Goal: Task Accomplishment & Management: Use online tool/utility

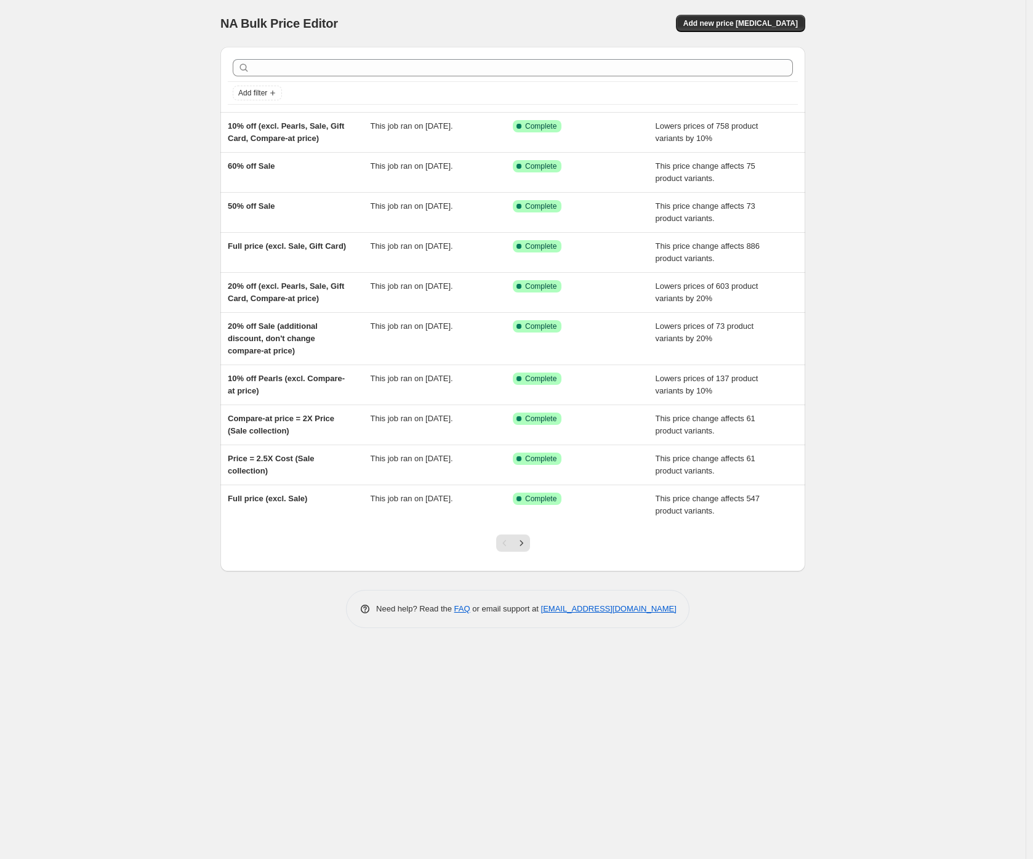
click at [98, 239] on div "NA Bulk Price Editor. This page is ready NA Bulk Price Editor Add new price [ME…" at bounding box center [512, 429] width 1025 height 859
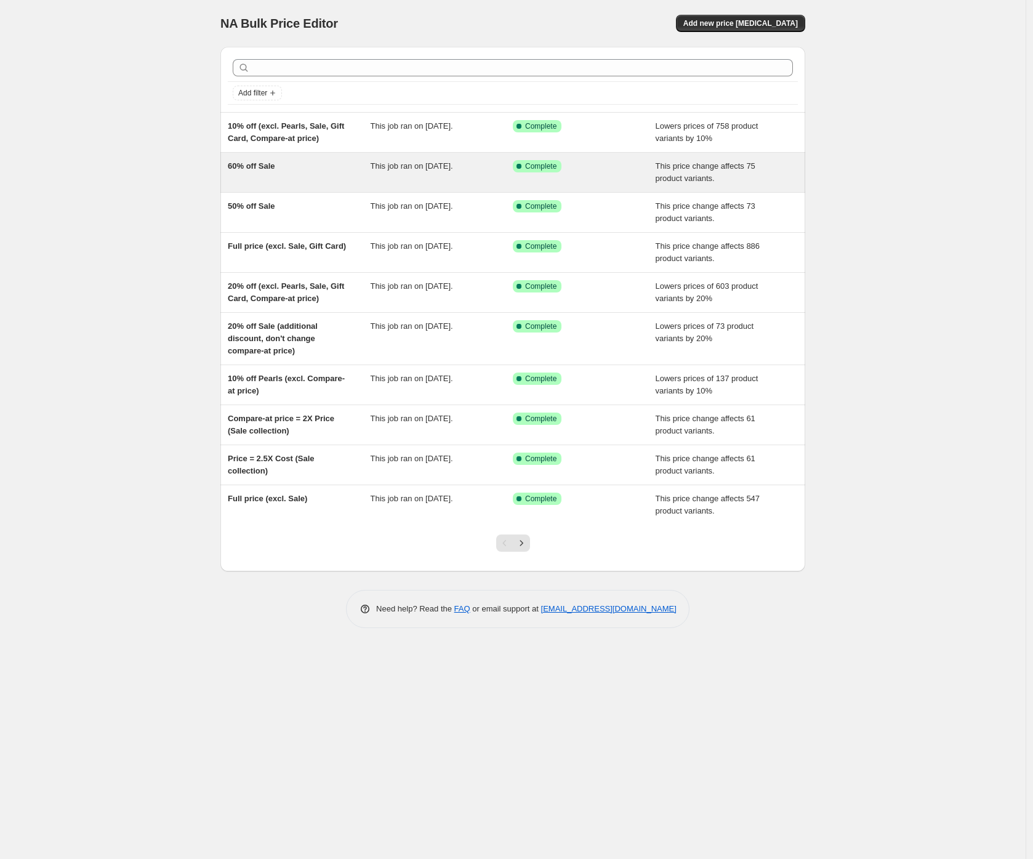
click at [256, 169] on span "60% off Sale" at bounding box center [251, 165] width 47 height 9
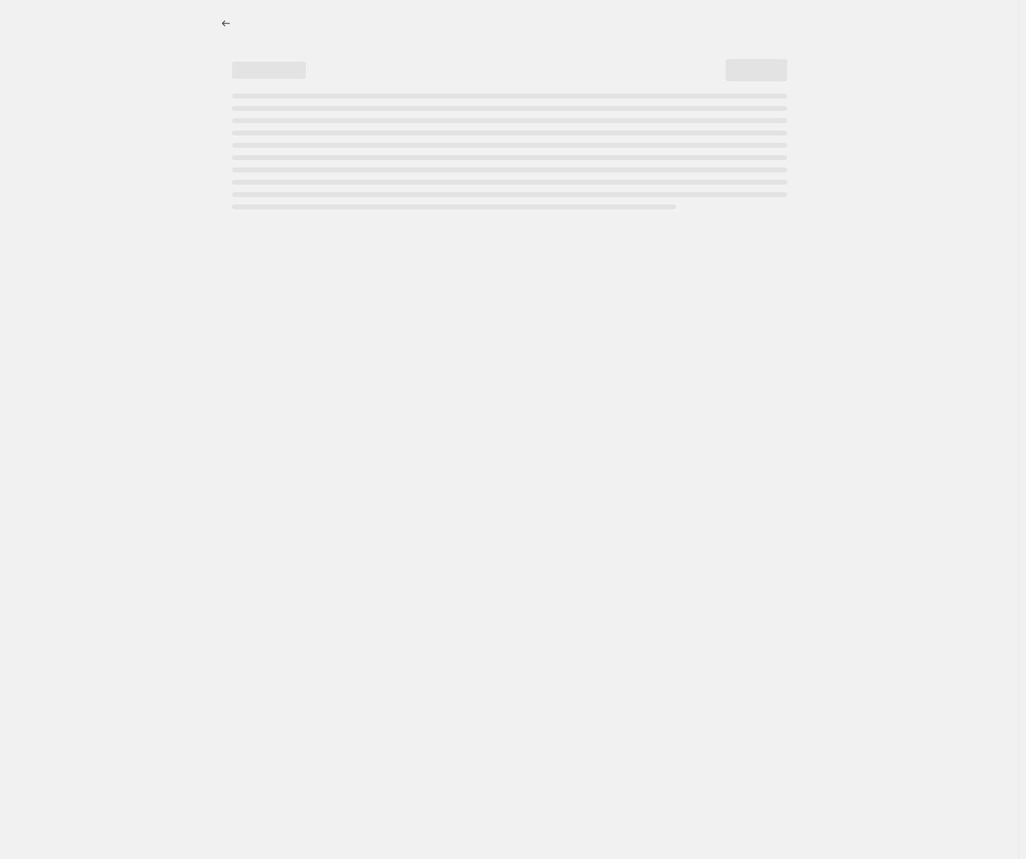
select select "pcap"
select select "no_change"
select select "collection"
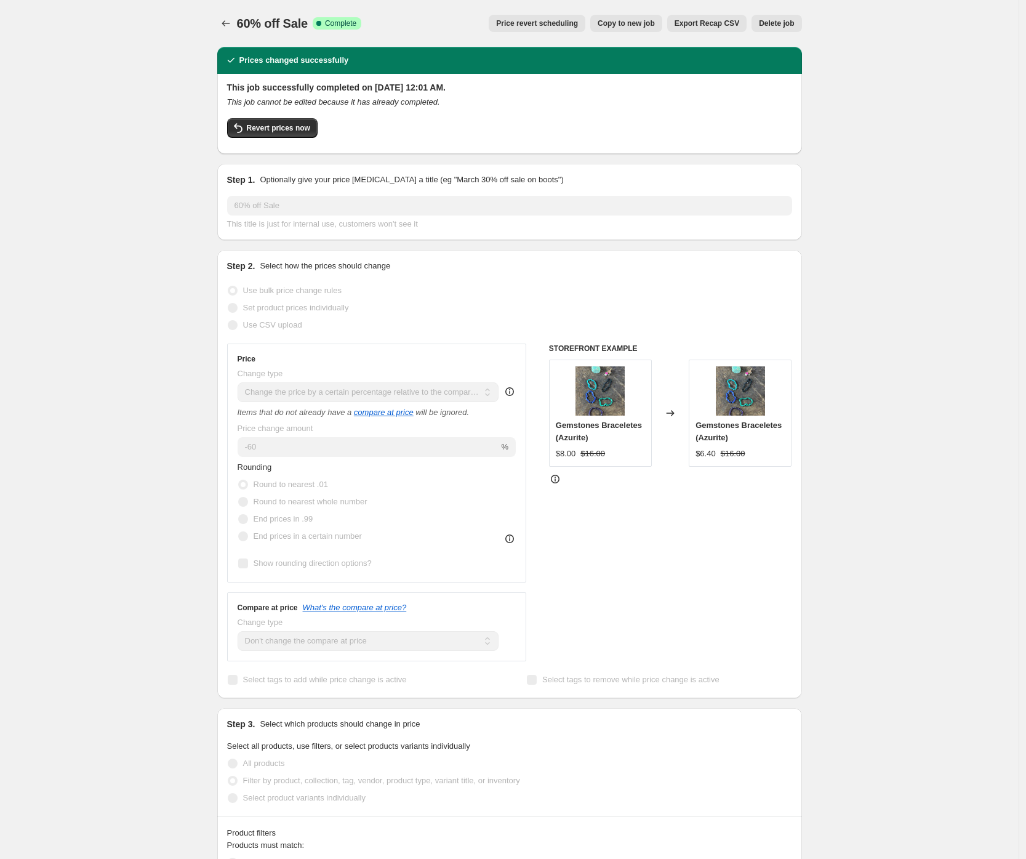
click at [136, 119] on div "60% off Sale. This page is ready 60% off Sale Success Complete Complete Price r…" at bounding box center [509, 852] width 1019 height 1705
click at [227, 25] on icon "Price change jobs" at bounding box center [226, 23] width 8 height 6
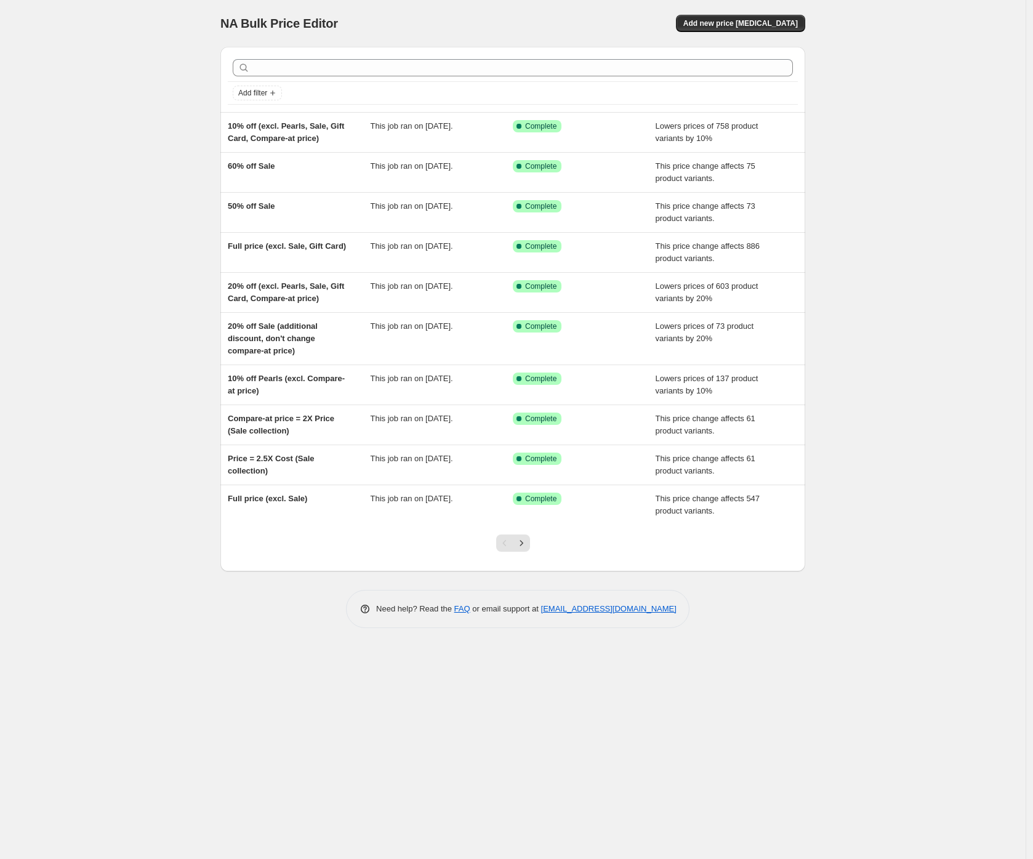
click at [139, 183] on div "NA Bulk Price Editor. This page is ready NA Bulk Price Editor Add new price [ME…" at bounding box center [512, 429] width 1025 height 859
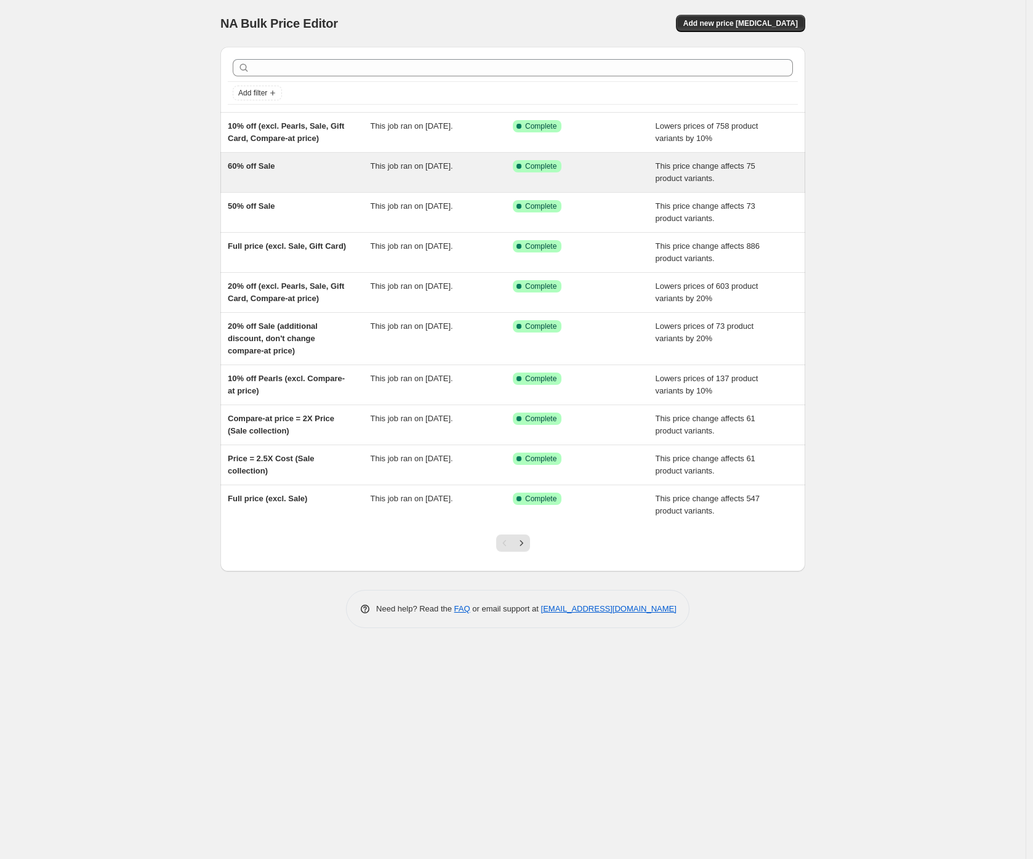
click at [244, 166] on span "60% off Sale" at bounding box center [251, 165] width 47 height 9
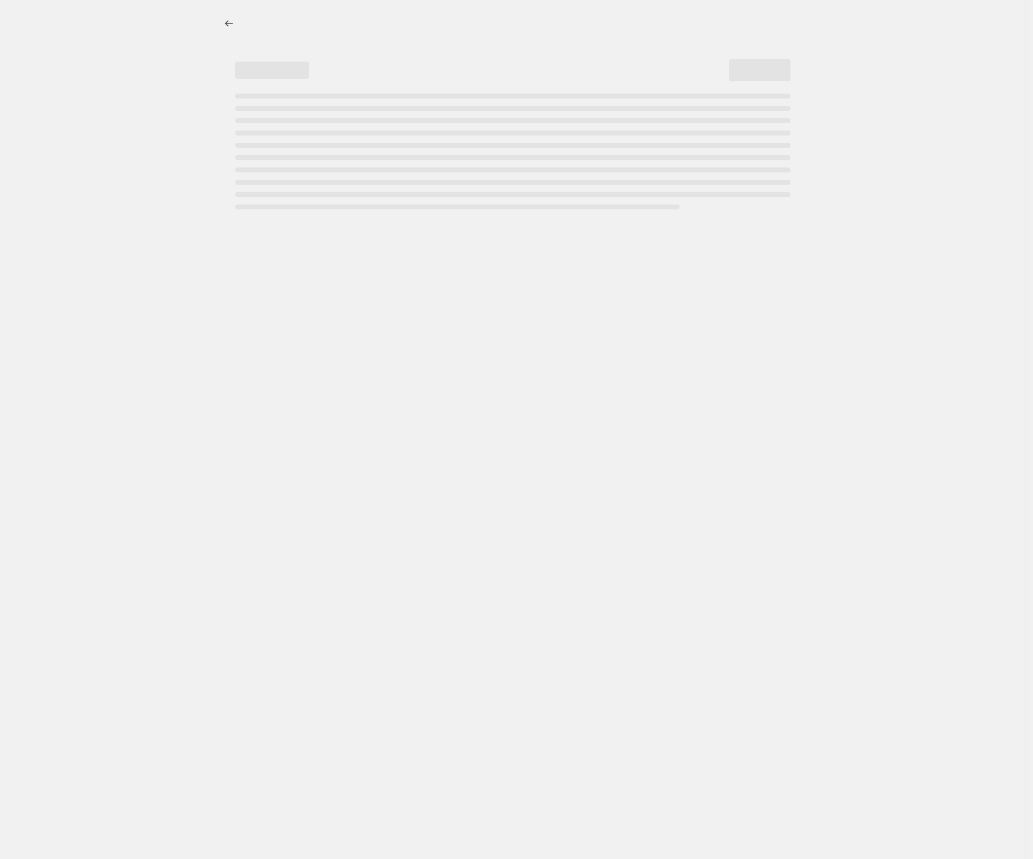
select select "pcap"
select select "no_change"
select select "collection"
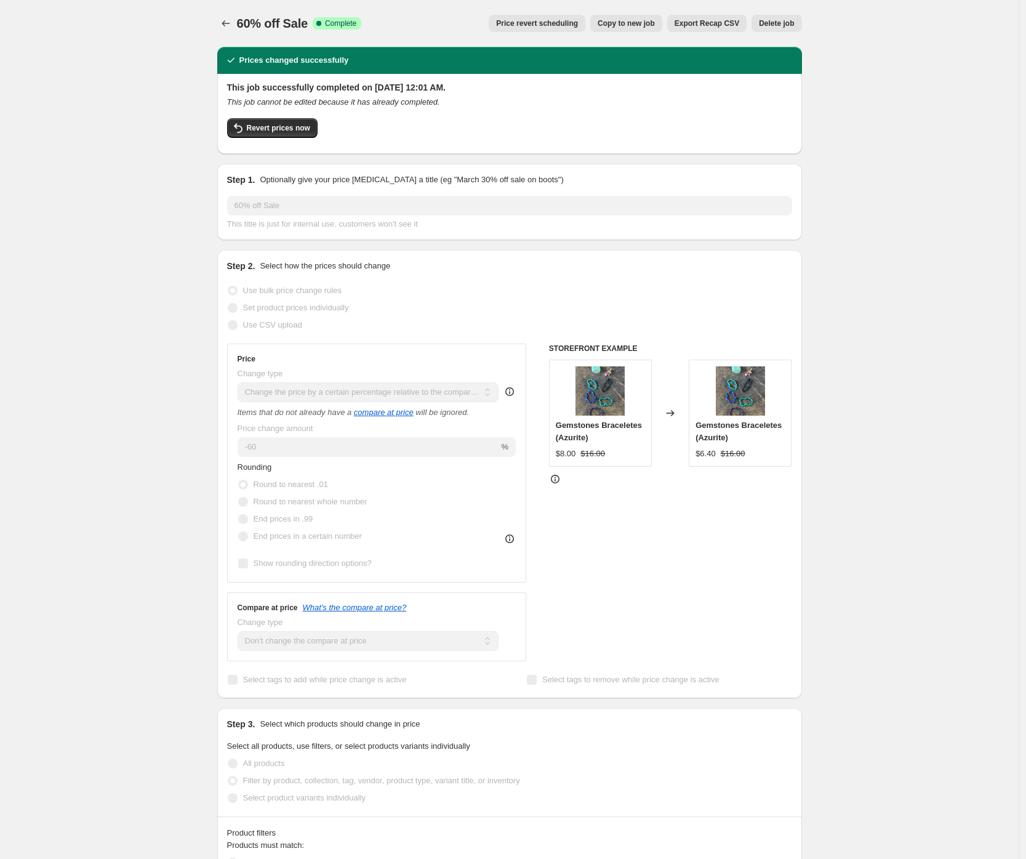
click at [620, 20] on span "Copy to new job" at bounding box center [626, 23] width 57 height 10
select select "pcap"
select select "no_change"
select select "collection"
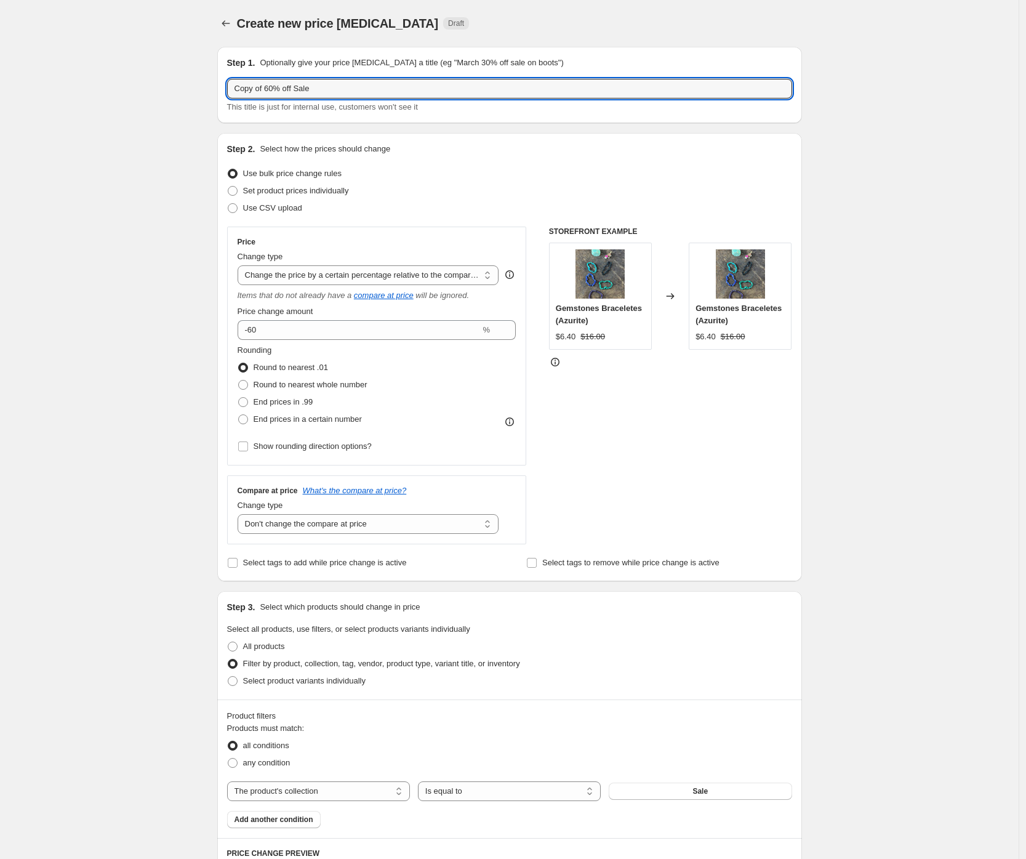
drag, startPoint x: 275, startPoint y: 86, endPoint x: 191, endPoint y: 88, distance: 84.3
click at [191, 88] on div "Create new price [MEDICAL_DATA]. This page is ready Create new price [MEDICAL_D…" at bounding box center [509, 692] width 1019 height 1385
drag, startPoint x: 246, startPoint y: 89, endPoint x: 222, endPoint y: 87, distance: 23.5
click at [222, 87] on div "Step 1. Optionally give your price [MEDICAL_DATA] a title (eg "March 30% off sa…" at bounding box center [509, 85] width 585 height 76
type input "65% off Sale"
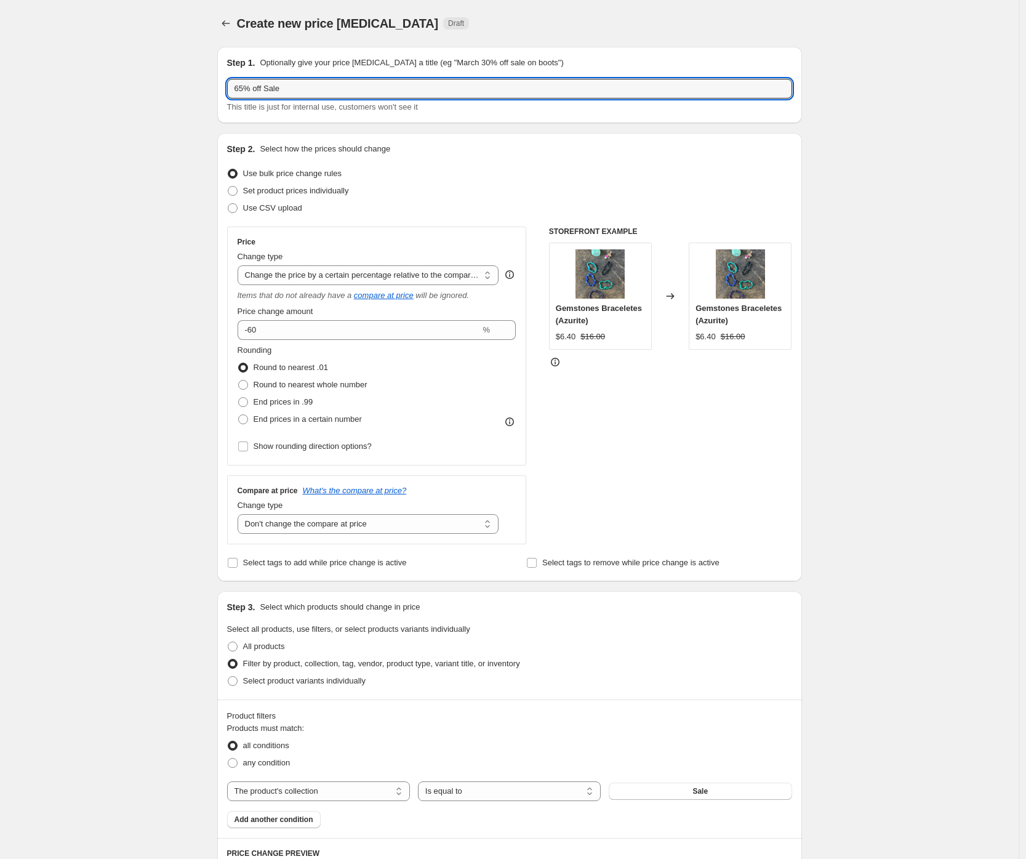
click at [173, 145] on div "Create new price [MEDICAL_DATA]. This page is ready Create new price [MEDICAL_D…" at bounding box center [509, 692] width 1019 height 1385
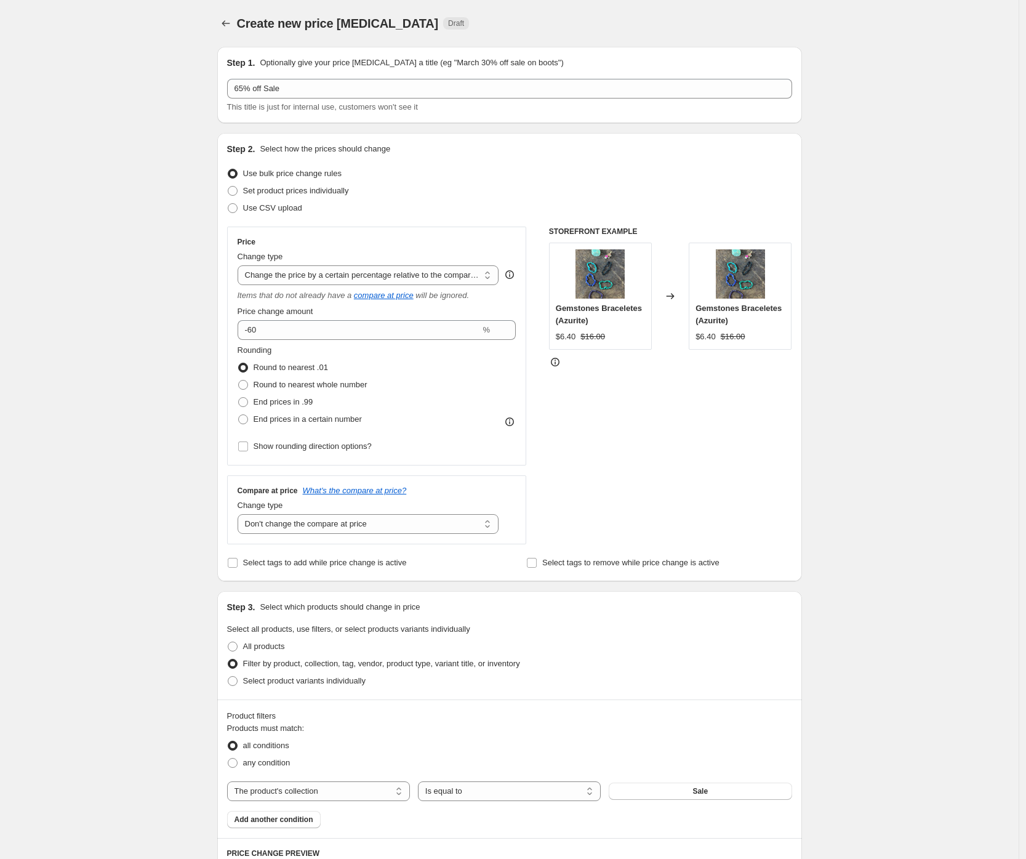
click at [158, 327] on div "Create new price [MEDICAL_DATA]. This page is ready Create new price [MEDICAL_D…" at bounding box center [509, 692] width 1019 height 1385
drag, startPoint x: 256, startPoint y: 329, endPoint x: 276, endPoint y: 331, distance: 20.5
click at [276, 331] on input "-60" at bounding box center [359, 330] width 243 height 20
type input "-65"
click at [154, 358] on div "Create new price [MEDICAL_DATA]. This page is ready Create new price [MEDICAL_D…" at bounding box center [509, 692] width 1019 height 1385
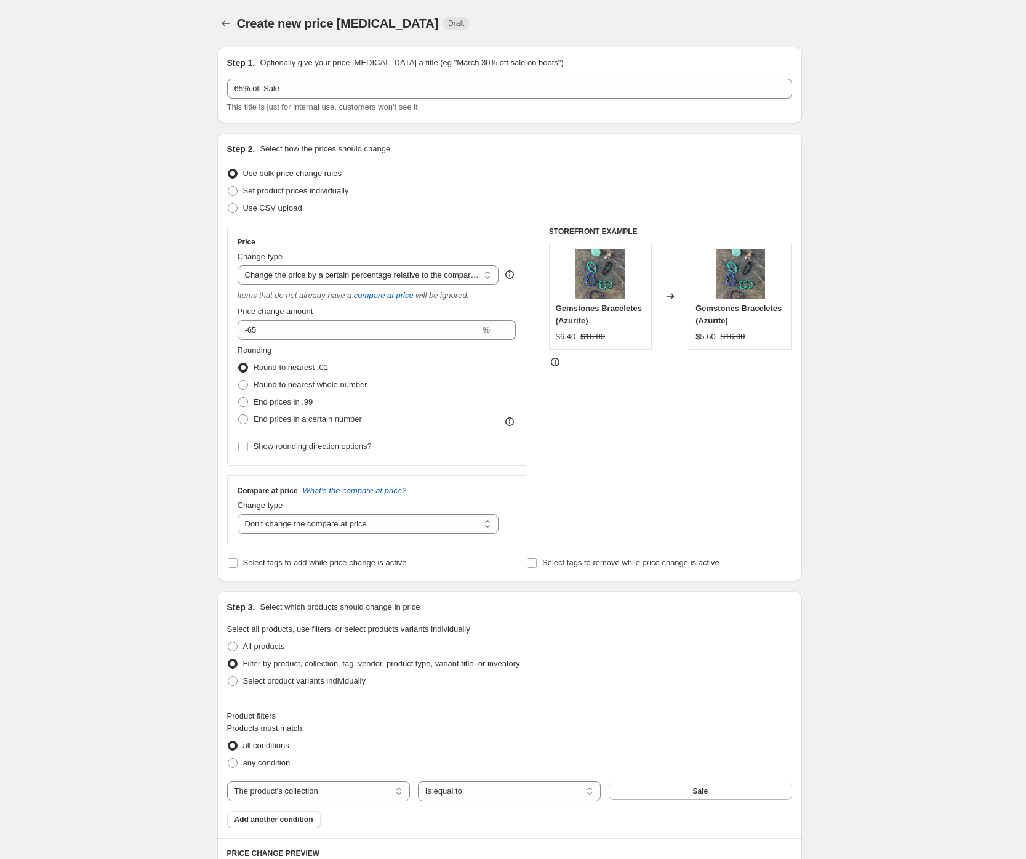
click at [96, 374] on div "Create new price [MEDICAL_DATA]. This page is ready Create new price [MEDICAL_D…" at bounding box center [509, 692] width 1019 height 1385
click at [100, 410] on div "Create new price [MEDICAL_DATA]. This page is ready Create new price [MEDICAL_D…" at bounding box center [509, 692] width 1019 height 1385
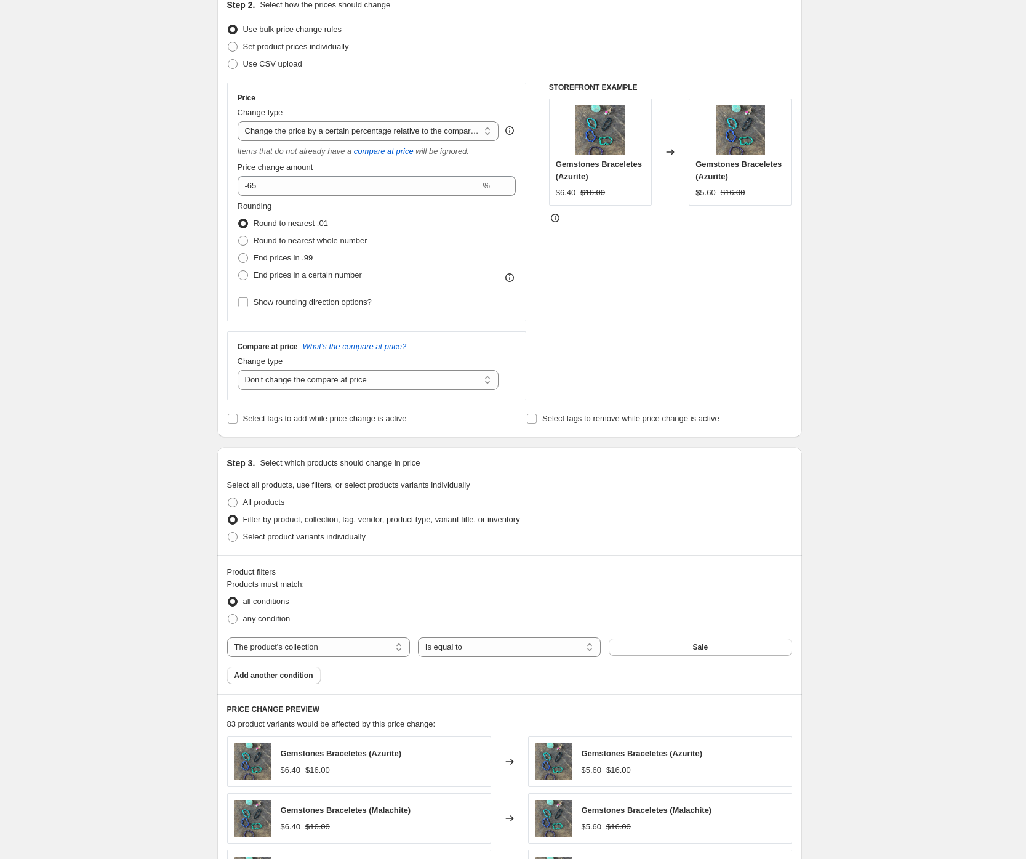
scroll to position [153, 0]
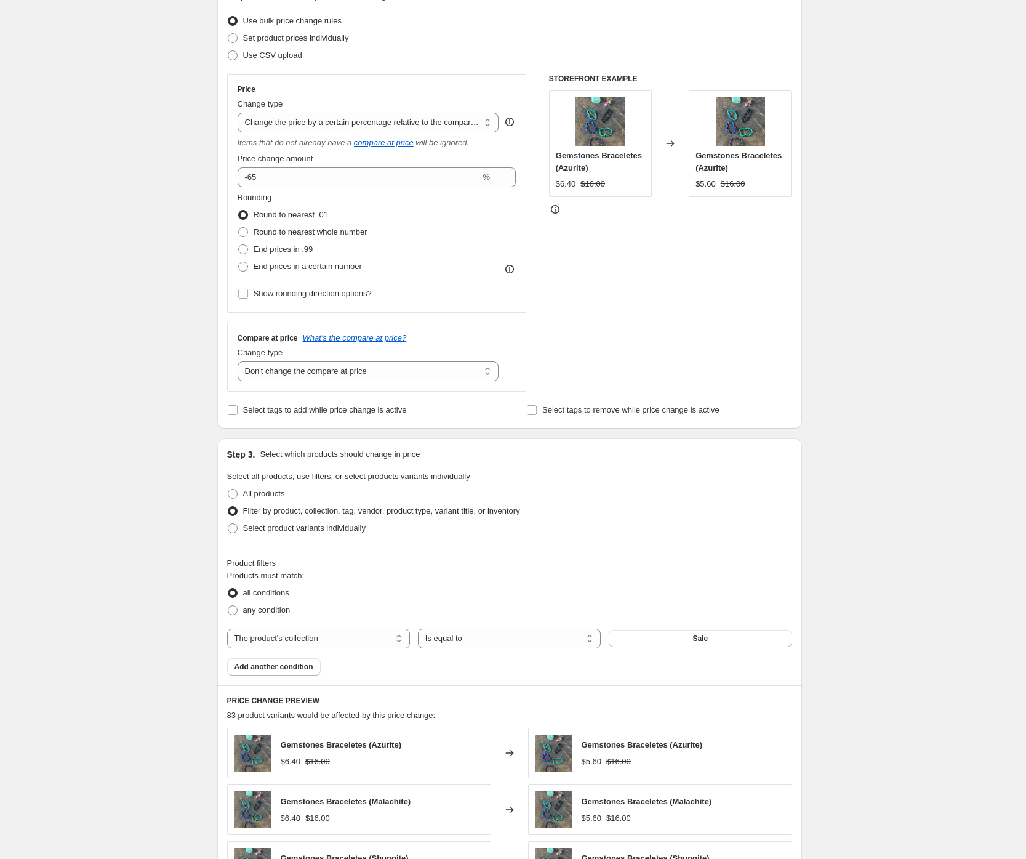
click at [100, 410] on div "Create new price [MEDICAL_DATA]. This page is ready Create new price [MEDICAL_D…" at bounding box center [509, 539] width 1019 height 1385
click at [162, 290] on div "Create new price [MEDICAL_DATA]. This page is ready Create new price [MEDICAL_D…" at bounding box center [509, 539] width 1019 height 1385
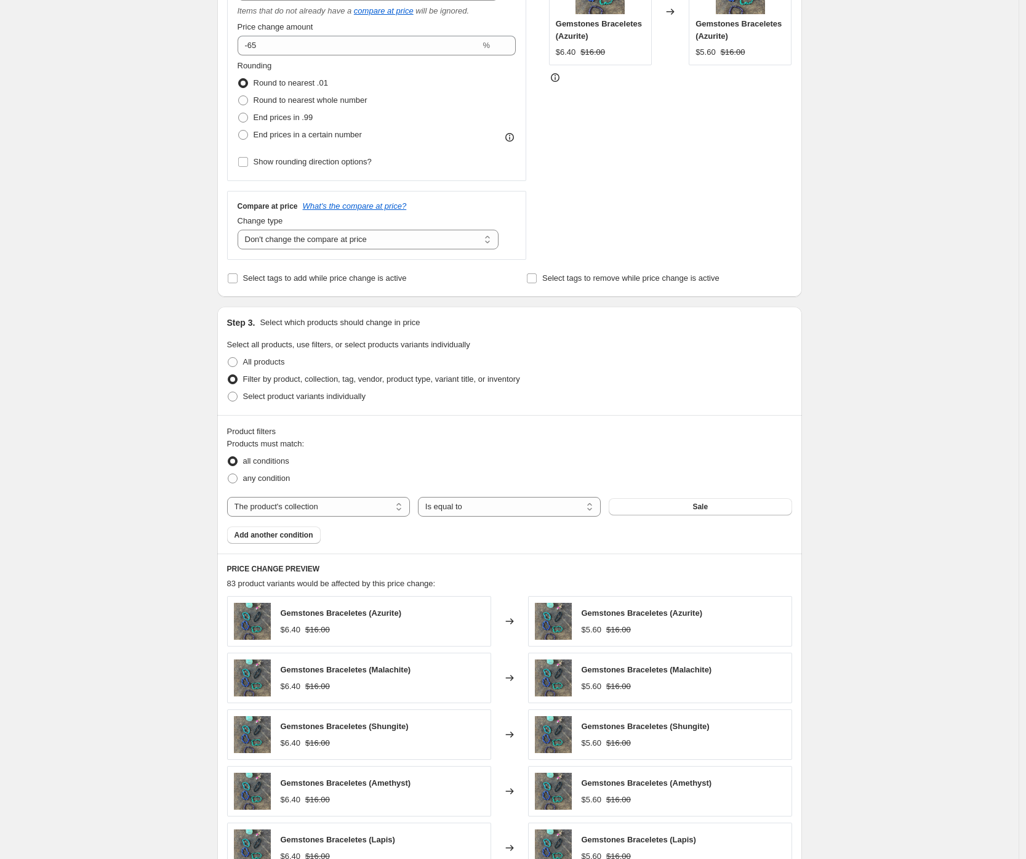
scroll to position [323, 0]
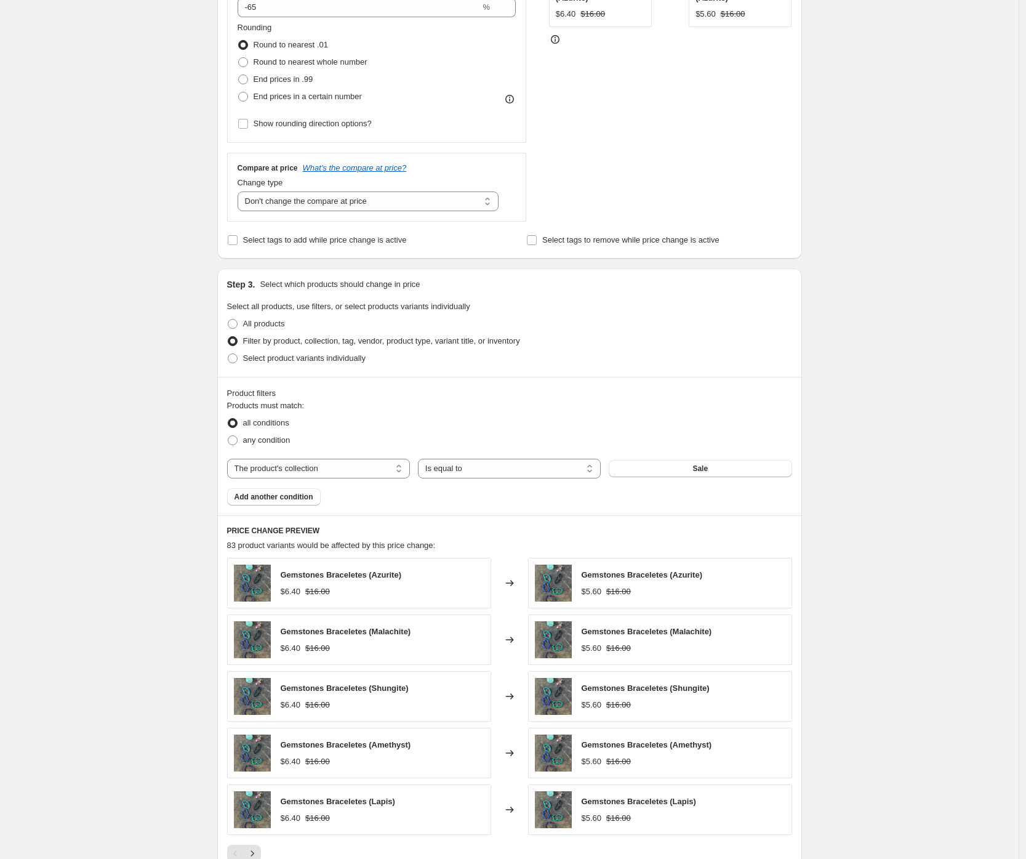
click at [113, 456] on div "Create new price [MEDICAL_DATA]. This page is ready Create new price [MEDICAL_D…" at bounding box center [509, 369] width 1019 height 1385
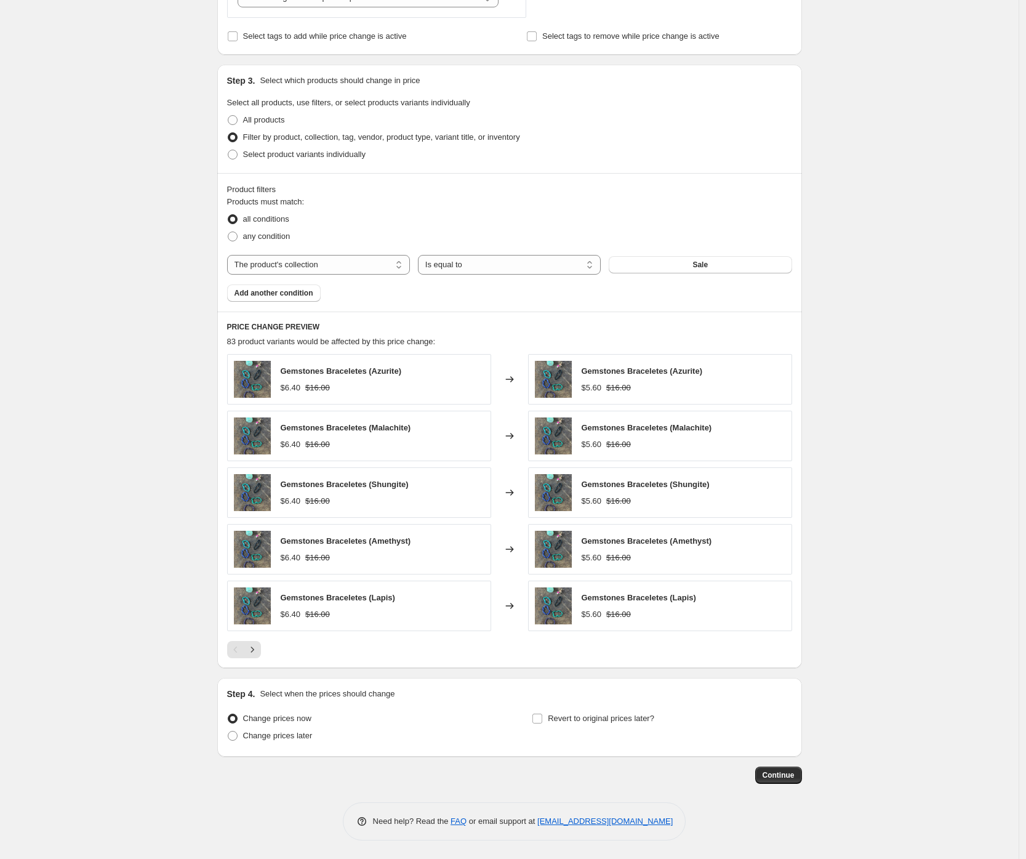
scroll to position [0, 0]
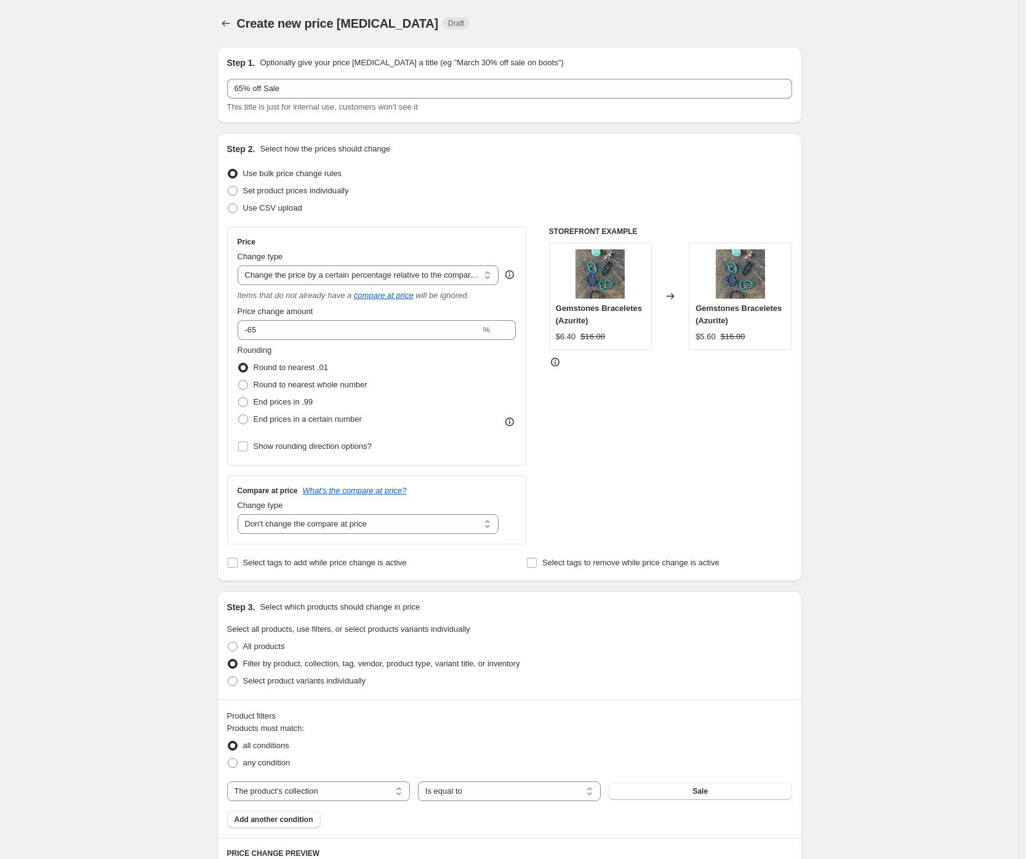
click at [113, 456] on div "Create new price [MEDICAL_DATA]. This page is ready Create new price [MEDICAL_D…" at bounding box center [509, 692] width 1019 height 1385
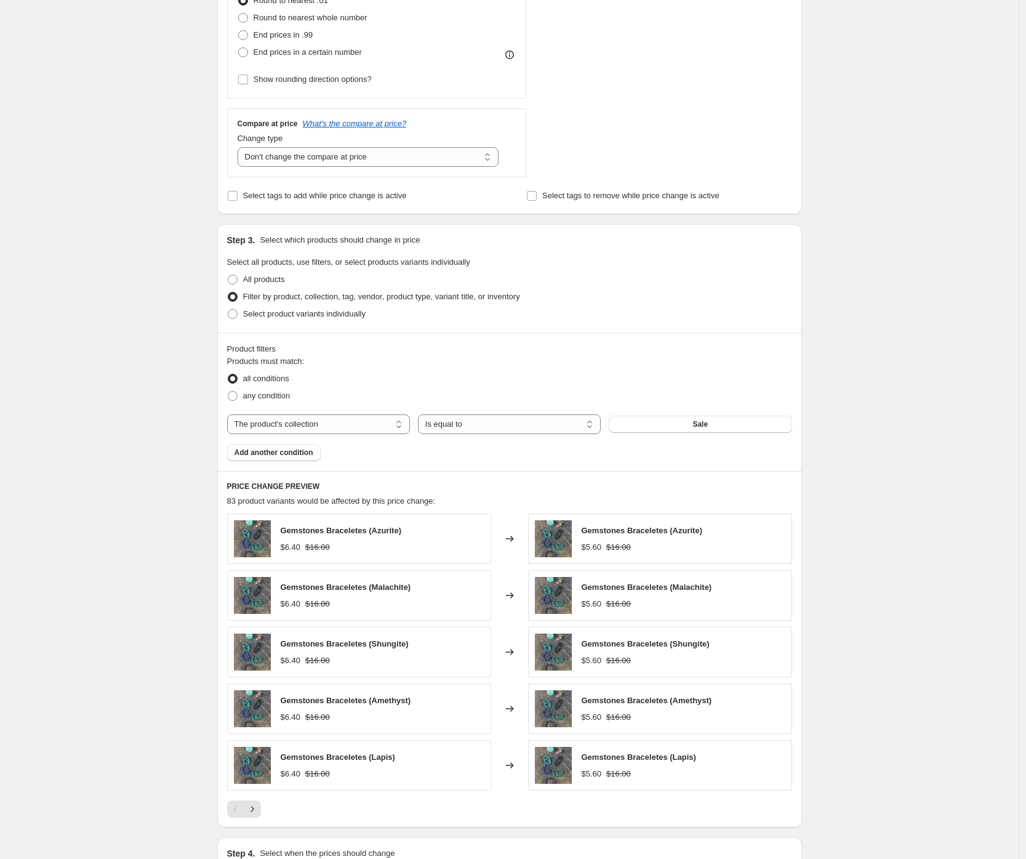
scroll to position [526, 0]
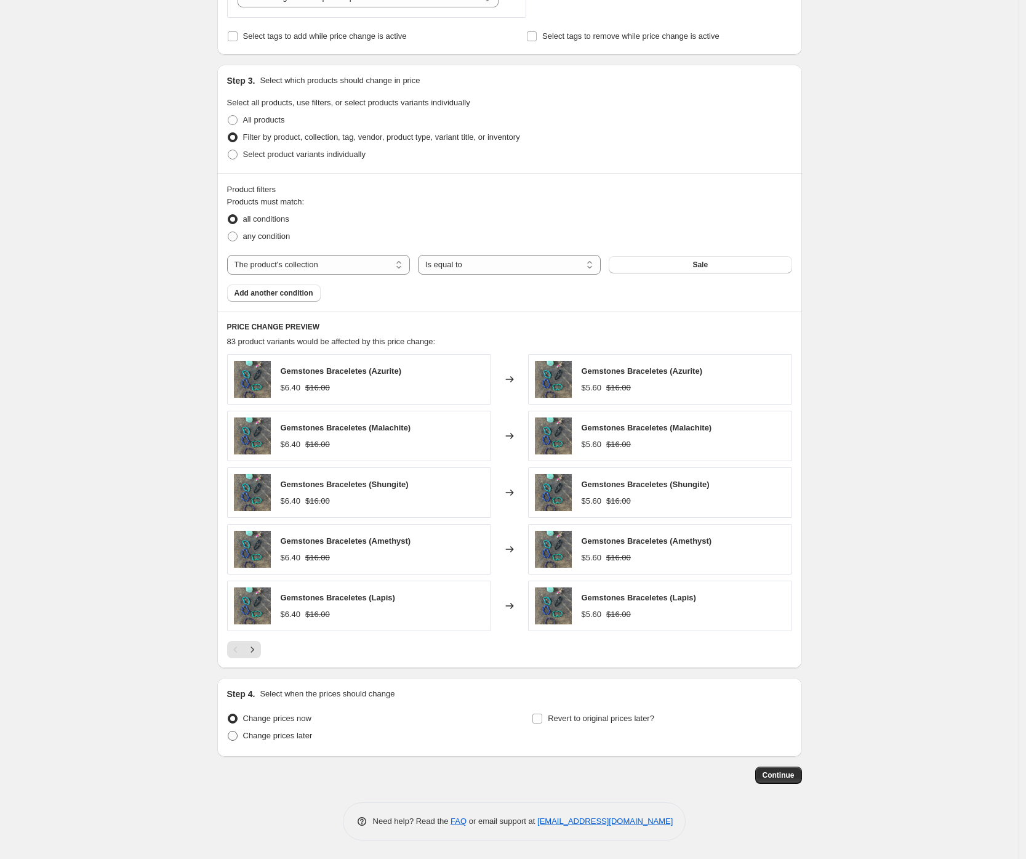
click at [258, 733] on span "Change prices later" at bounding box center [278, 735] width 70 height 9
click at [228, 731] on input "Change prices later" at bounding box center [228, 731] width 1 height 1
radio input "true"
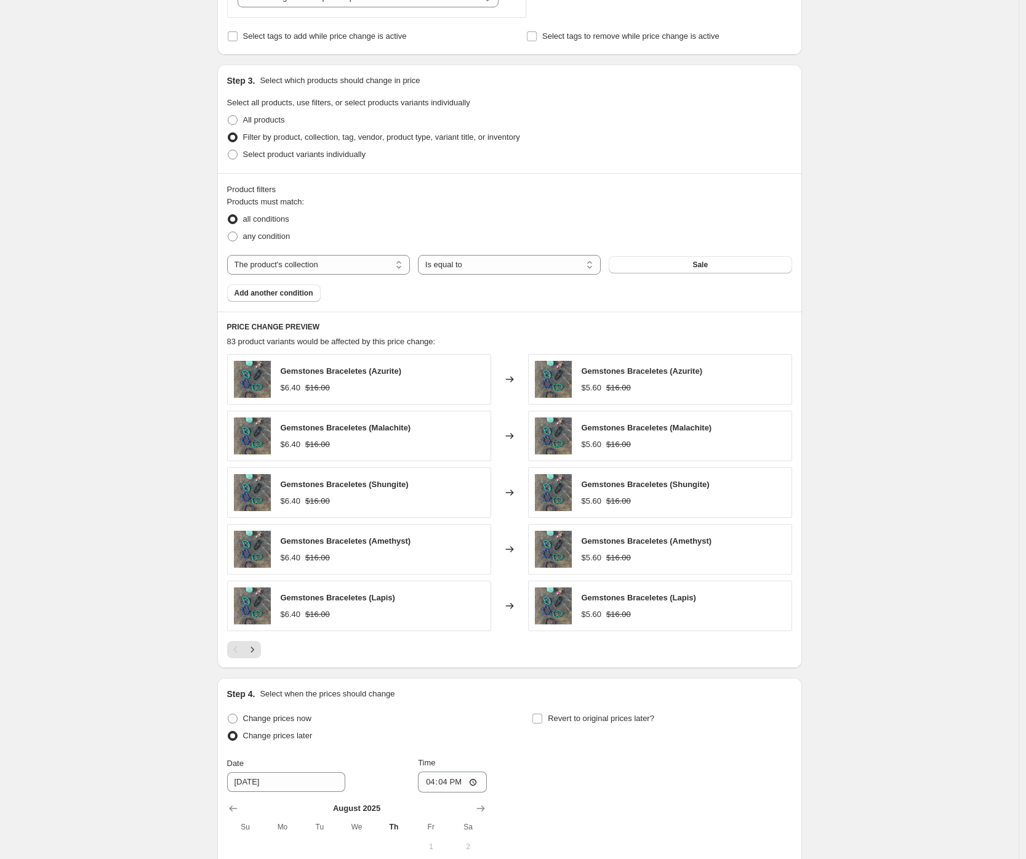
scroll to position [756, 0]
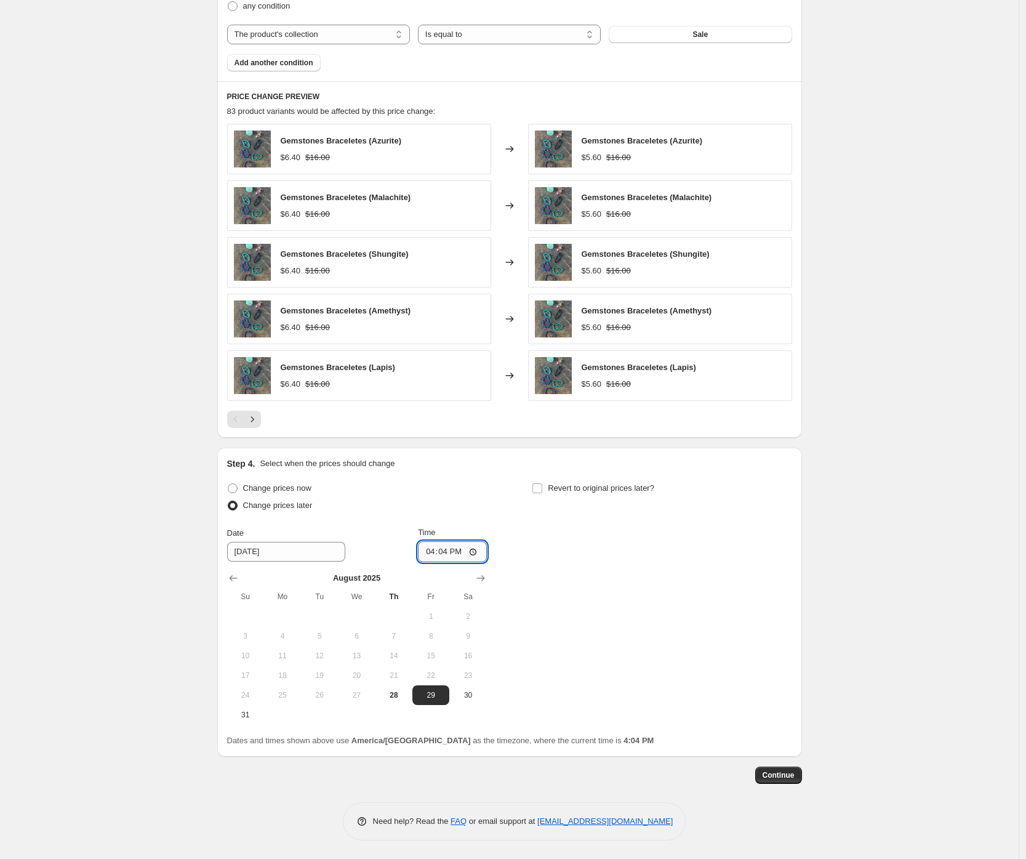
click at [430, 553] on input "16:04" at bounding box center [452, 551] width 69 height 21
type input "00:01"
click at [63, 593] on div "Create new price [MEDICAL_DATA]. This page is ready Create new price [MEDICAL_D…" at bounding box center [509, 51] width 1019 height 1615
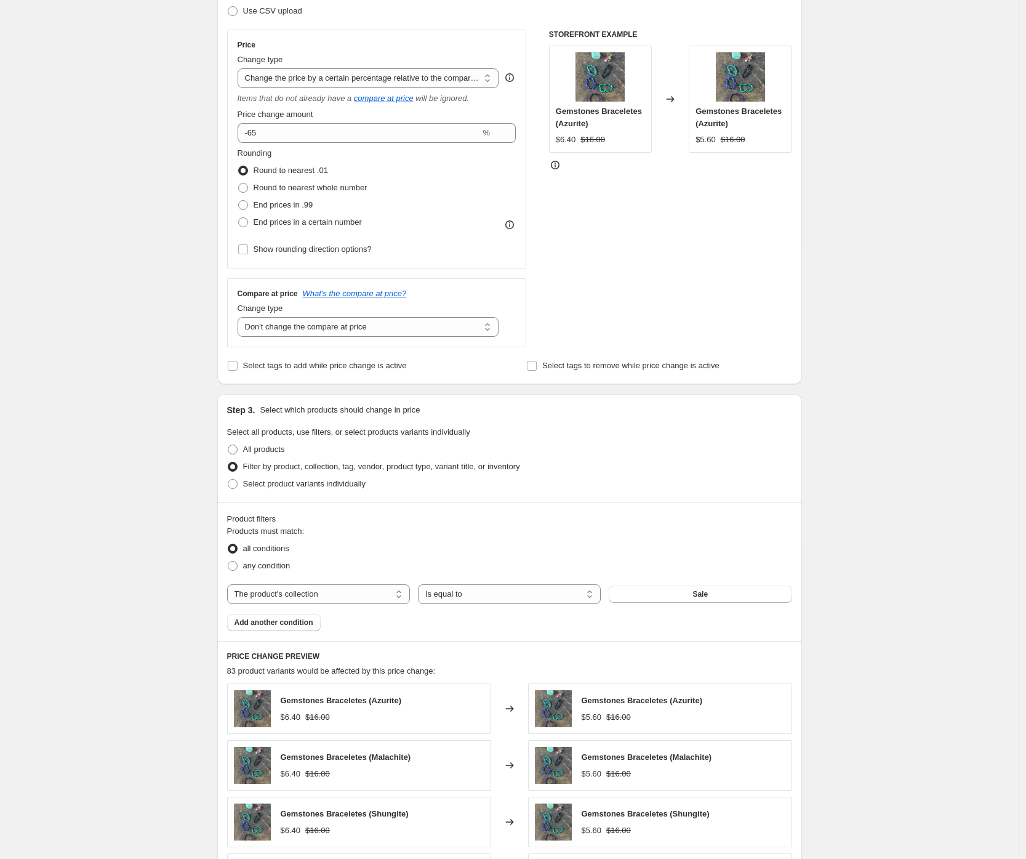
scroll to position [0, 0]
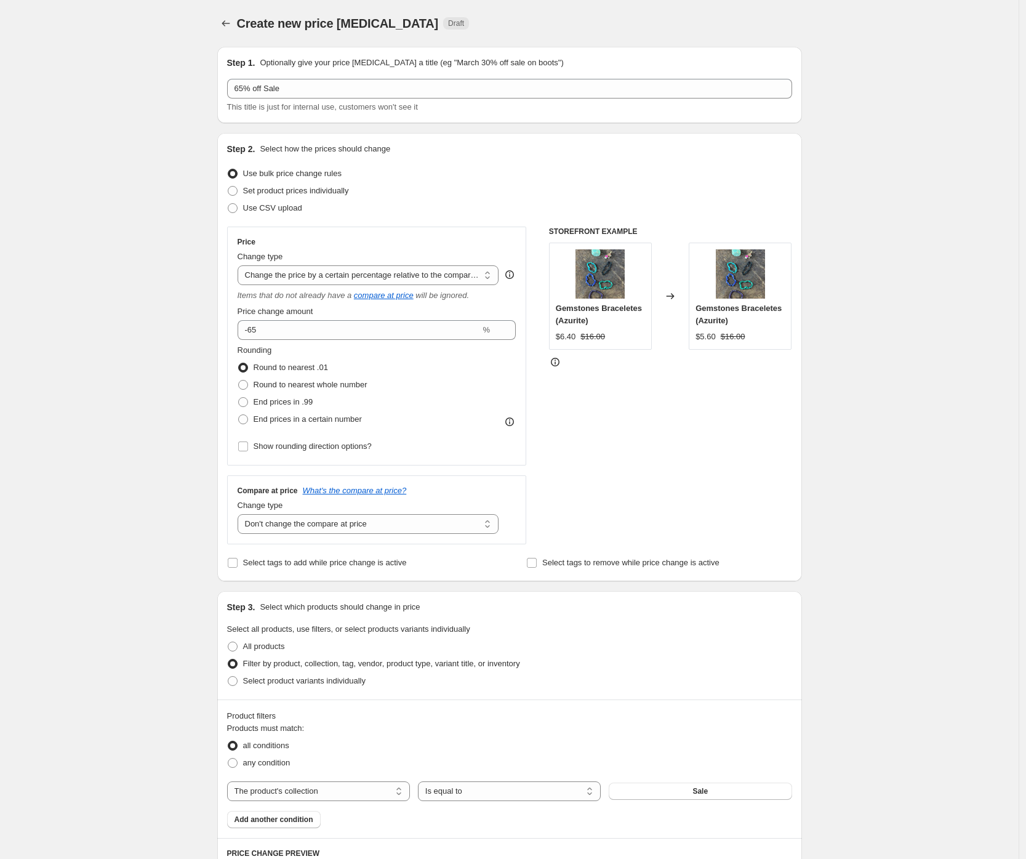
click at [105, 518] on div "Create new price [MEDICAL_DATA]. This page is ready Create new price [MEDICAL_D…" at bounding box center [509, 807] width 1019 height 1615
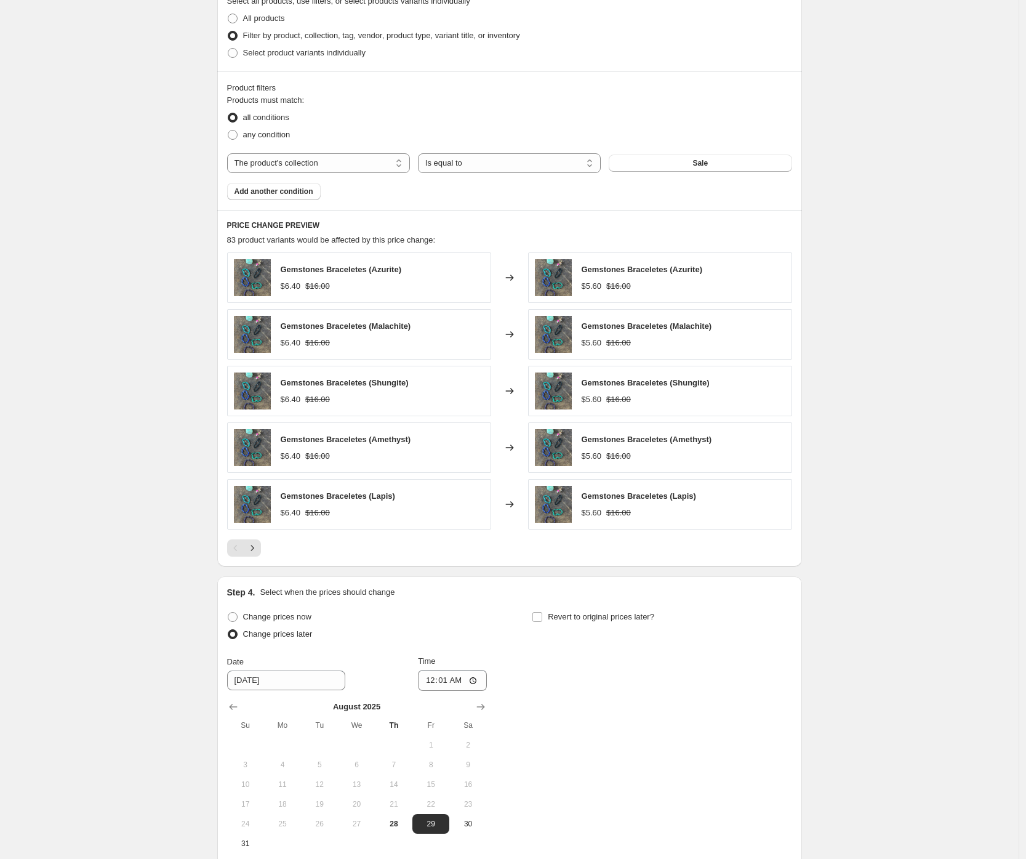
scroll to position [756, 0]
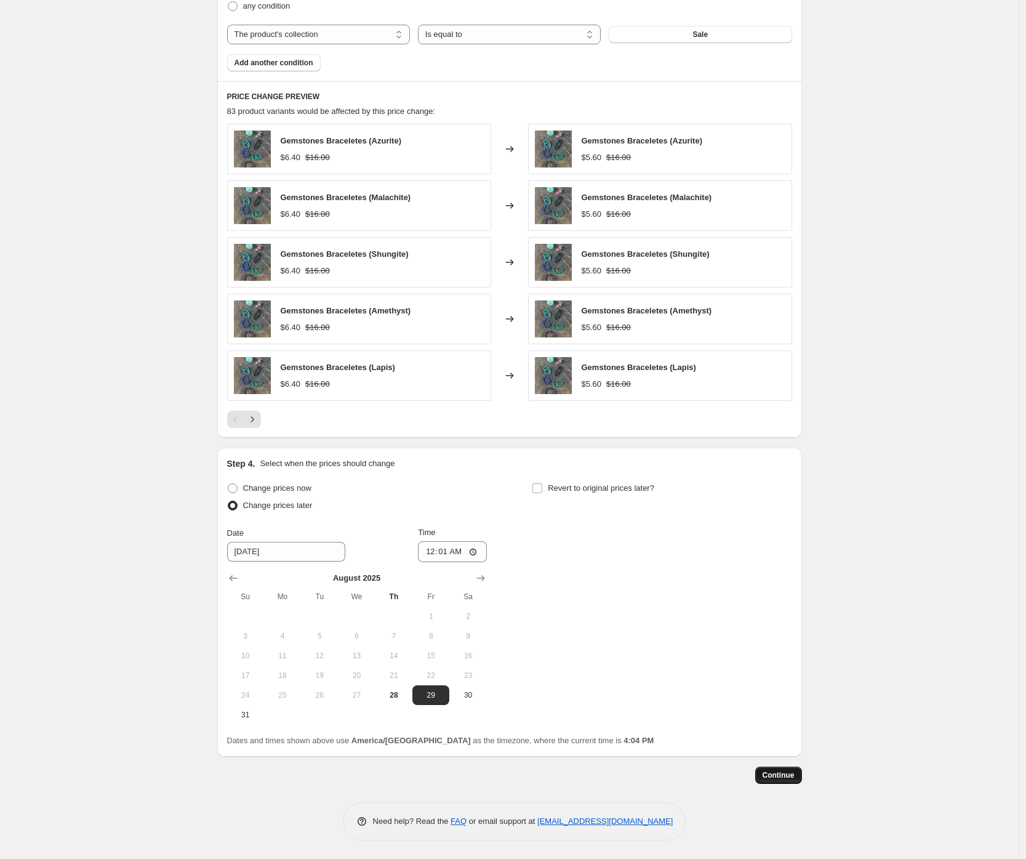
click at [798, 775] on button "Continue" at bounding box center [778, 774] width 47 height 17
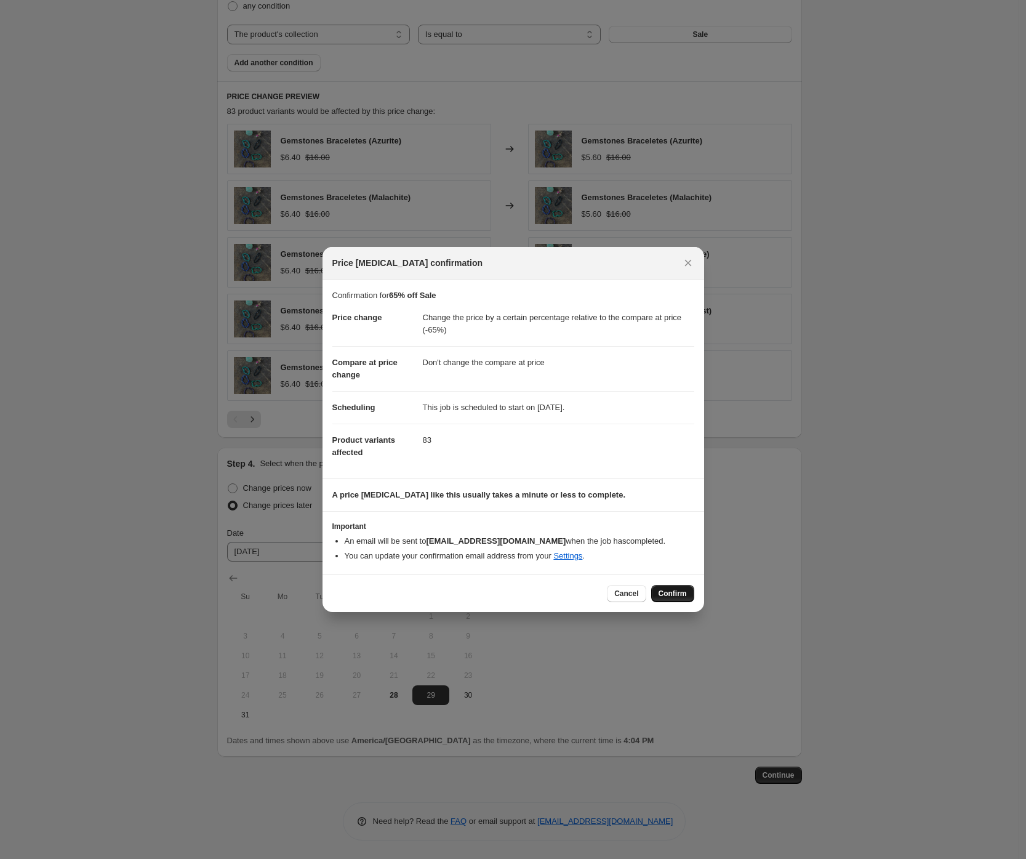
click at [681, 595] on span "Confirm" at bounding box center [673, 593] width 28 height 10
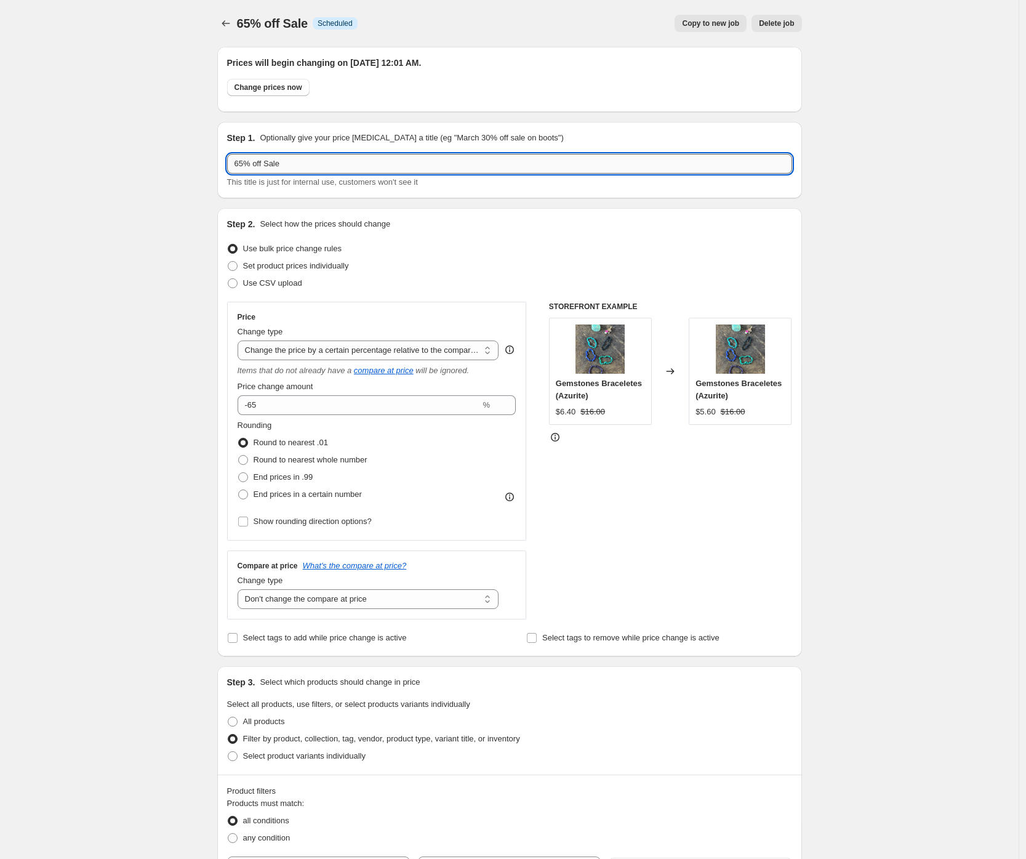
click at [329, 163] on input "65% off Sale" at bounding box center [509, 164] width 565 height 20
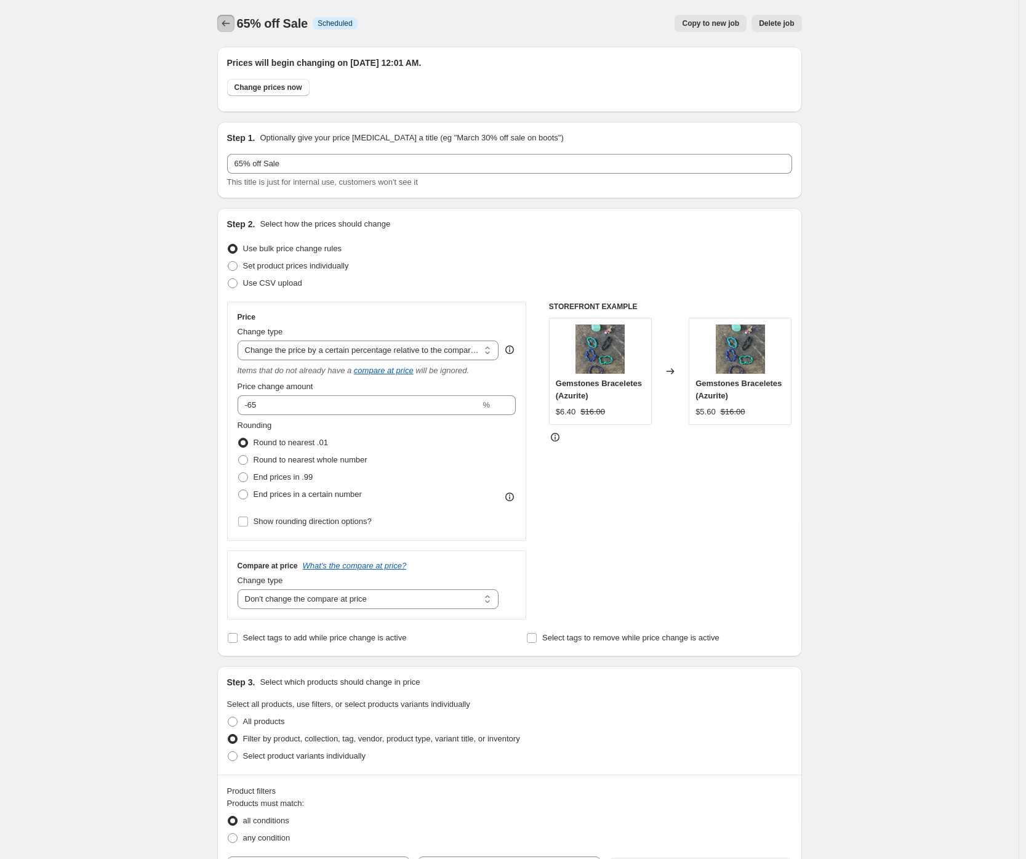
click at [232, 21] on icon "Price change jobs" at bounding box center [226, 23] width 12 height 12
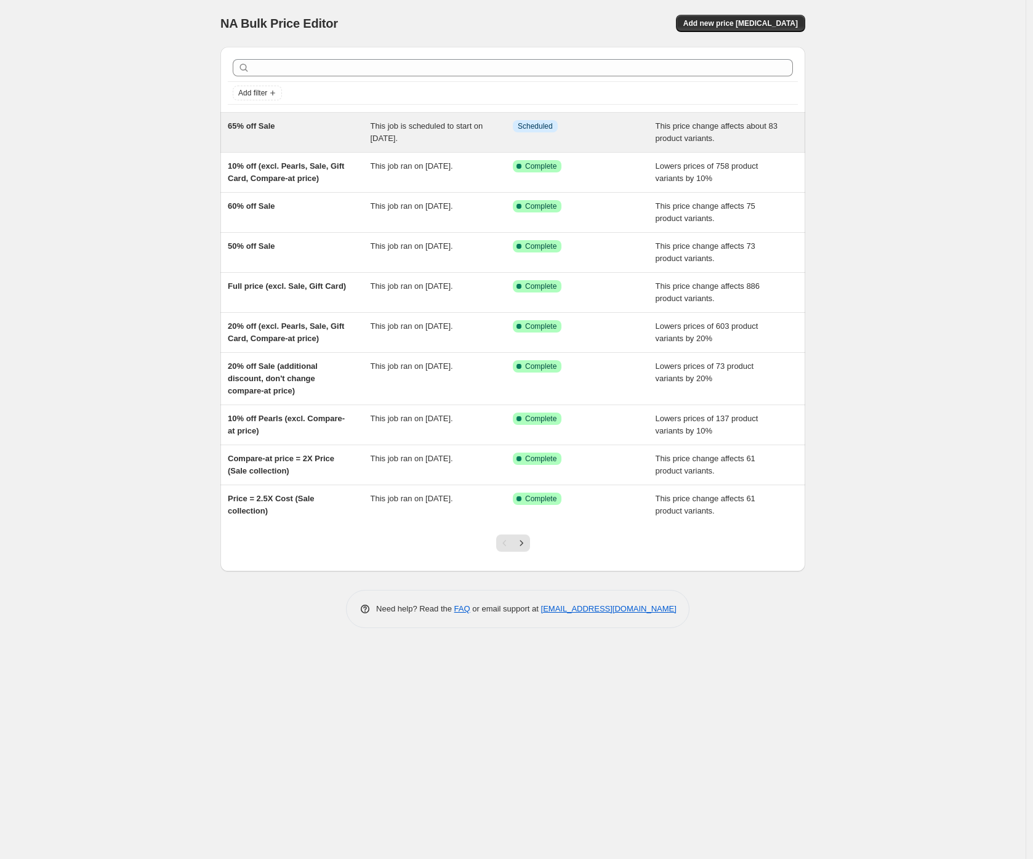
click at [261, 129] on span "65% off Sale" at bounding box center [251, 125] width 47 height 9
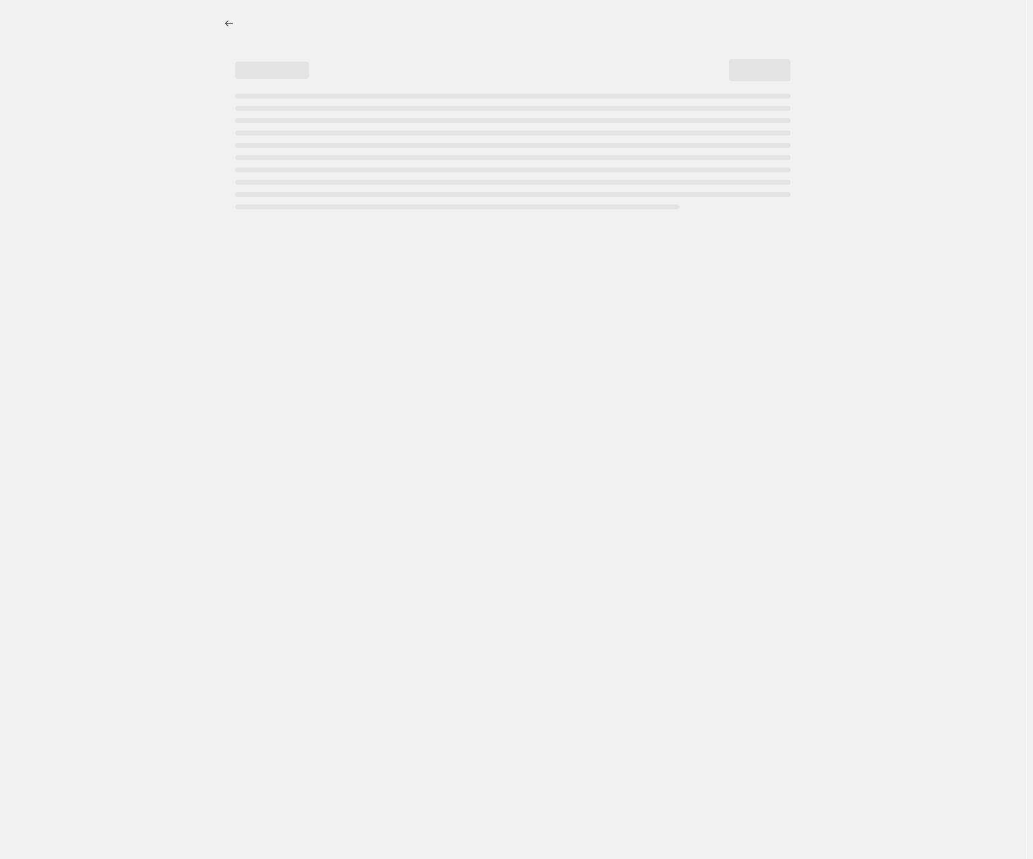
select select "pcap"
select select "no_change"
select select "collection"
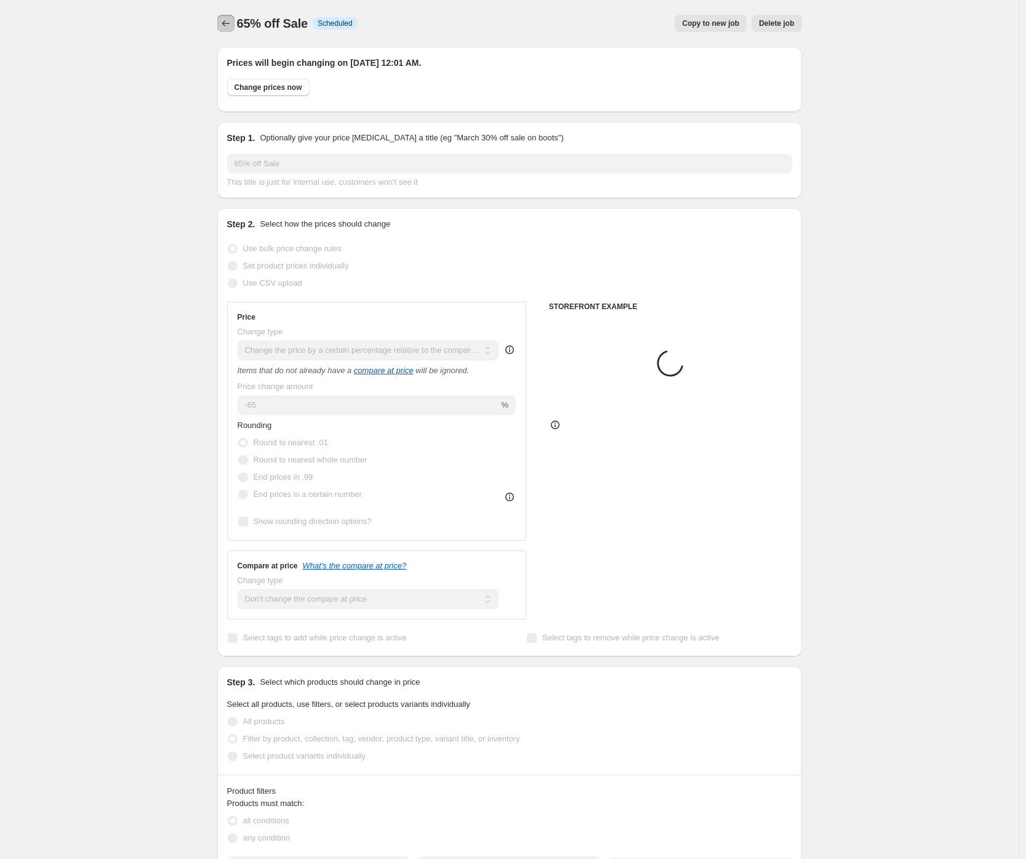
click at [228, 16] on button "Price change jobs" at bounding box center [225, 23] width 17 height 17
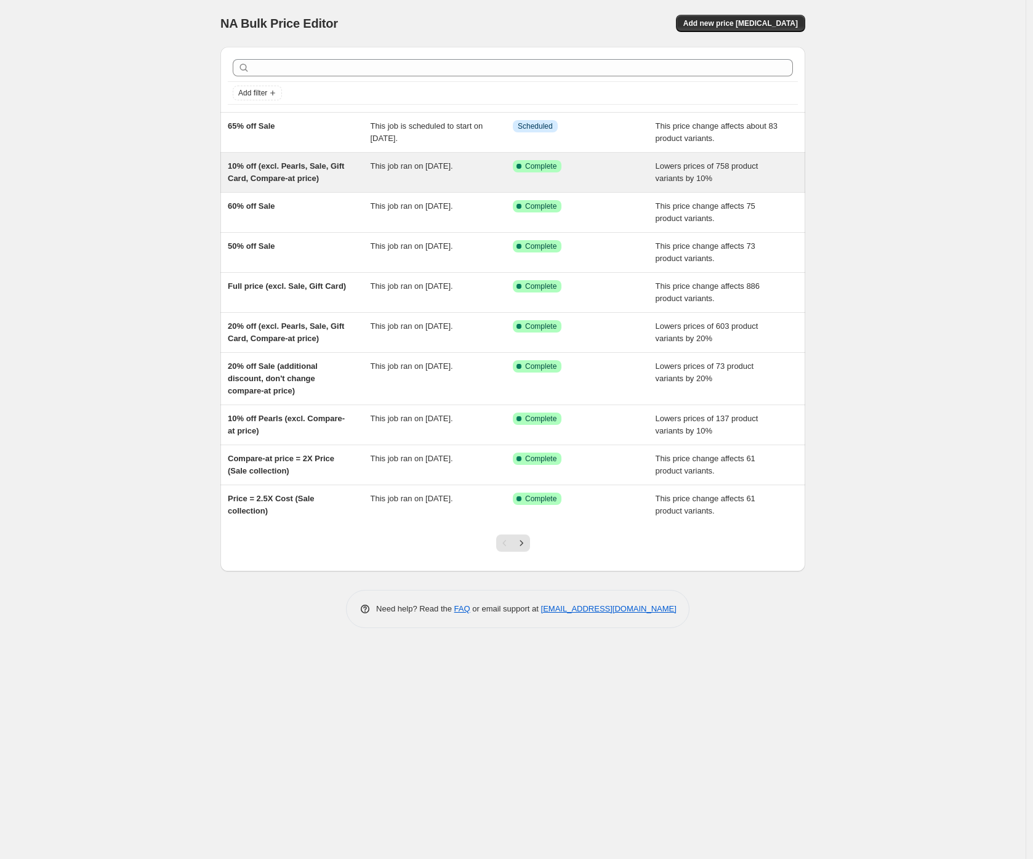
click at [316, 176] on span "10% off (excl. Pearls, Sale, Gift Card, Compare-at price)" at bounding box center [286, 172] width 116 height 22
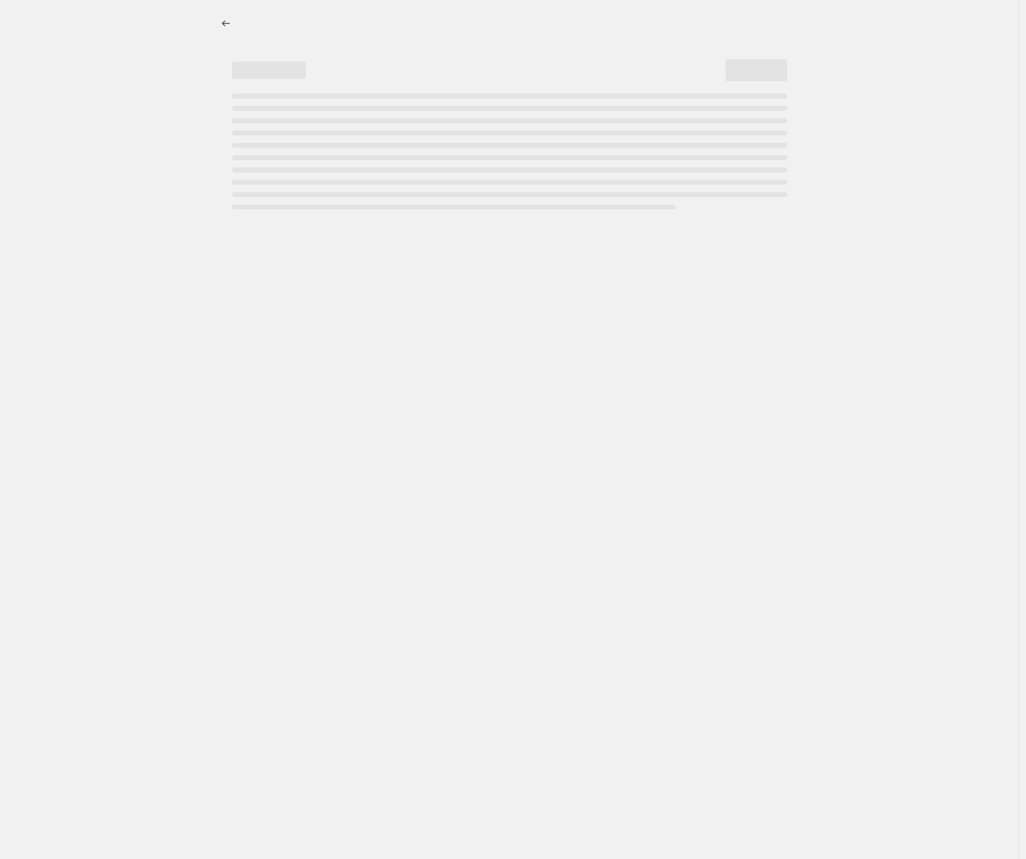
select select "percentage"
select select "collection"
select select "not_equal"
select select "collection"
select select "not_equal"
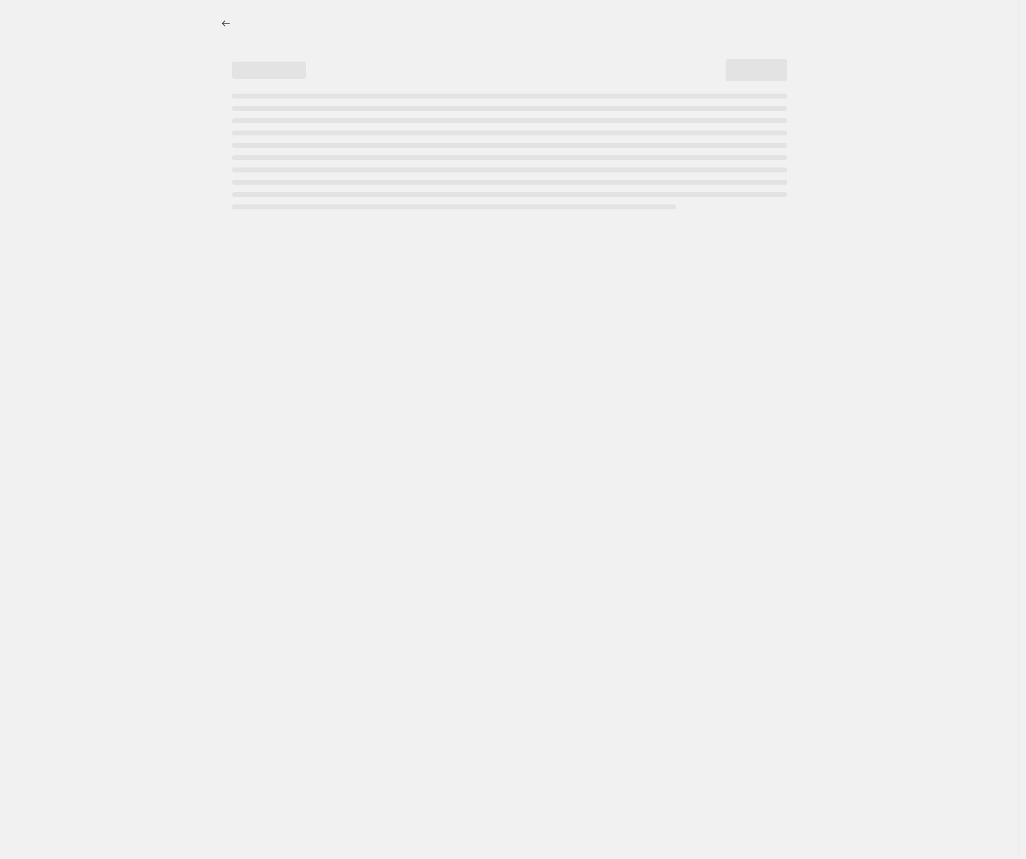
select select "not_equal"
select select "collection"
select select "not_equal"
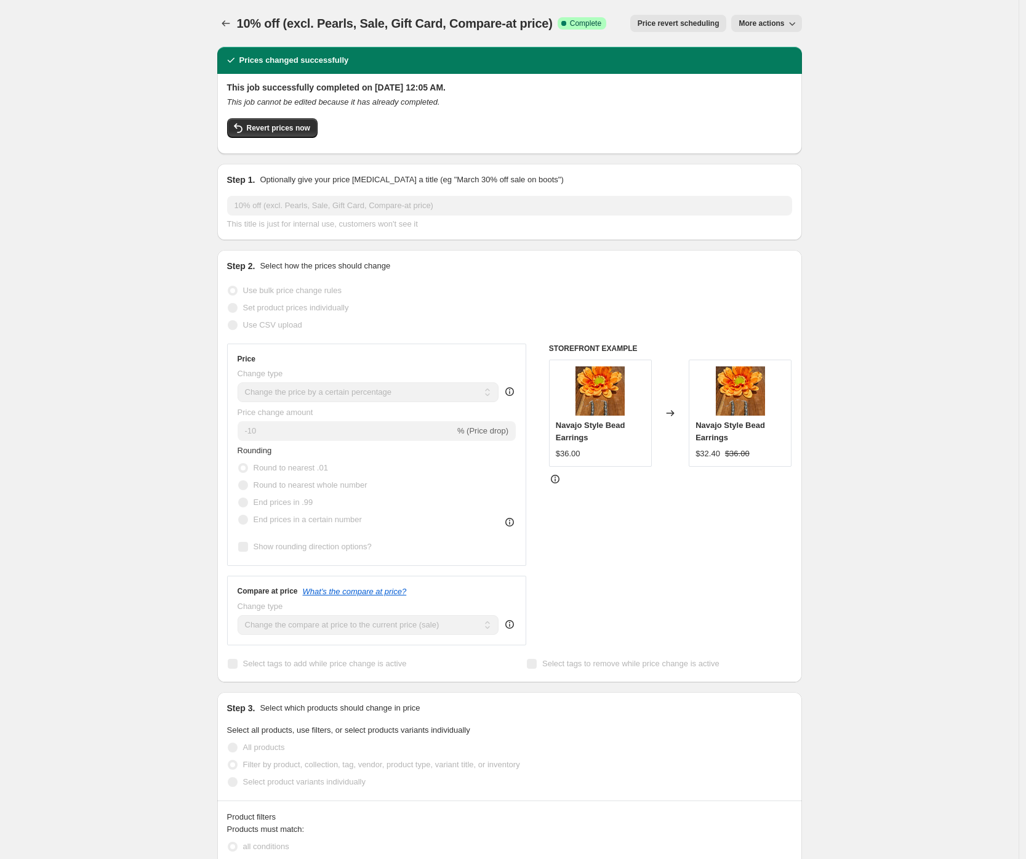
click at [775, 23] on span "More actions" at bounding box center [762, 23] width 46 height 10
click at [776, 44] on span "Copy to new job" at bounding box center [774, 49] width 67 height 12
select select "percentage"
select select "collection"
select select "not_equal"
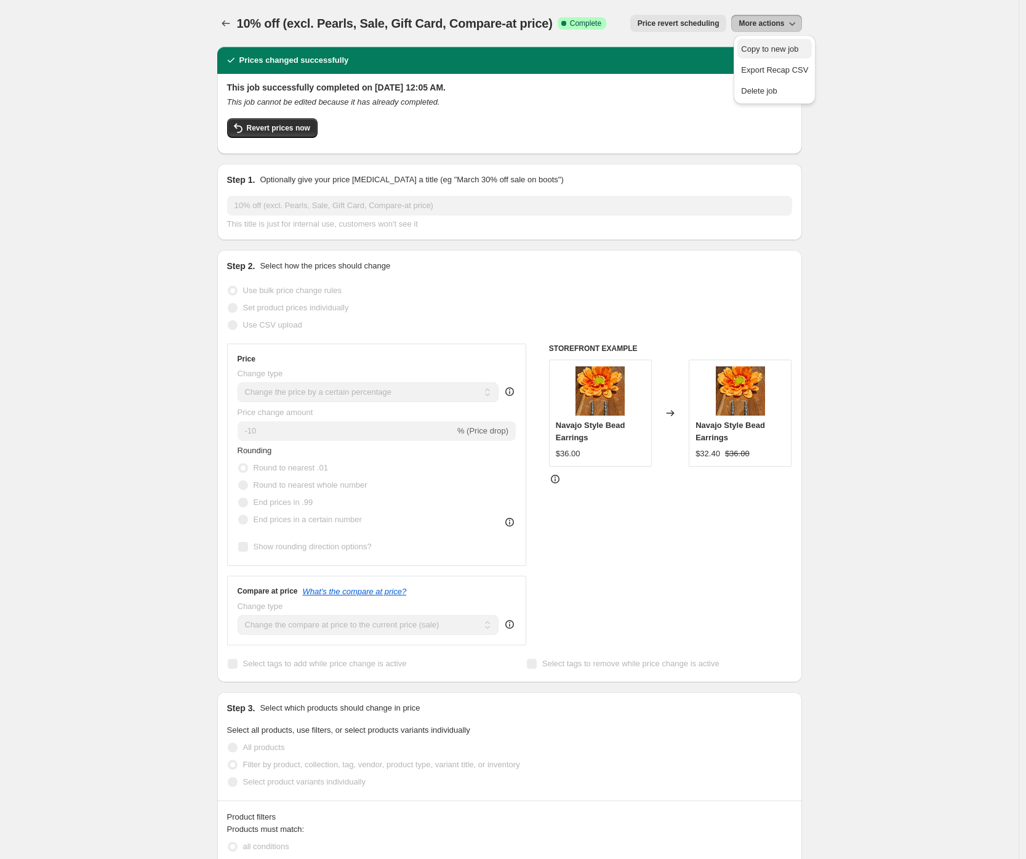
select select "collection"
select select "not_equal"
select select "collection"
select select "not_equal"
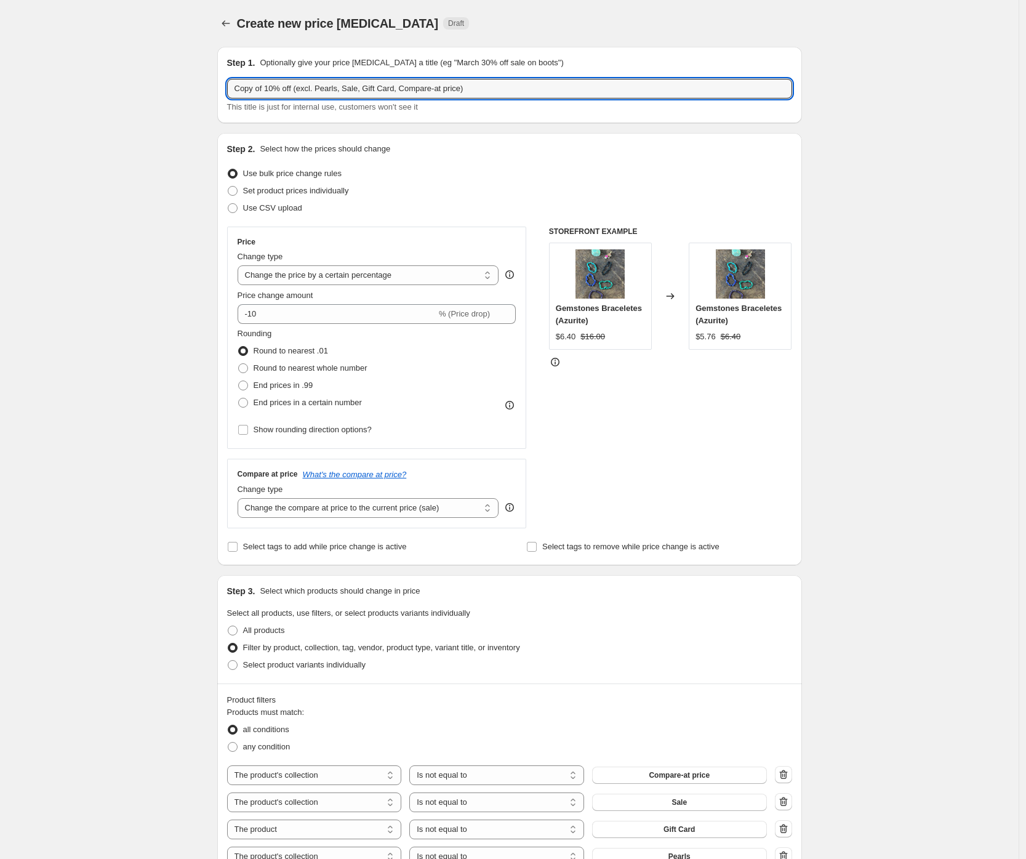
drag, startPoint x: 278, startPoint y: 88, endPoint x: 211, endPoint y: 87, distance: 67.1
click at [211, 87] on div "Step 1. Optionally give your price [MEDICAL_DATA] a title (eg "March 30% off sa…" at bounding box center [504, 551] width 595 height 1028
type input "15% off (excl. Pearls, Sale, Gift Card, Compare-at price)"
click at [411, 86] on input "15% off (excl. Pearls, Sale, Gift Card, Compare-at price)" at bounding box center [509, 89] width 565 height 20
click at [167, 263] on div "Create new price [MEDICAL_DATA]. This page is ready Create new price [MEDICAL_D…" at bounding box center [509, 570] width 1019 height 1140
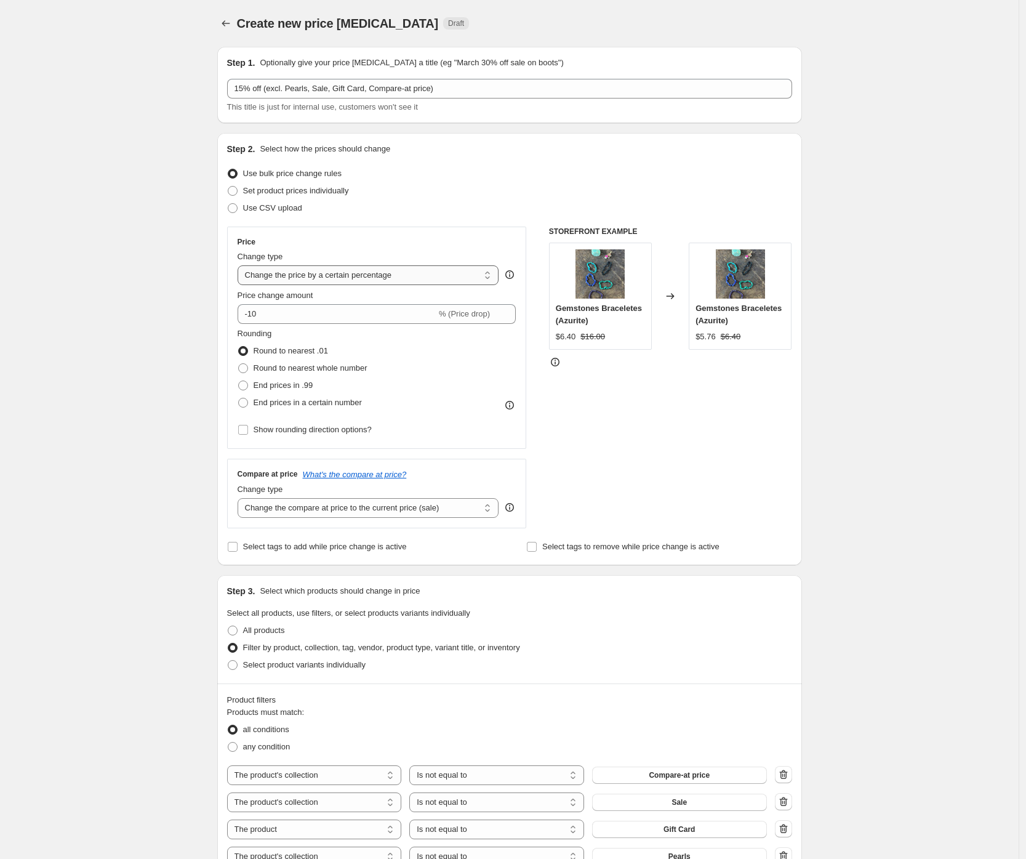
click at [290, 271] on select "Change the price to a certain amount Change the price by a certain amount Chang…" at bounding box center [369, 275] width 262 height 20
select select "bcap"
type input "-12.00"
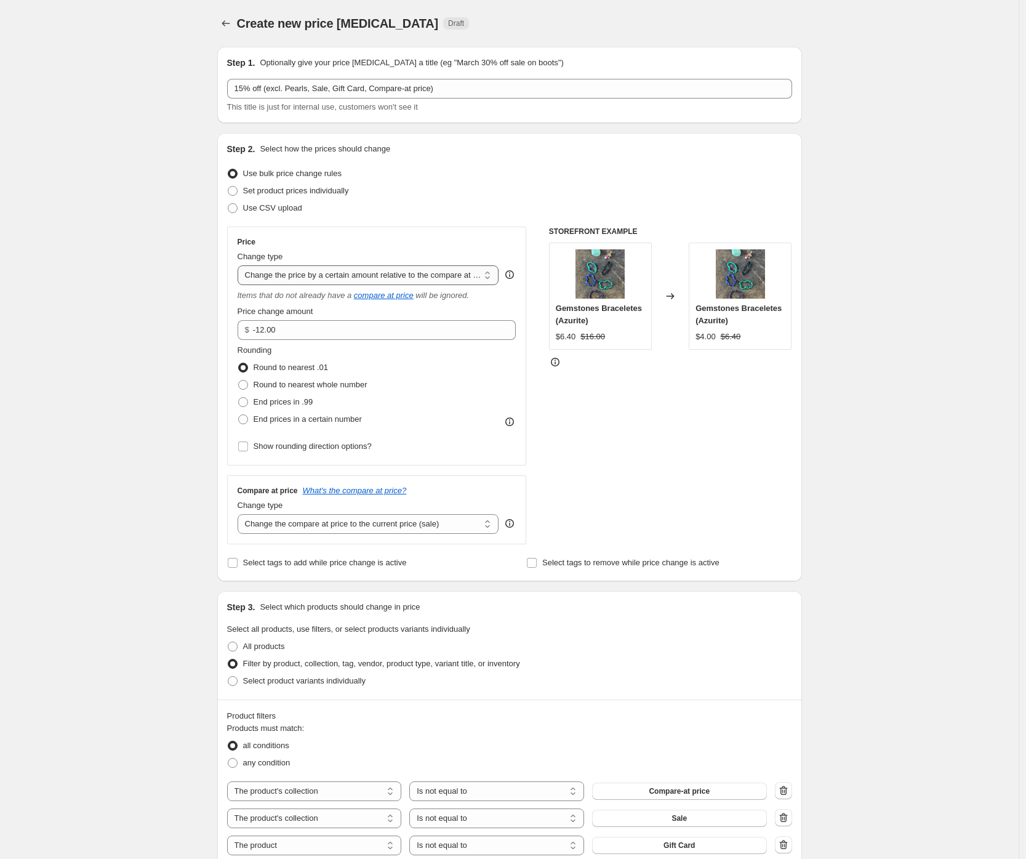
click at [313, 276] on select "Change the price to a certain amount Change the price by a certain amount Chang…" at bounding box center [369, 275] width 262 height 20
select select "pcap"
drag, startPoint x: 258, startPoint y: 329, endPoint x: 307, endPoint y: 334, distance: 48.8
click at [303, 334] on input "-20" at bounding box center [359, 330] width 243 height 20
type input "-15"
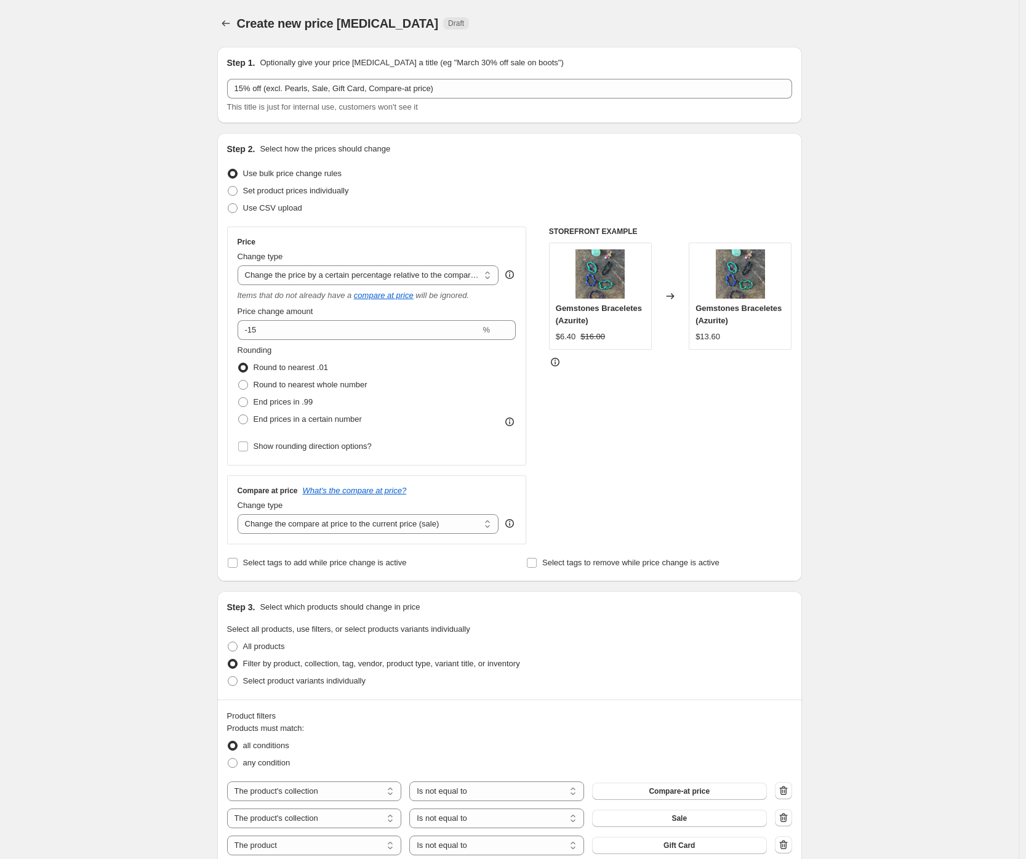
click at [142, 288] on div "Create new price [MEDICAL_DATA]. This page is ready Create new price [MEDICAL_D…" at bounding box center [509, 578] width 1019 height 1156
click at [281, 523] on select "Change the compare at price to the current price (sale) Change the compare at p…" at bounding box center [369, 524] width 262 height 20
select select "no_change"
click at [208, 377] on div "Create new price [MEDICAL_DATA]. This page is ready Create new price [MEDICAL_D…" at bounding box center [509, 578] width 614 height 1156
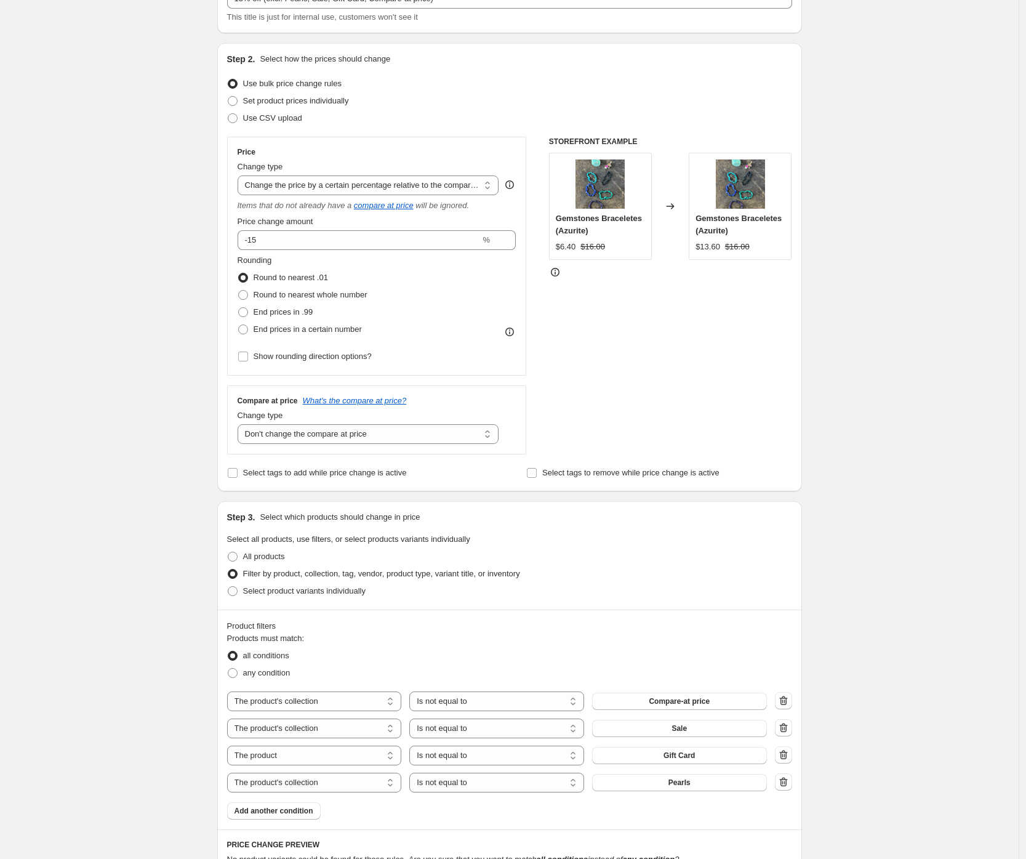
scroll to position [132, 0]
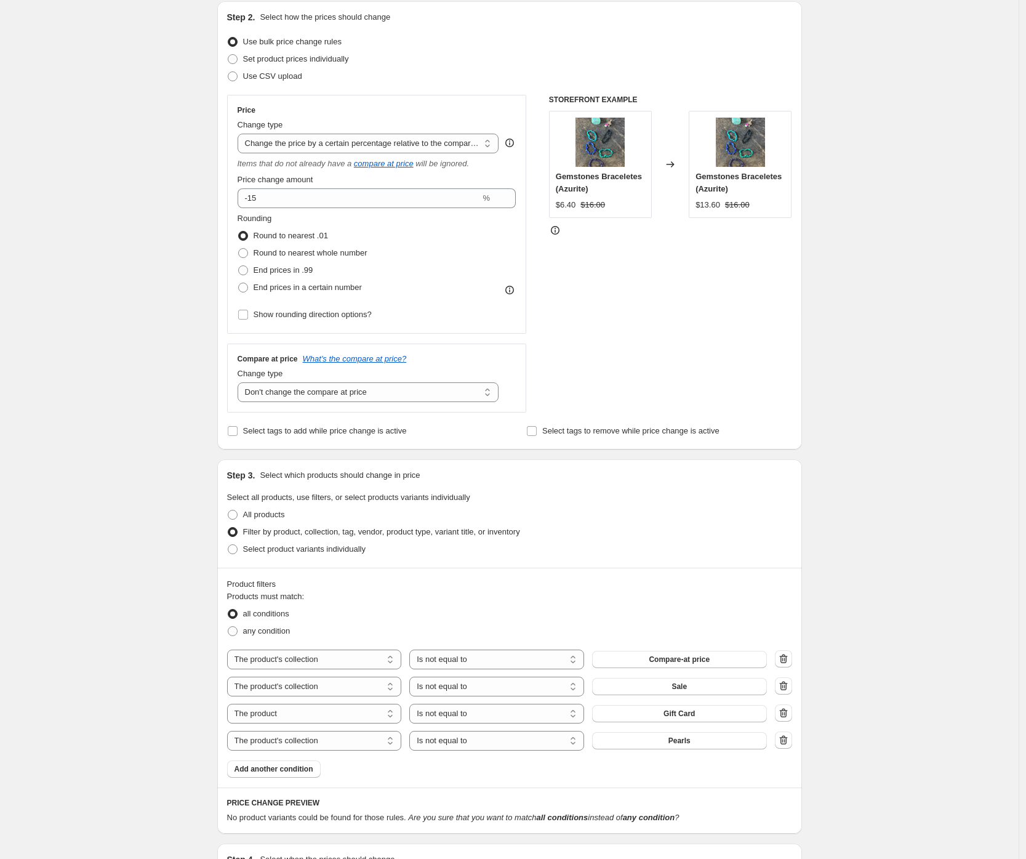
click at [149, 337] on div "Create new price [MEDICAL_DATA]. This page is ready Create new price [MEDICAL_D…" at bounding box center [509, 446] width 1019 height 1156
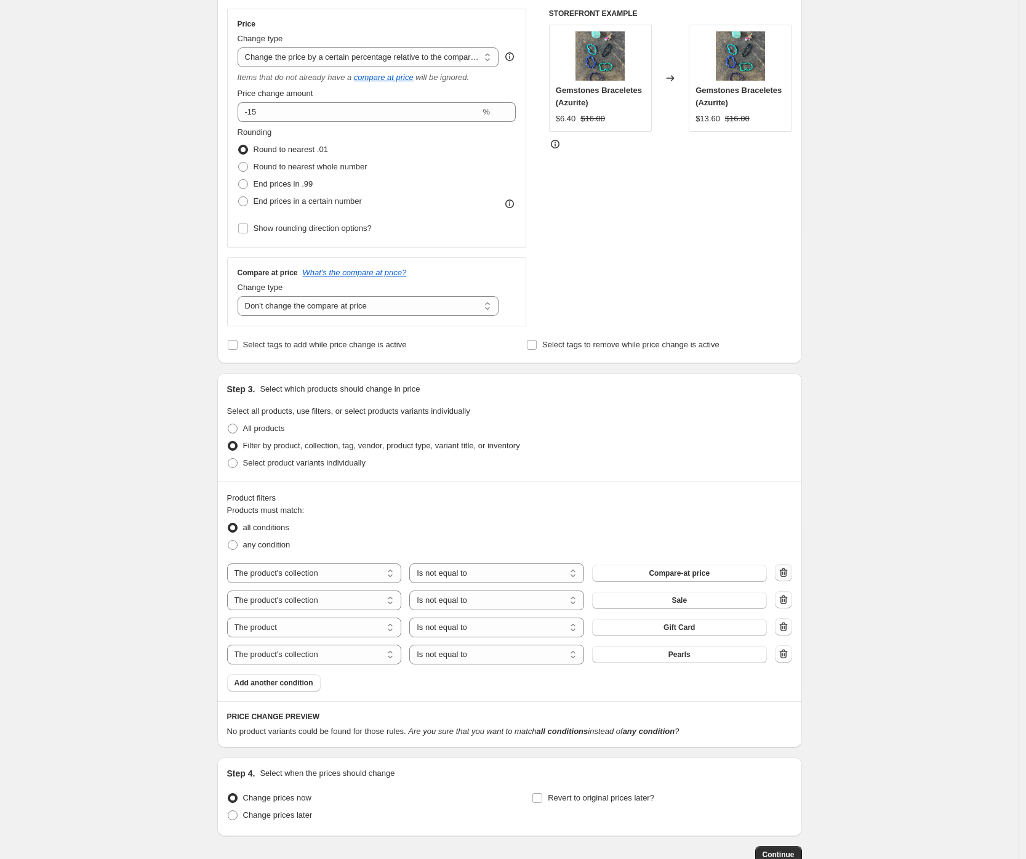
scroll to position [163, 0]
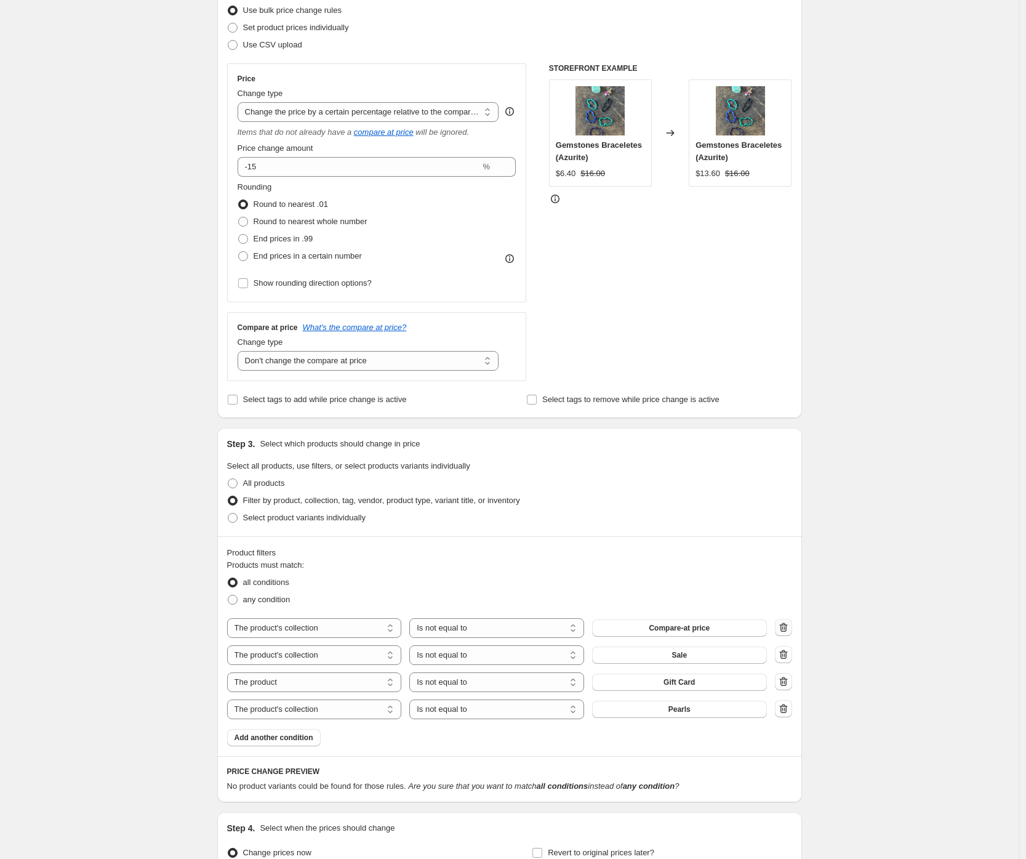
click at [788, 628] on icon "button" at bounding box center [783, 627] width 12 height 12
select select "product"
select select "collection"
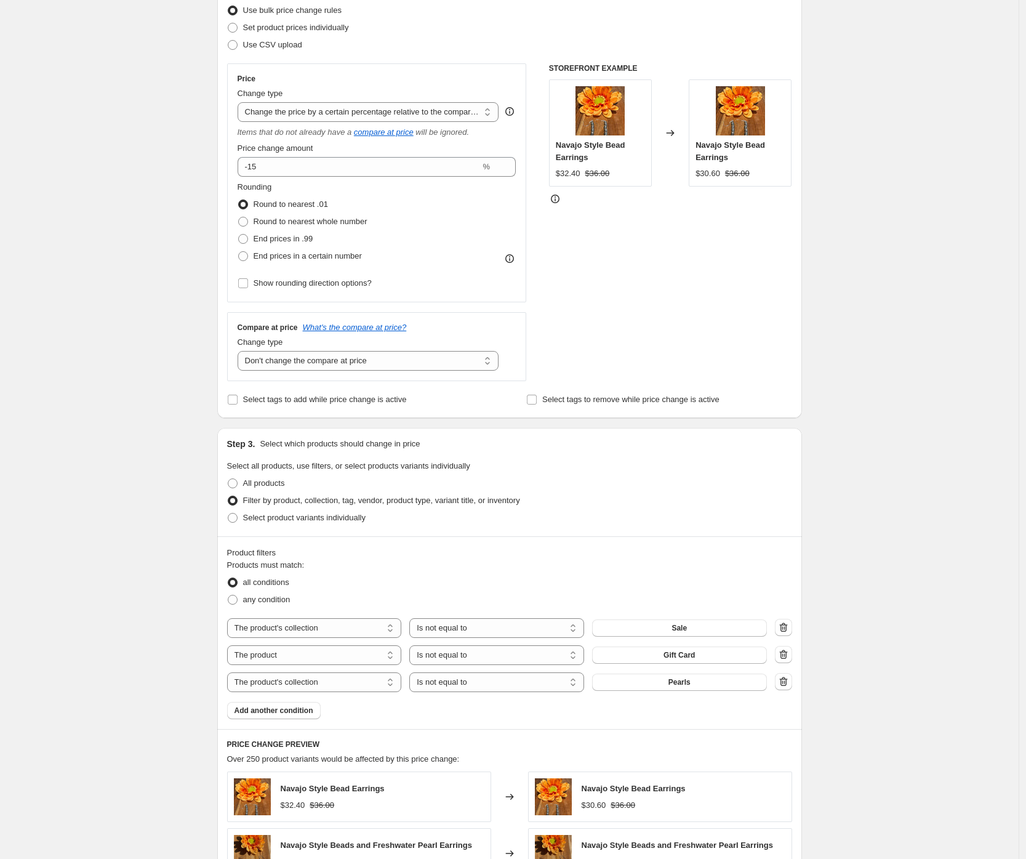
click at [103, 519] on div "Create new price [MEDICAL_DATA]. This page is ready Create new price [MEDICAL_D…" at bounding box center [509, 556] width 1019 height 1439
click at [177, 420] on div "Create new price [MEDICAL_DATA]. This page is ready Create new price [MEDICAL_D…" at bounding box center [509, 556] width 1019 height 1439
click at [165, 414] on div "Create new price [MEDICAL_DATA]. This page is ready Create new price [MEDICAL_D…" at bounding box center [509, 556] width 1019 height 1439
click at [142, 396] on div "Create new price [MEDICAL_DATA]. This page is ready Create new price [MEDICAL_D…" at bounding box center [509, 556] width 1019 height 1439
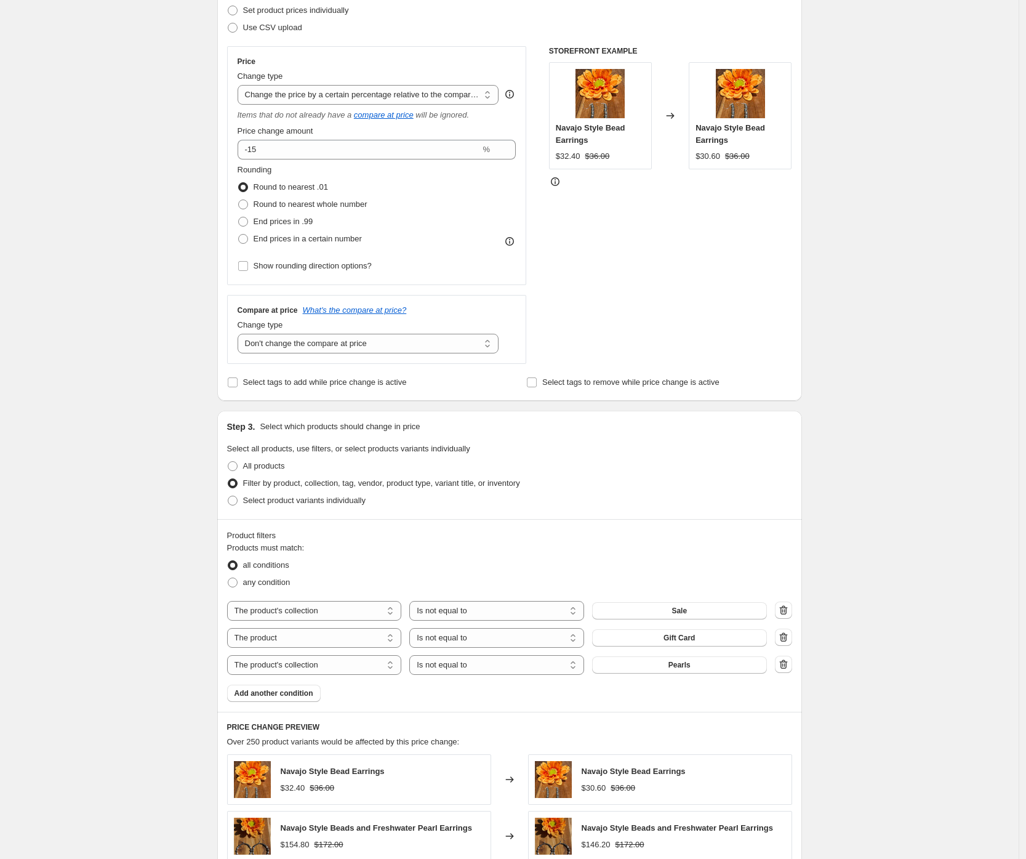
scroll to position [0, 0]
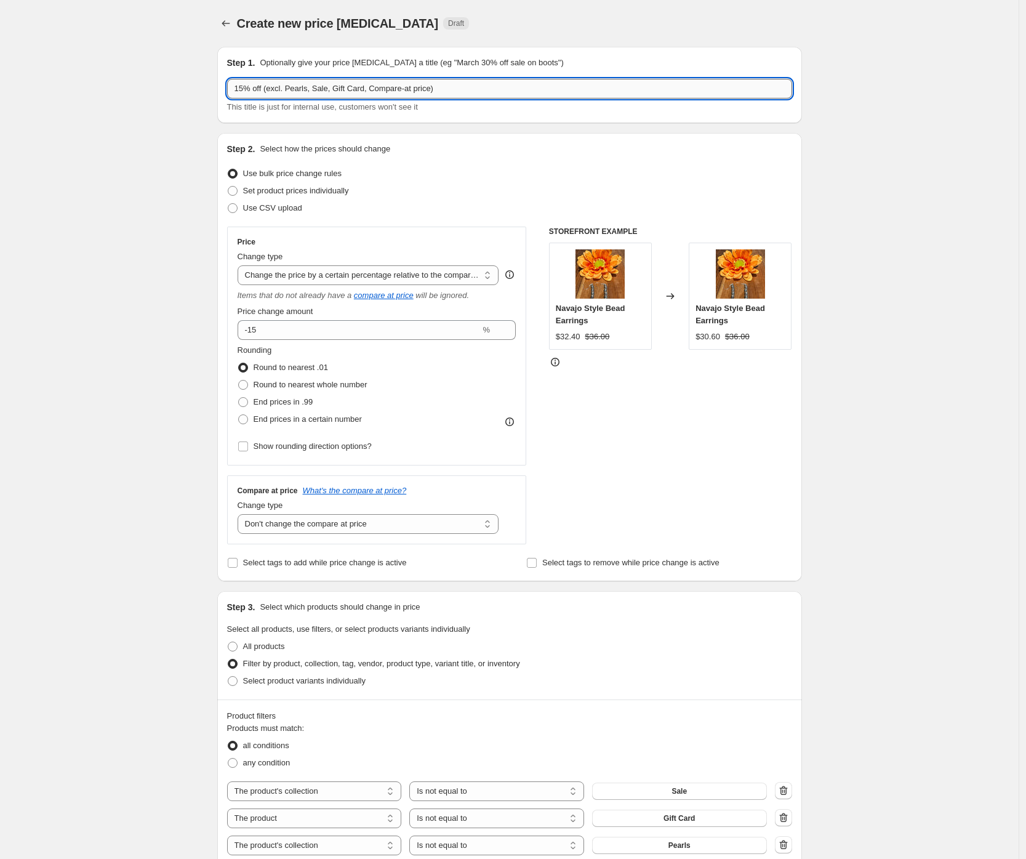
drag, startPoint x: 372, startPoint y: 88, endPoint x: 526, endPoint y: 84, distance: 153.9
click at [527, 84] on input "15% off (excl. Pearls, Sale, Gift Card, Compare-at price)" at bounding box center [509, 89] width 565 height 20
type input "15% off (excl. Pearls, Sale, Gift Card)"
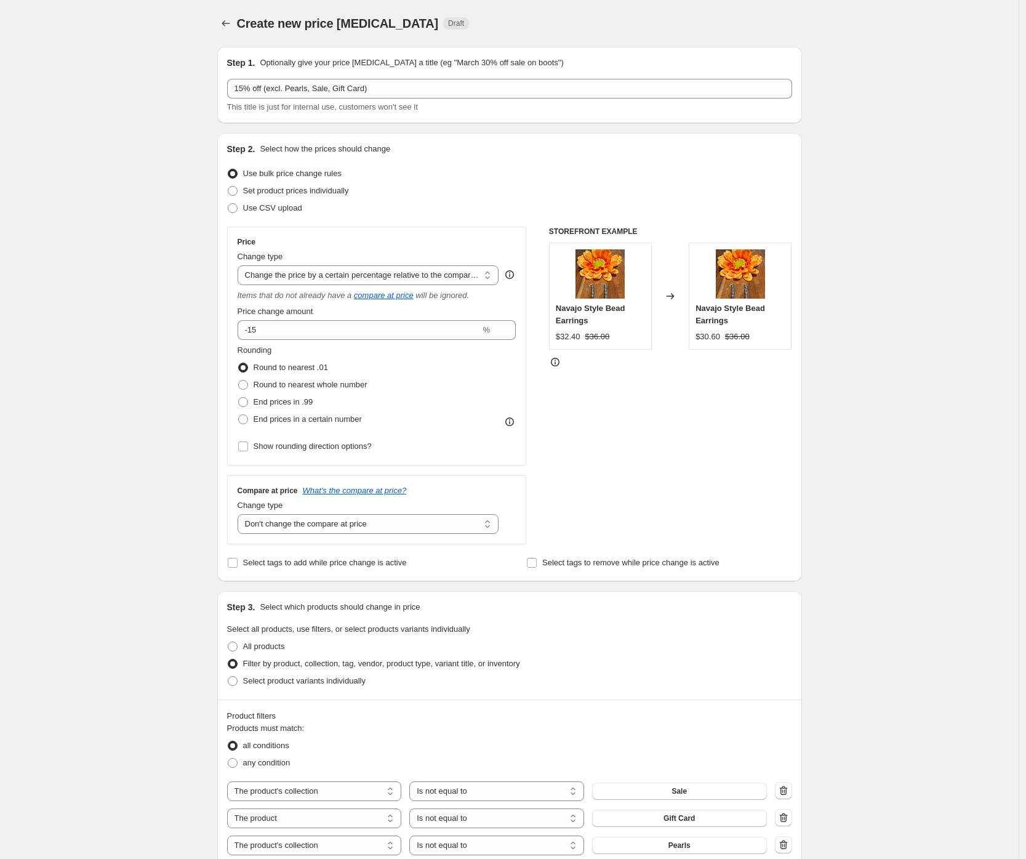
click at [92, 272] on div "Create new price [MEDICAL_DATA]. This page is ready Create new price [MEDICAL_D…" at bounding box center [509, 719] width 1019 height 1439
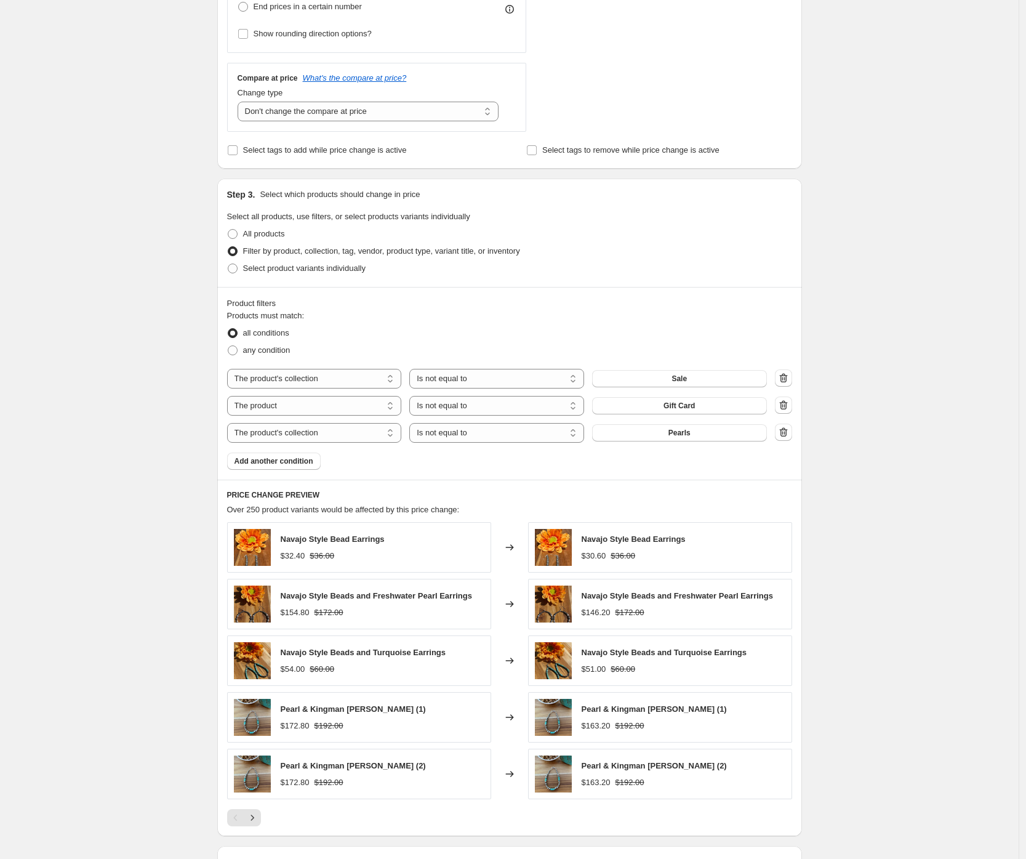
scroll to position [580, 0]
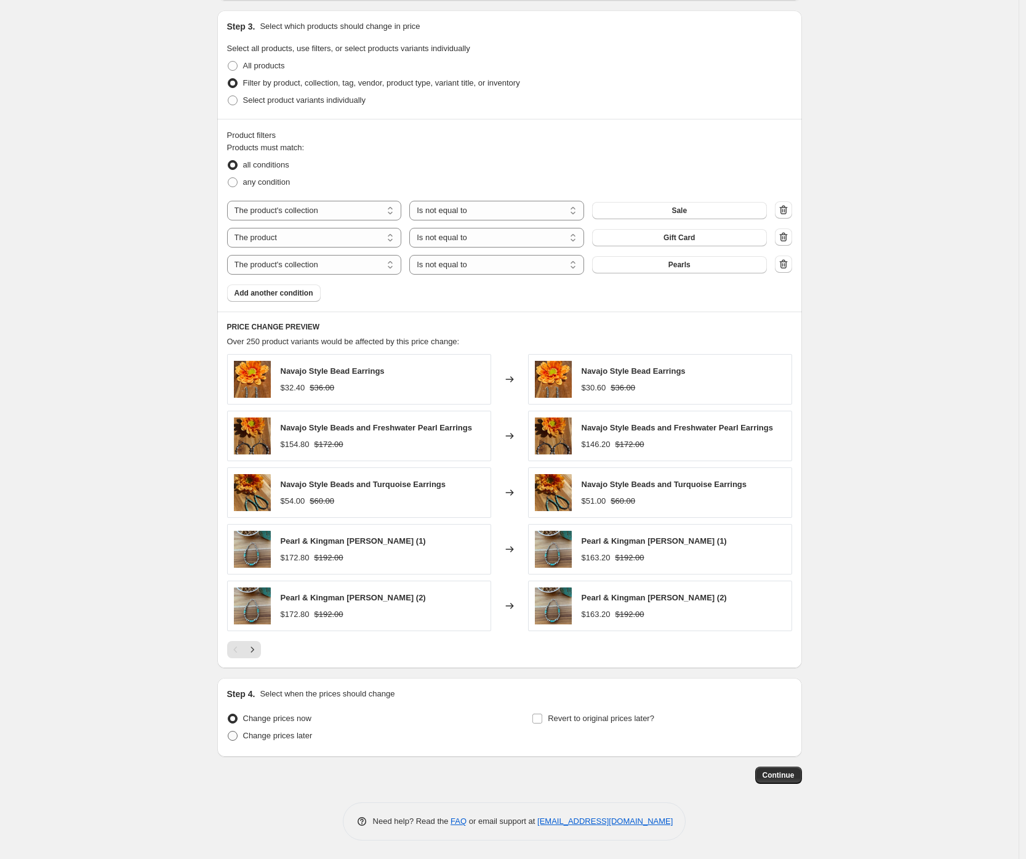
click at [257, 739] on span "Change prices later" at bounding box center [278, 735] width 70 height 9
click at [228, 731] on input "Change prices later" at bounding box center [228, 731] width 1 height 1
radio input "true"
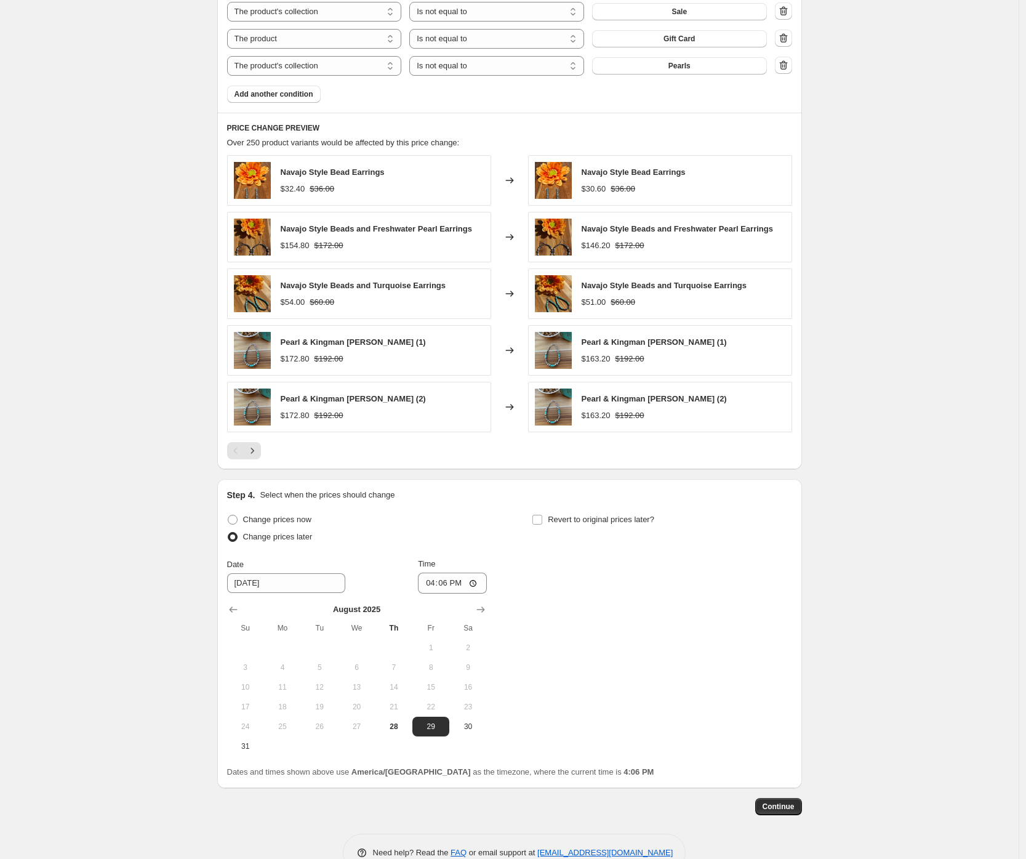
scroll to position [811, 0]
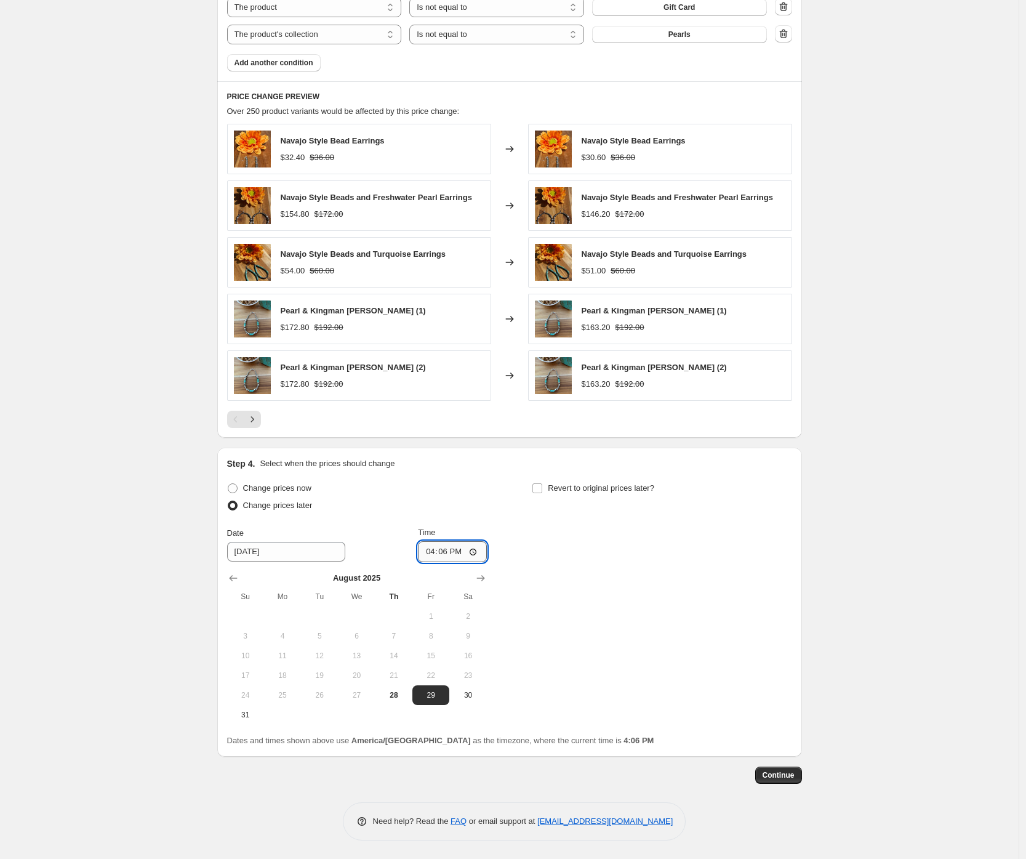
click at [437, 551] on input "16:06" at bounding box center [452, 551] width 69 height 21
type input "00:01"
click at [36, 569] on div "Create new price [MEDICAL_DATA]. This page is ready Create new price [MEDICAL_D…" at bounding box center [509, 23] width 1019 height 1669
click at [791, 777] on span "Continue" at bounding box center [779, 775] width 32 height 10
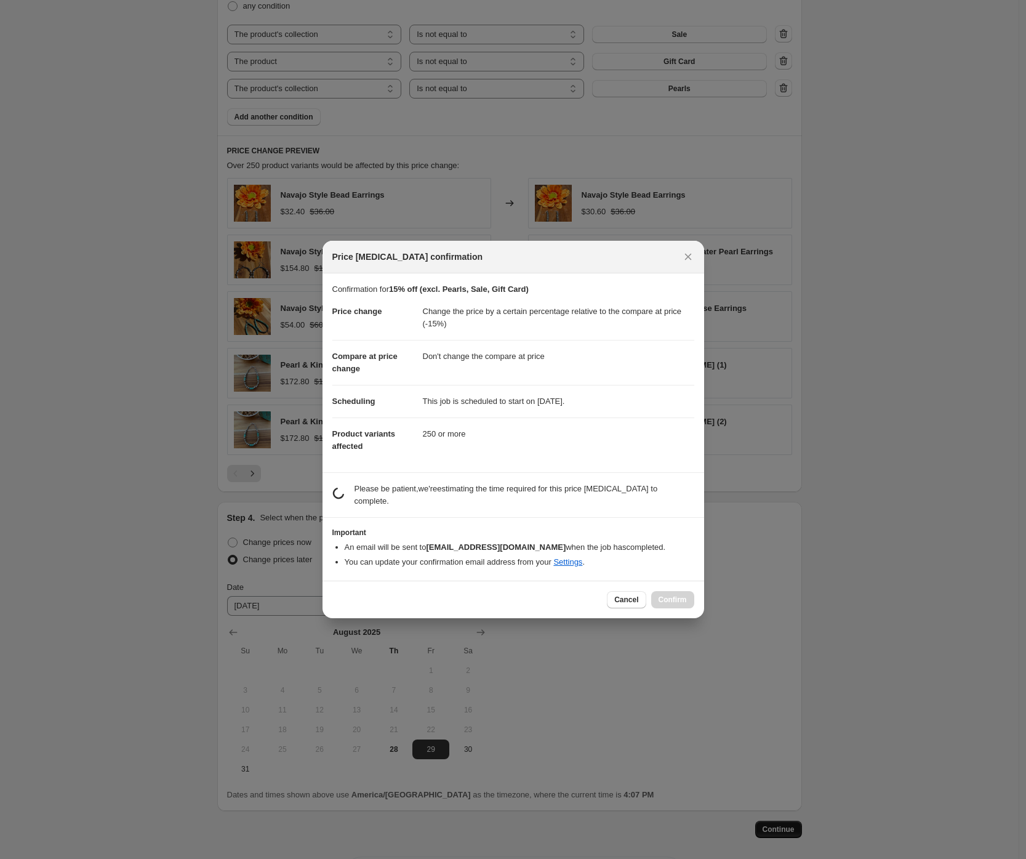
scroll to position [0, 0]
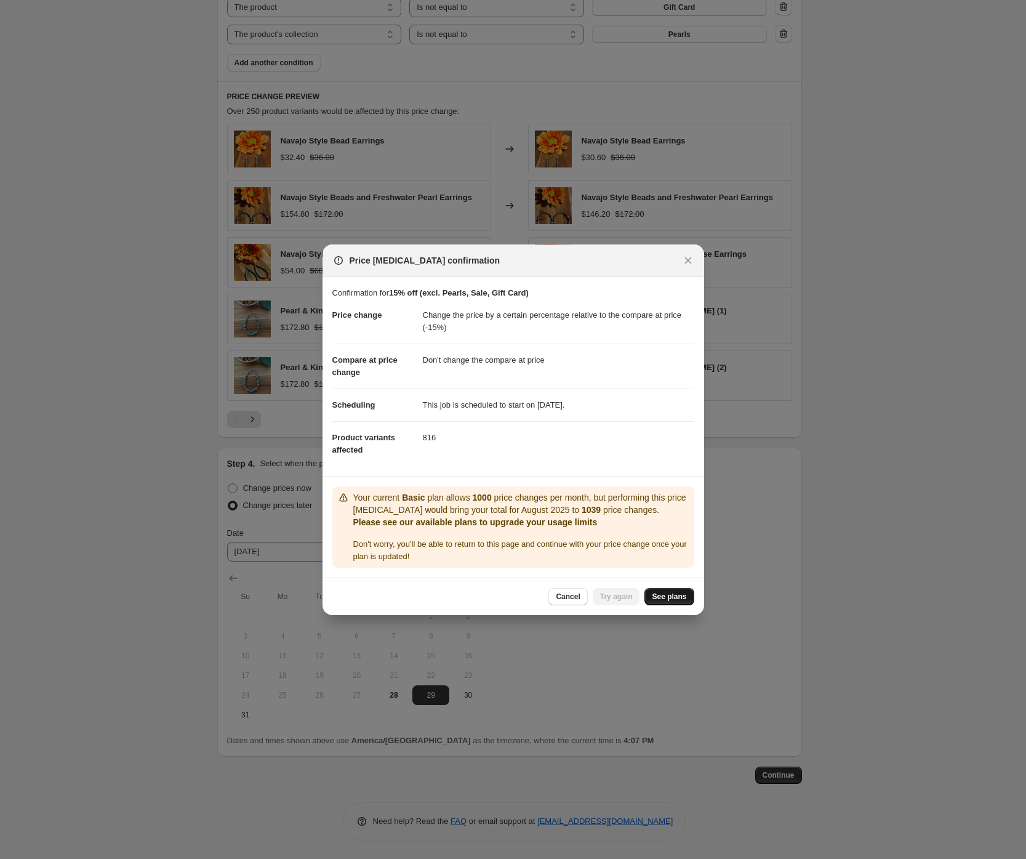
click at [665, 596] on span "See plans" at bounding box center [669, 596] width 34 height 10
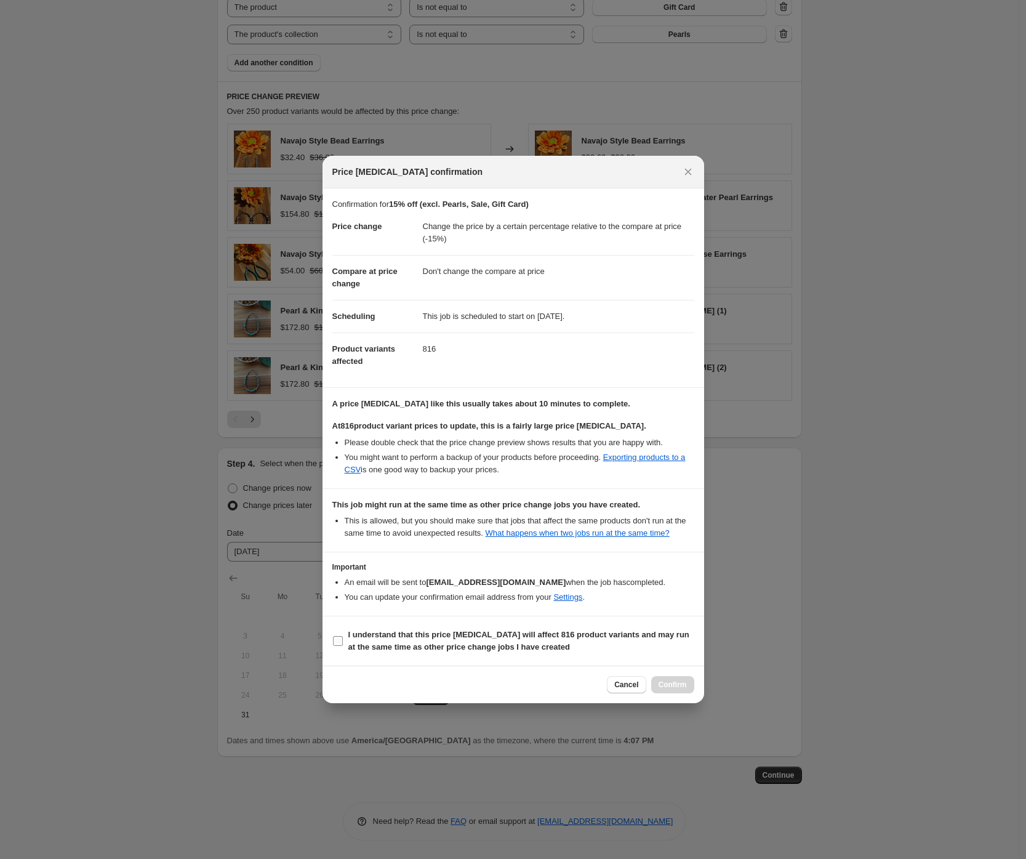
click at [393, 640] on b "I understand that this price [MEDICAL_DATA] will affect 816 product variants an…" at bounding box center [518, 641] width 341 height 22
click at [343, 640] on input "I understand that this price [MEDICAL_DATA] will affect 816 product variants an…" at bounding box center [338, 641] width 10 height 10
checkbox input "true"
click at [679, 689] on span "Confirm" at bounding box center [673, 684] width 28 height 10
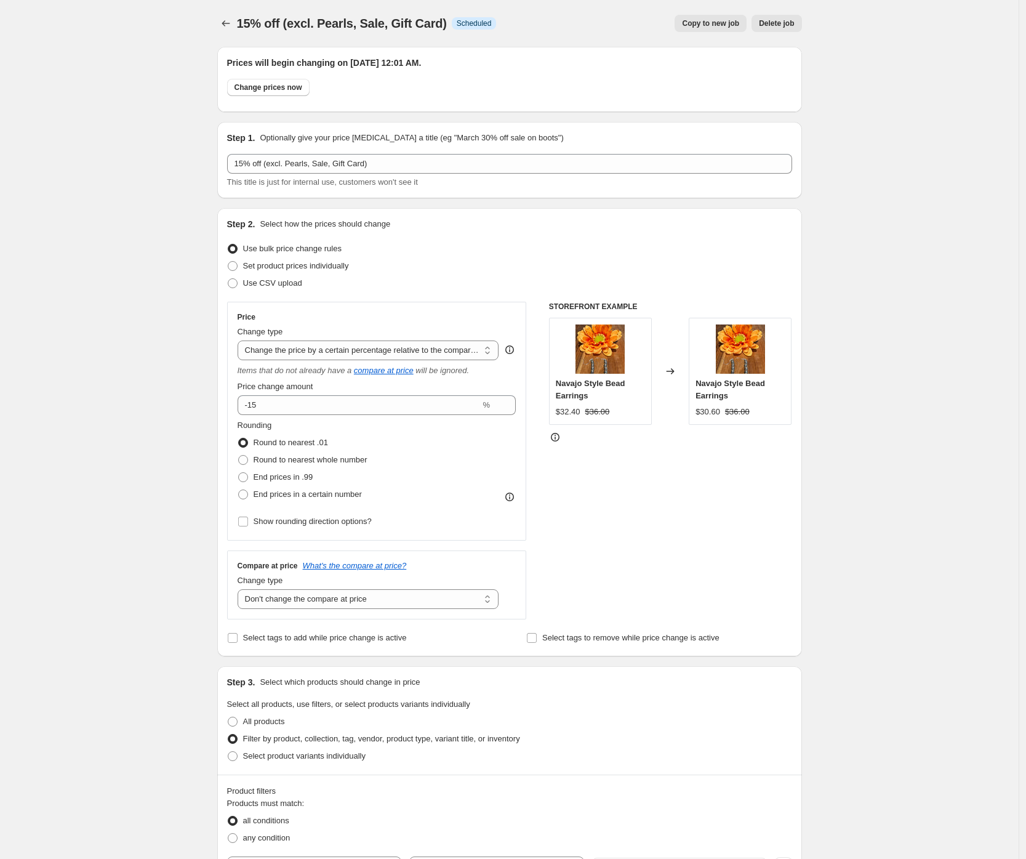
click at [103, 345] on div "15% off (excl. Pearls, Sale, Gift Card). This page is ready 15% off (excl. Pear…" at bounding box center [509, 872] width 1019 height 1744
click at [191, 38] on div "15% off (excl. Pearls, Sale, Gift Card). This page is ready 15% off (excl. Pear…" at bounding box center [509, 872] width 1019 height 1744
click at [230, 29] on icon "Price change jobs" at bounding box center [226, 23] width 12 height 12
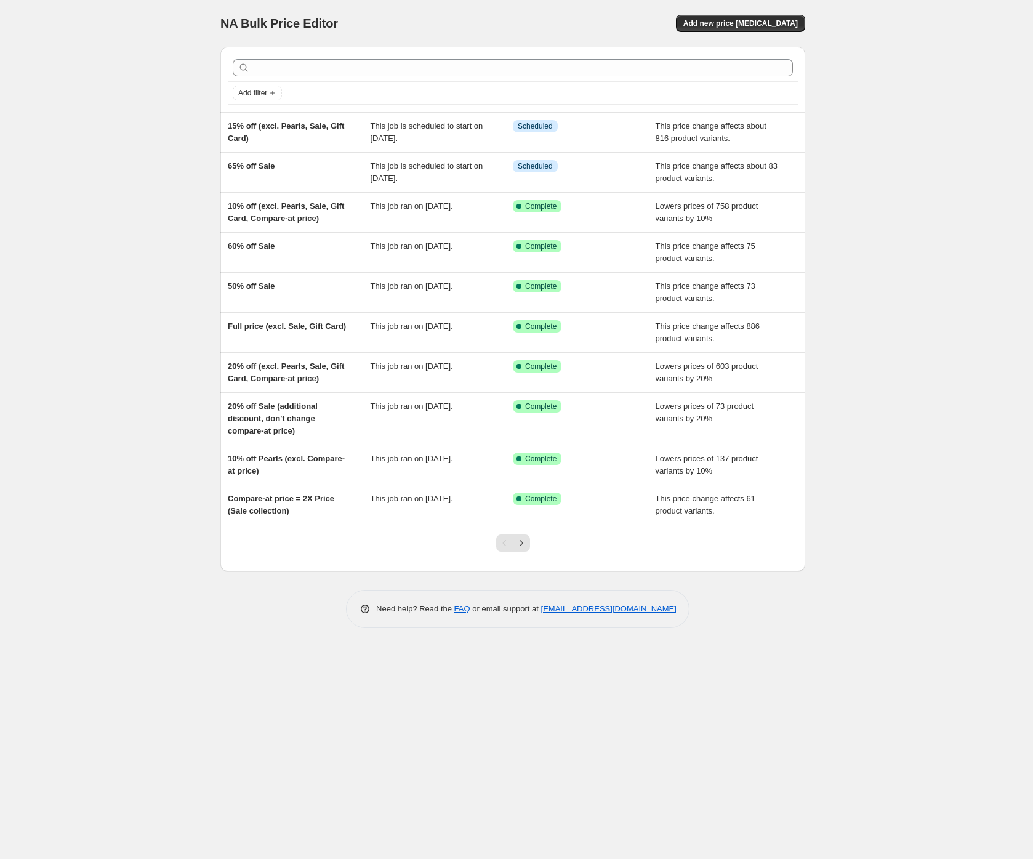
click at [156, 140] on div "NA Bulk Price Editor. This page is ready NA Bulk Price Editor Add new price [ME…" at bounding box center [512, 429] width 1025 height 859
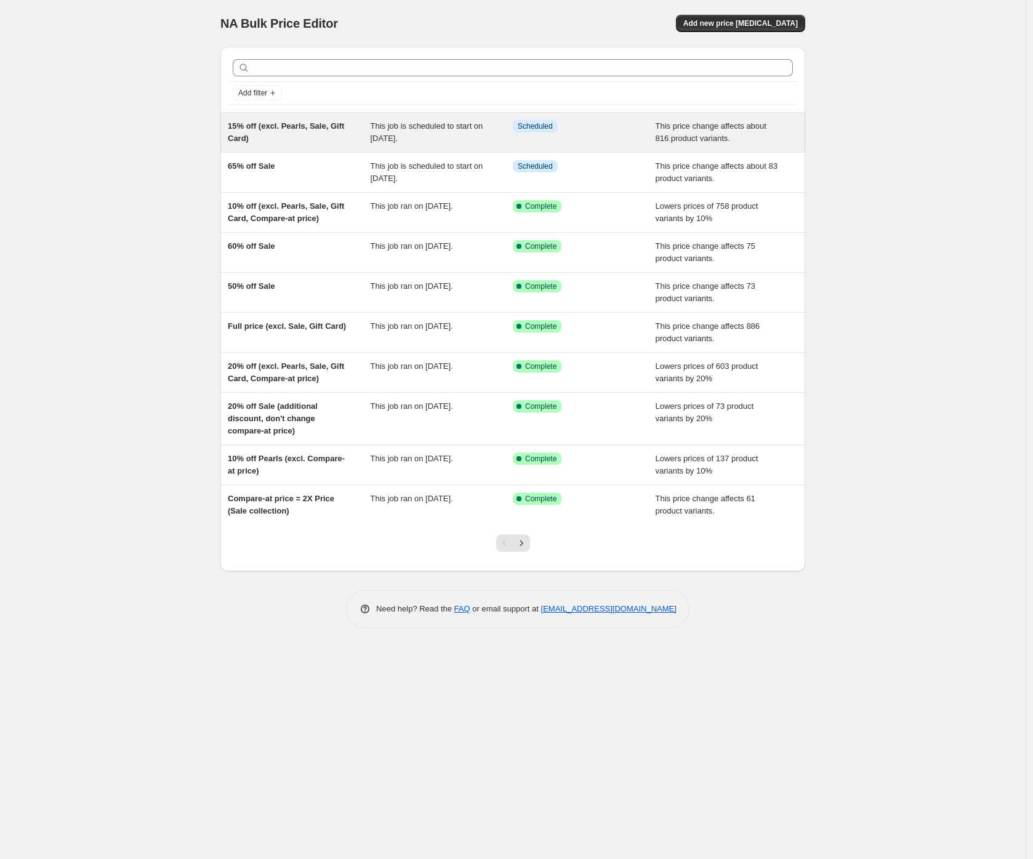
click at [291, 126] on span "15% off (excl. Pearls, Sale, Gift Card)" at bounding box center [286, 132] width 116 height 22
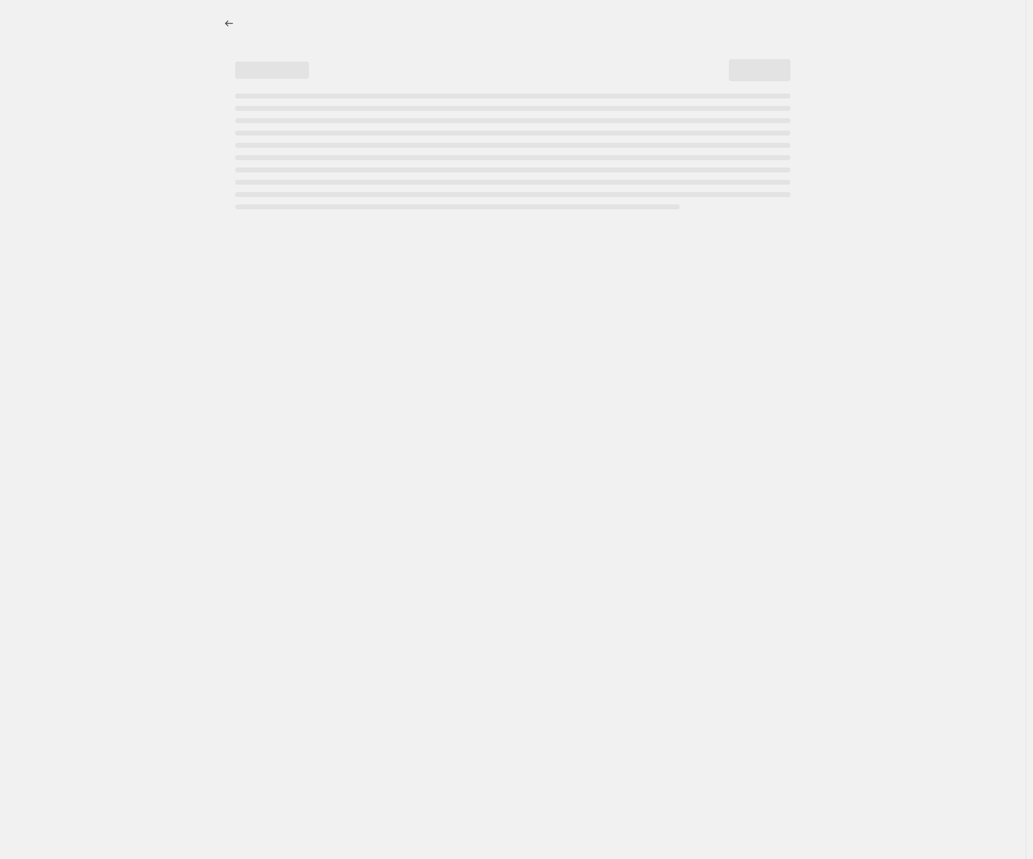
select select "pcap"
select select "no_change"
select select "collection"
select select "not_equal"
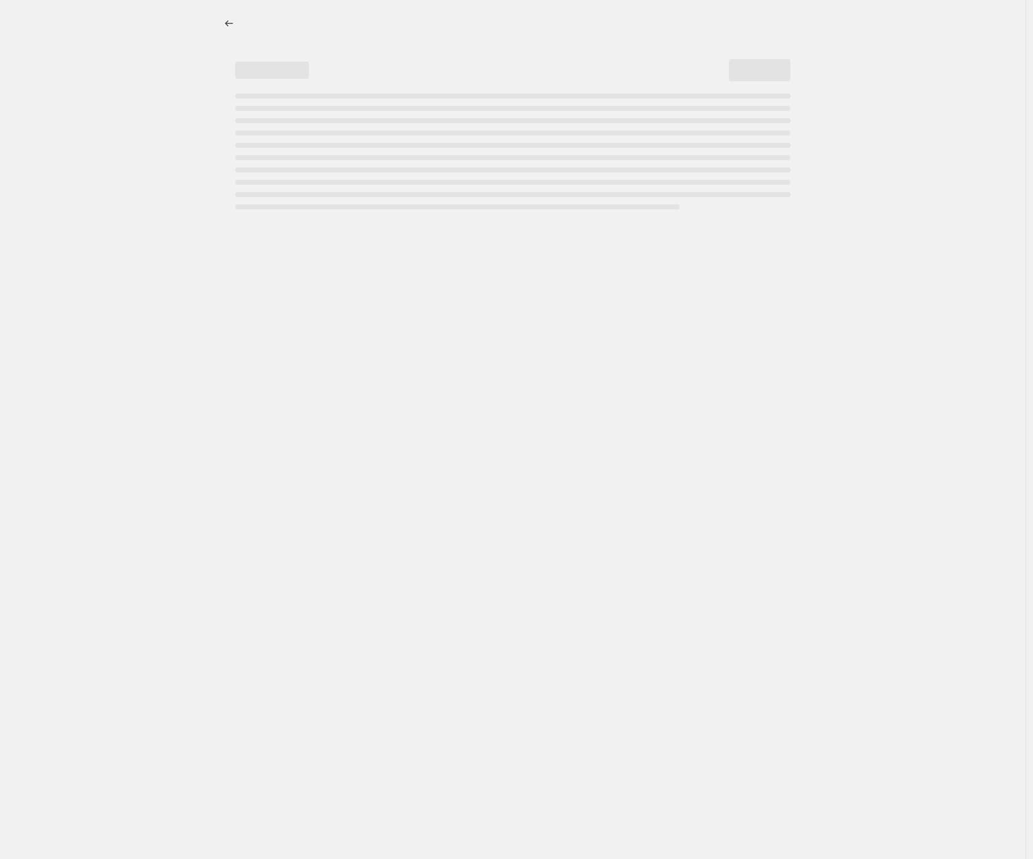
select select "collection"
select select "not_equal"
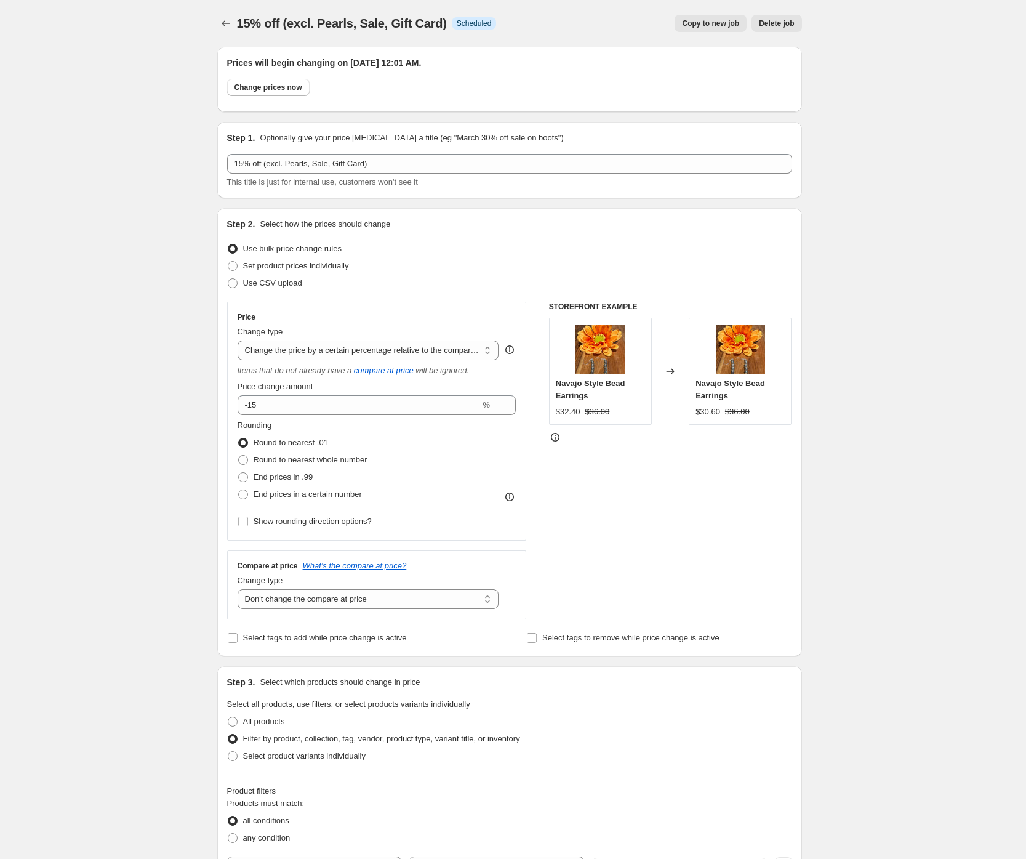
click at [727, 24] on span "Copy to new job" at bounding box center [710, 23] width 57 height 10
select select "pcap"
select select "no_change"
select select "collection"
select select "not_equal"
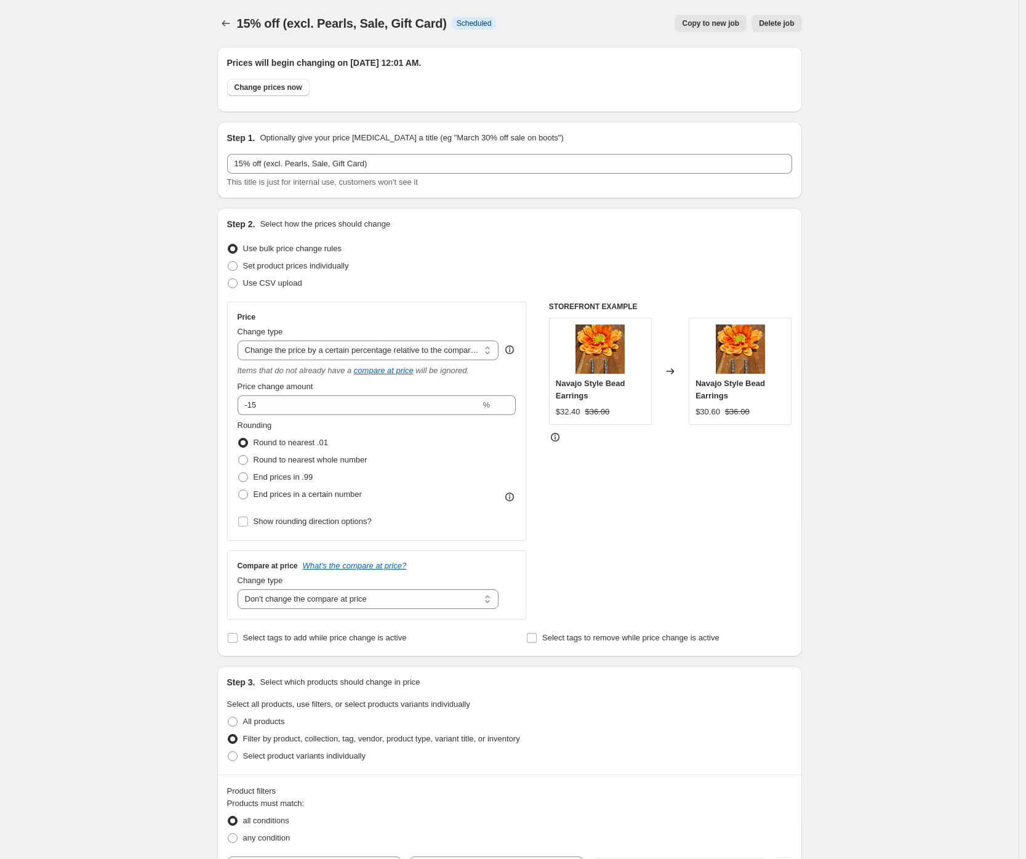
select select "not_equal"
select select "collection"
select select "not_equal"
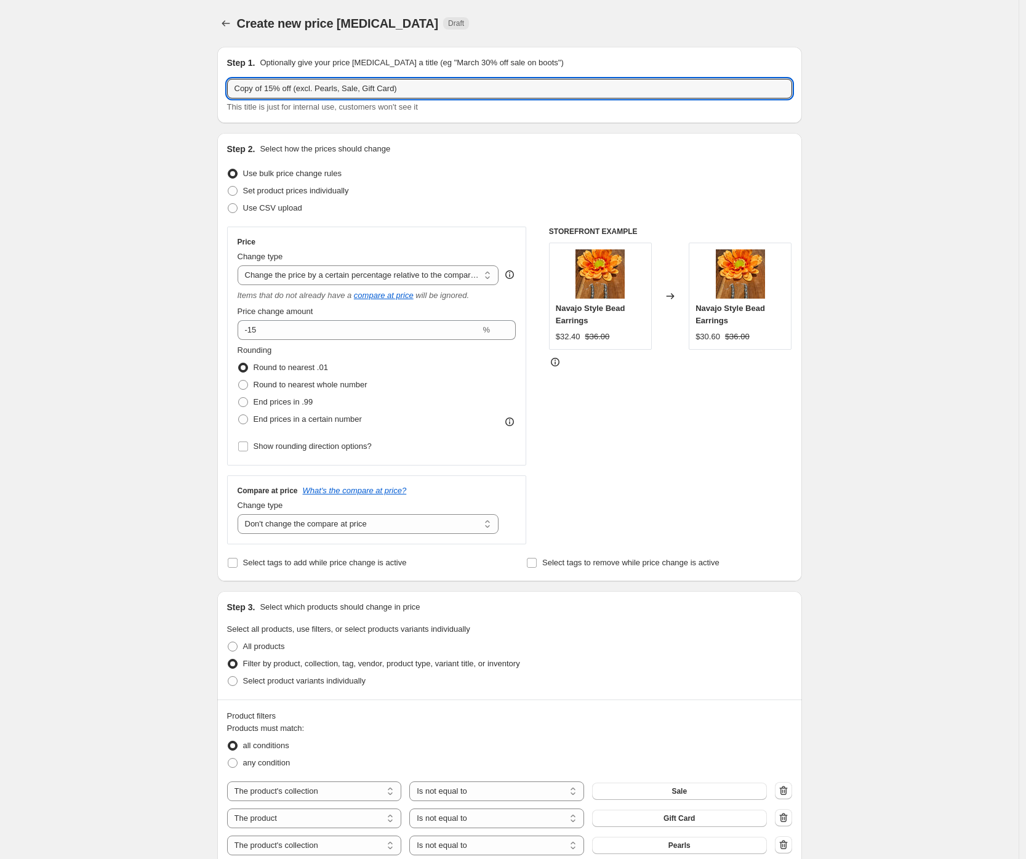
drag, startPoint x: 299, startPoint y: 88, endPoint x: 218, endPoint y: 90, distance: 81.3
click at [218, 90] on div "Step 1. Optionally give your price [MEDICAL_DATA] a title (eg "March 30% off sa…" at bounding box center [504, 700] width 595 height 1327
type input "Full price (excl. Pearls, Sale, Gift Card)"
click at [291, 273] on select "Change the price to a certain amount Change the price by a certain amount Chang…" at bounding box center [369, 275] width 262 height 20
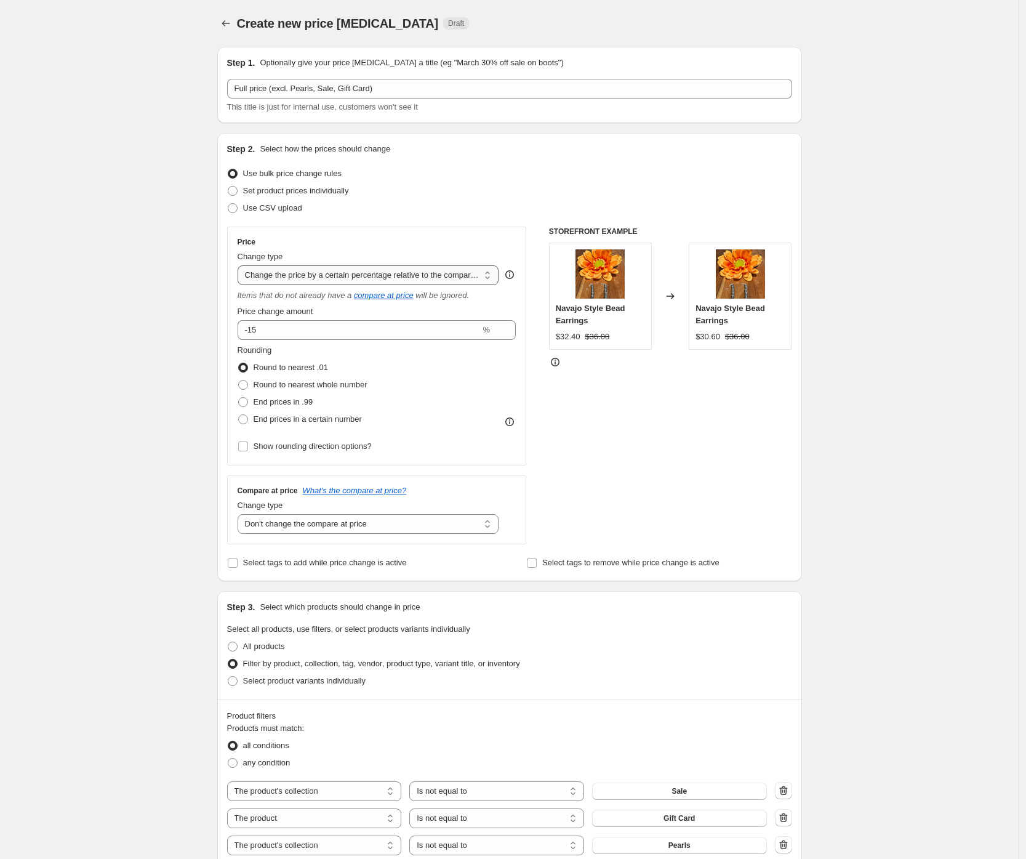
select select "ecap"
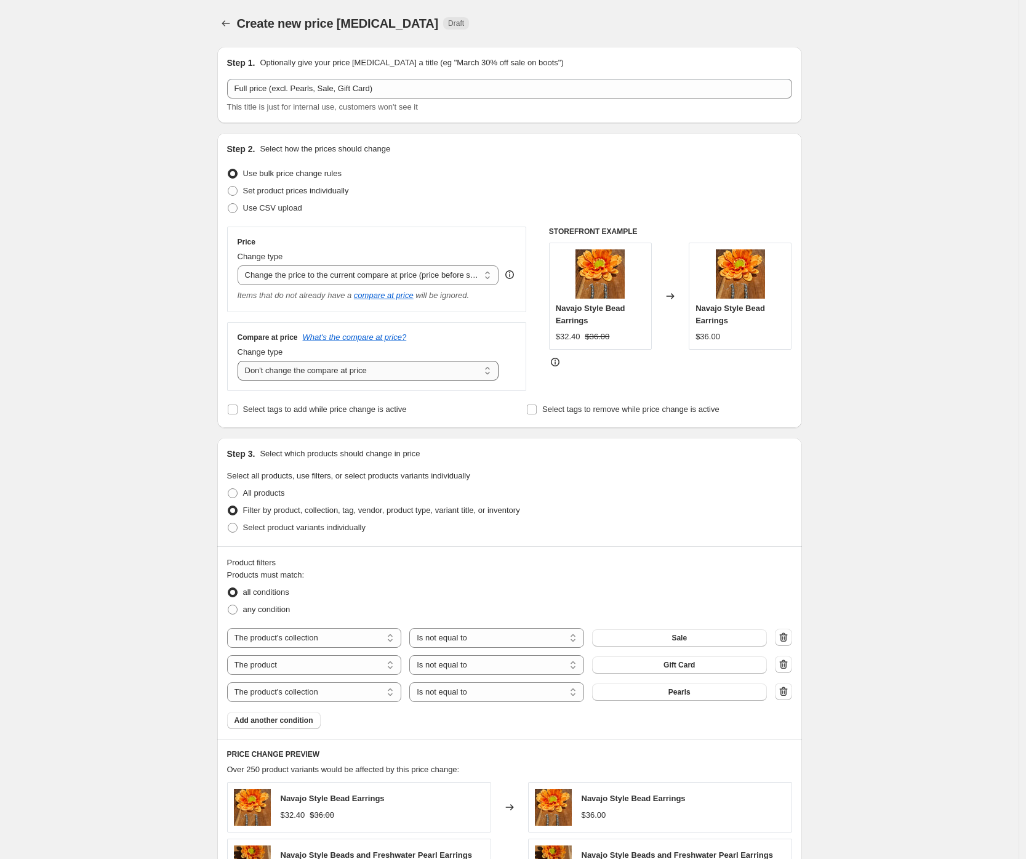
click at [318, 371] on select "Change the compare at price to the current price (sale) Change the compare at p…" at bounding box center [369, 371] width 262 height 20
select select "remove"
click at [110, 373] on div "Create new price [MEDICAL_DATA]. This page is ready Create new price [MEDICAL_D…" at bounding box center [509, 643] width 1019 height 1286
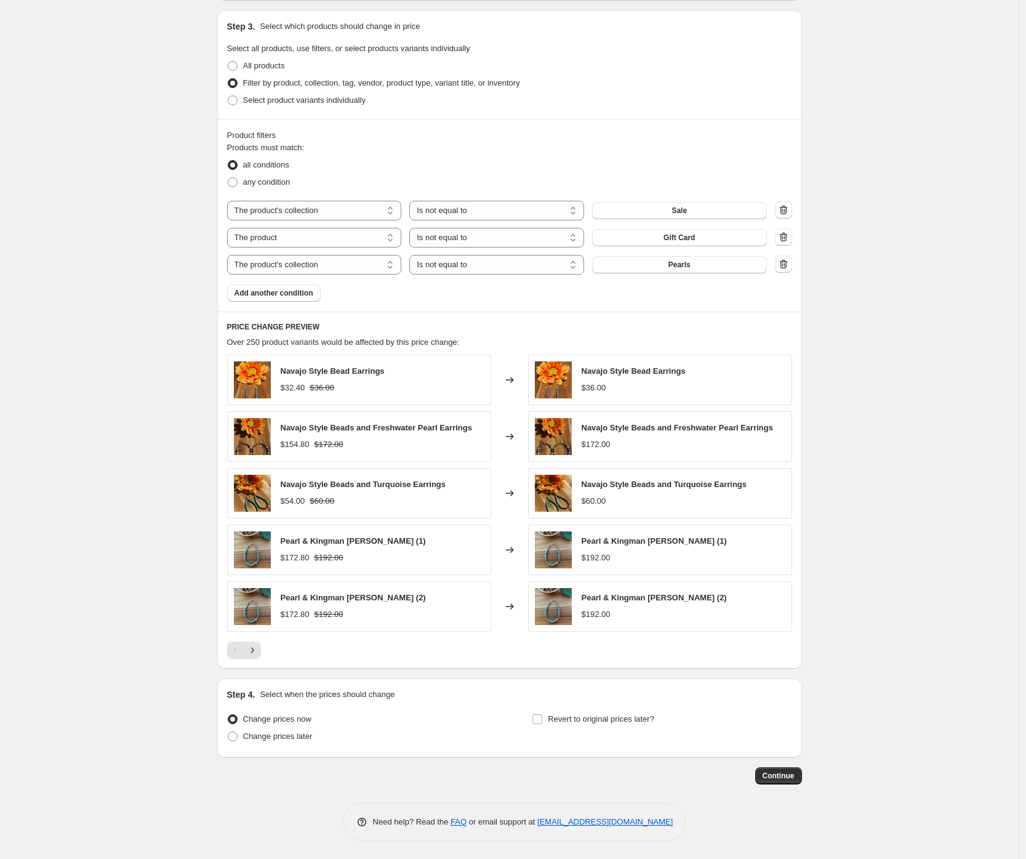
scroll to position [426, 0]
click at [307, 740] on span "Change prices later" at bounding box center [278, 736] width 70 height 9
click at [228, 733] on input "Change prices later" at bounding box center [228, 732] width 1 height 1
radio input "true"
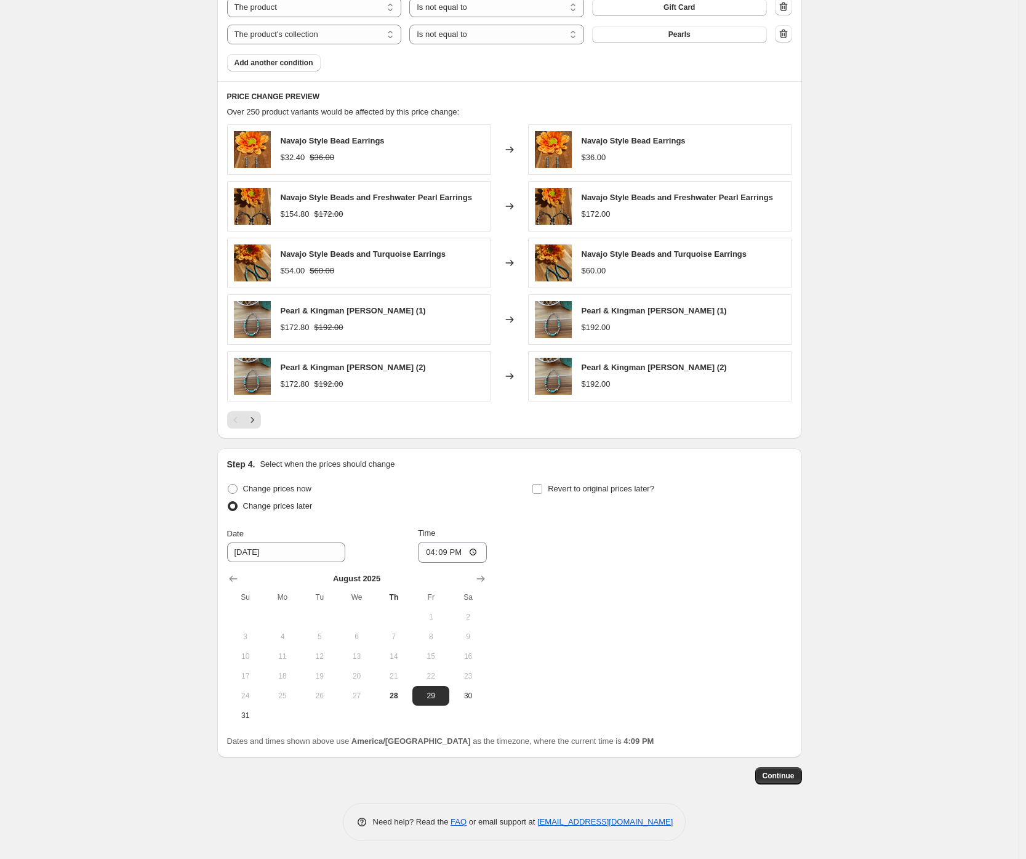
scroll to position [656, 0]
click at [487, 575] on icon "Show next month, September 2025" at bounding box center [481, 580] width 12 height 12
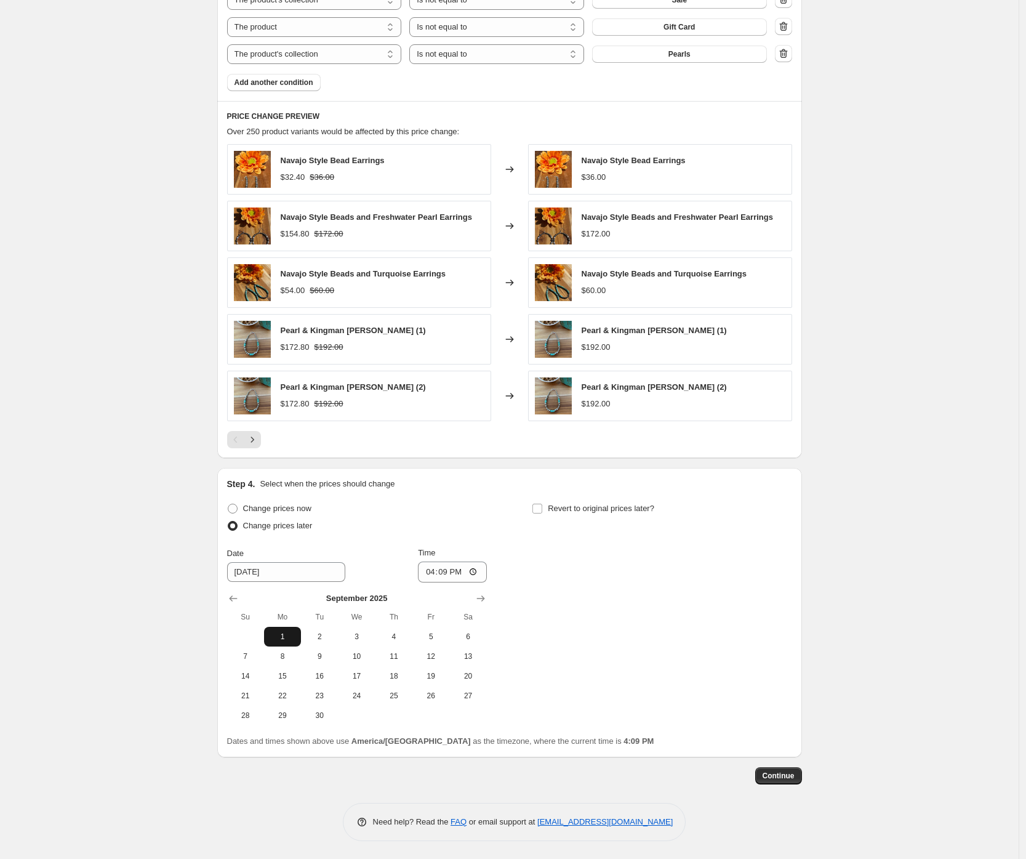
click at [280, 635] on span "1" at bounding box center [282, 636] width 27 height 10
type input "[DATE]"
click at [429, 571] on input "16:09" at bounding box center [452, 571] width 69 height 21
type input "23:59"
click at [614, 612] on div "Change prices now Change prices later Date [DATE] Time 23:59 [DATE] Su Mo Tu We…" at bounding box center [509, 612] width 565 height 225
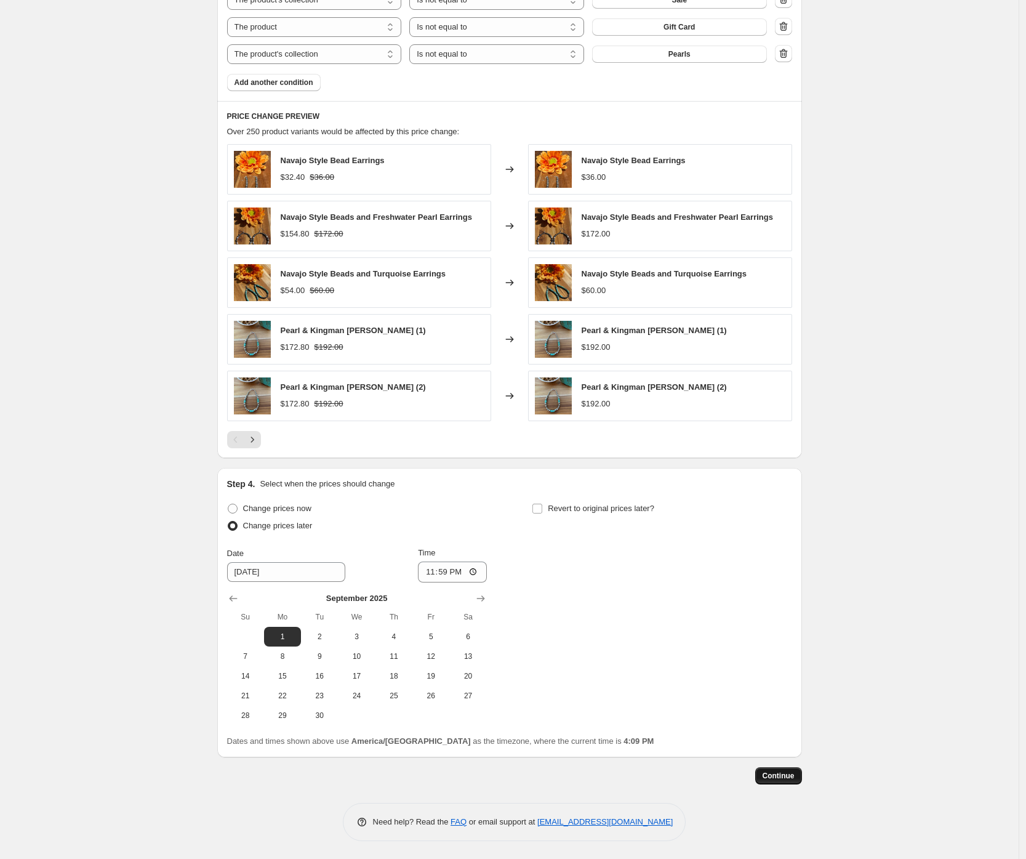
click at [780, 774] on span "Continue" at bounding box center [779, 776] width 32 height 10
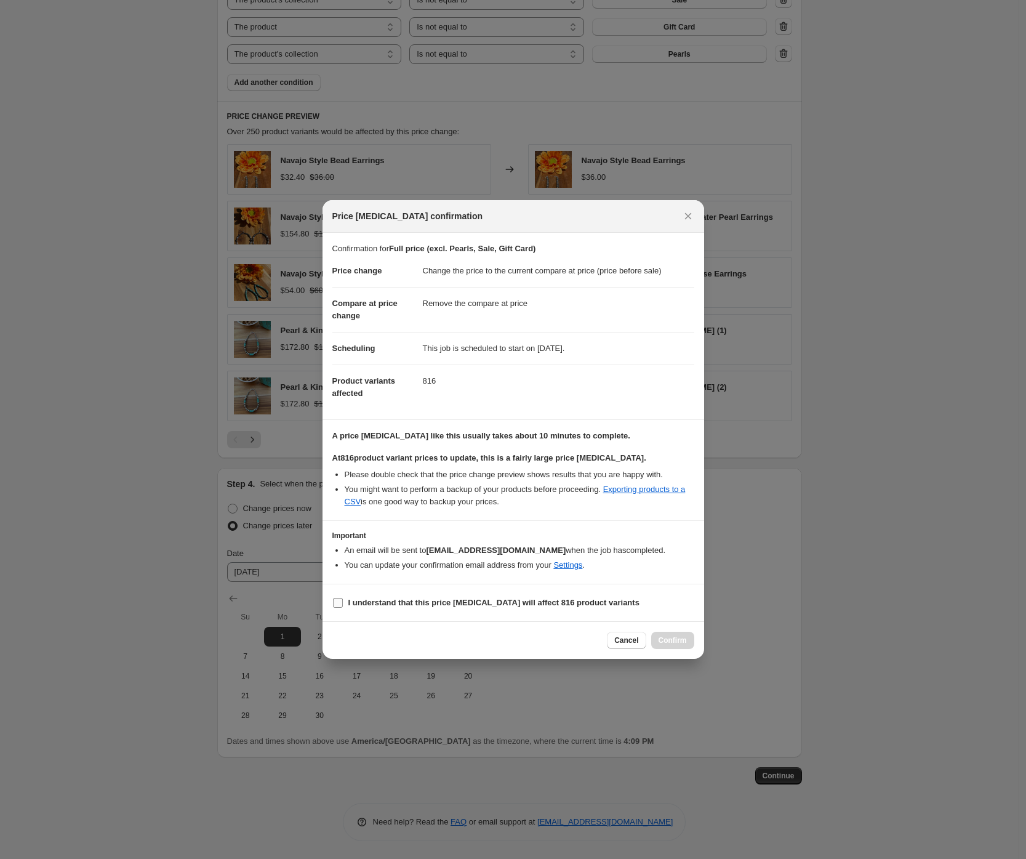
click at [423, 606] on b "I understand that this price [MEDICAL_DATA] will affect 816 product variants" at bounding box center [493, 602] width 291 height 9
click at [343, 606] on input "I understand that this price [MEDICAL_DATA] will affect 816 product variants" at bounding box center [338, 603] width 10 height 10
checkbox input "true"
click at [679, 641] on span "Confirm" at bounding box center [673, 640] width 28 height 10
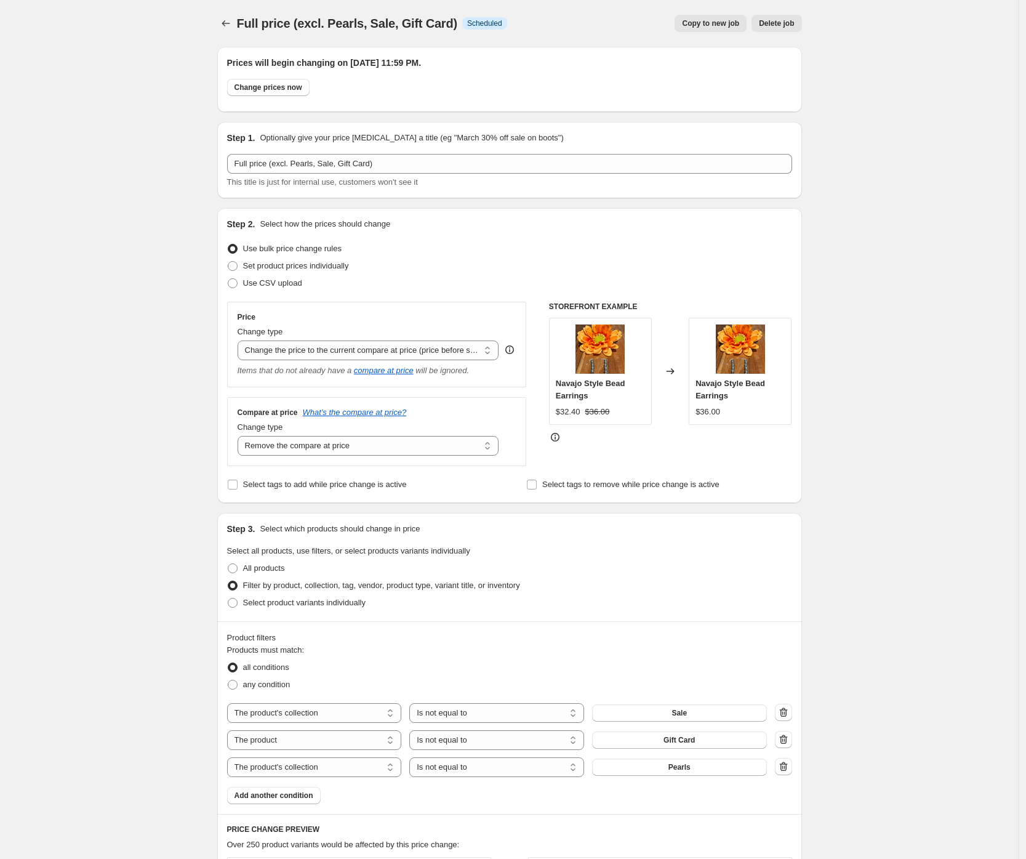
click at [154, 206] on div "Full price (excl. Pearls, Sale, Gift Card). This page is ready Full price (excl…" at bounding box center [509, 786] width 1019 height 1572
click at [226, 25] on icon "Price change jobs" at bounding box center [226, 23] width 12 height 12
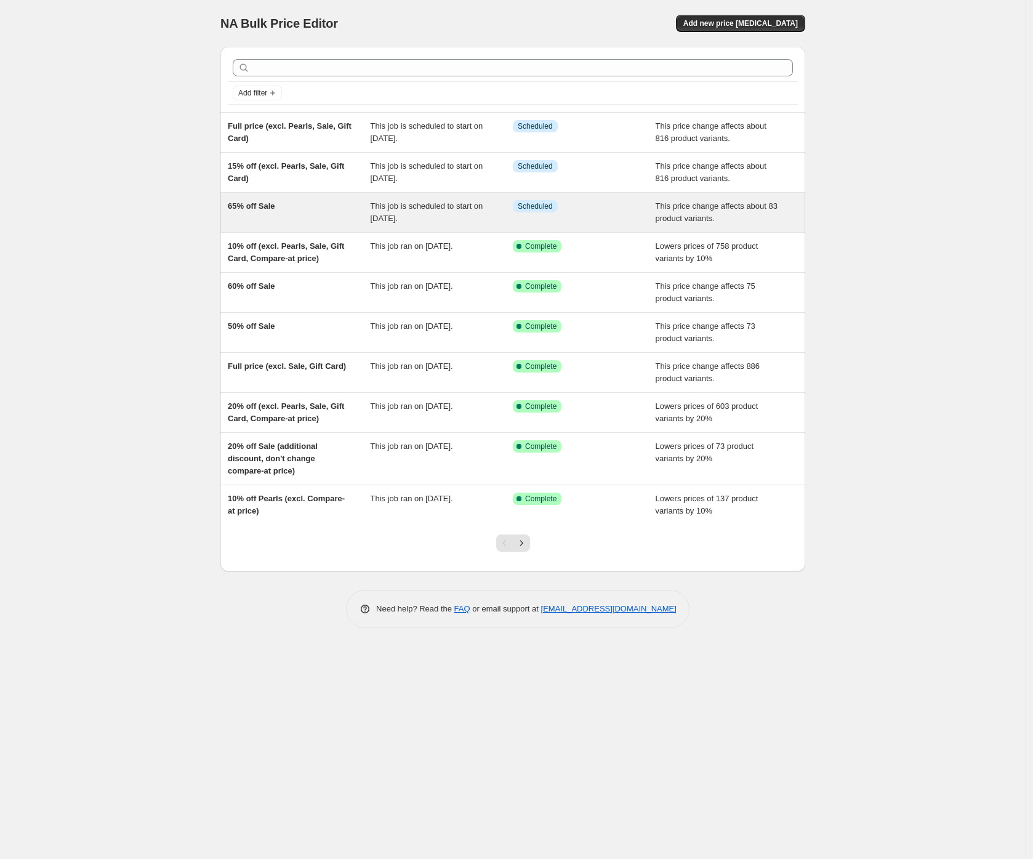
click at [292, 215] on div "65% off Sale" at bounding box center [299, 212] width 143 height 25
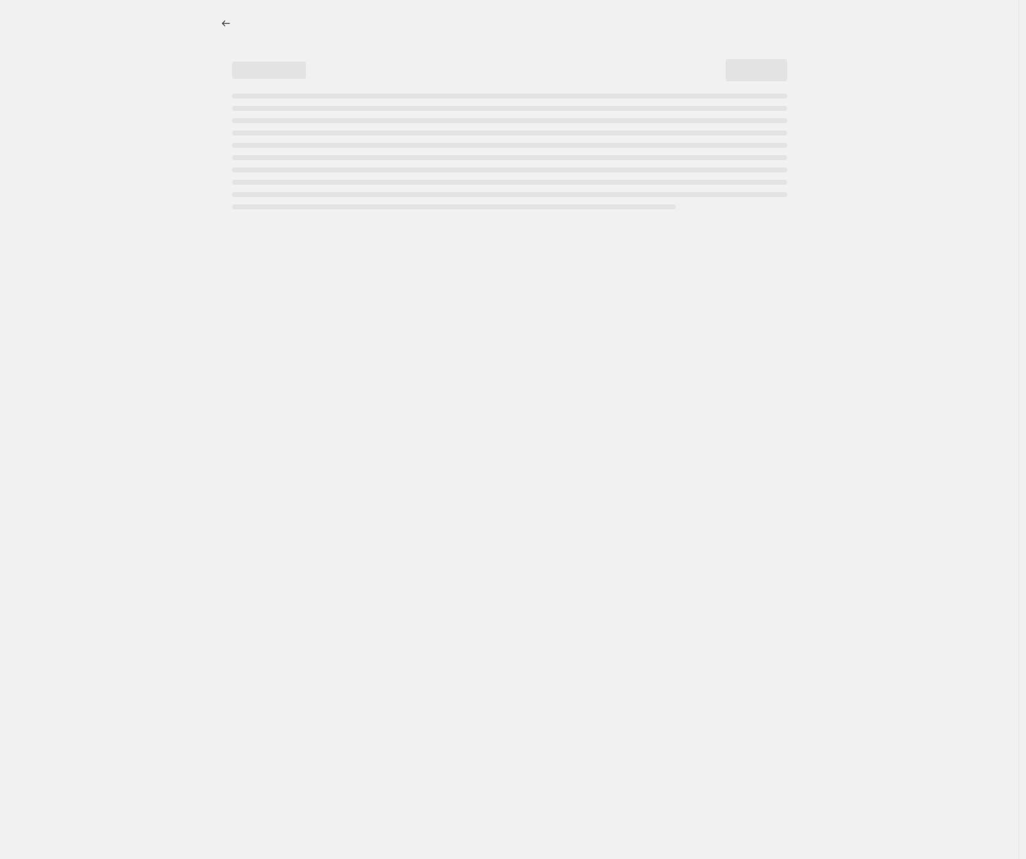
select select "pcap"
select select "no_change"
select select "collection"
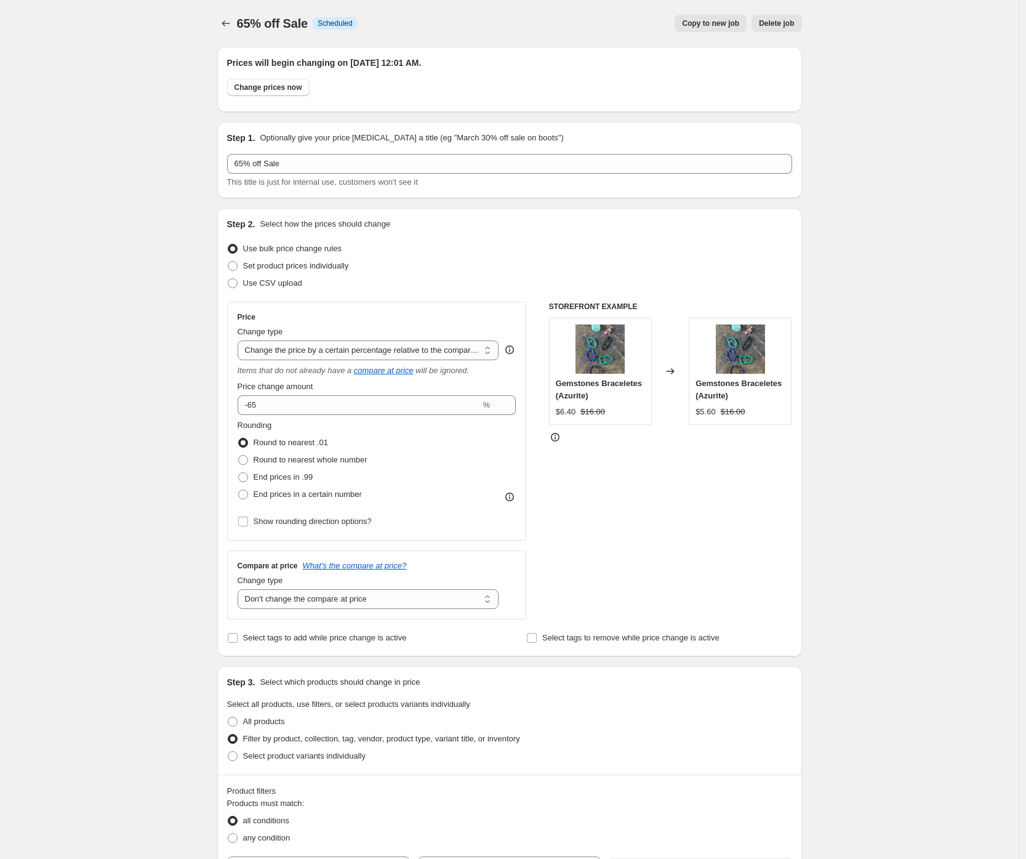
click at [715, 26] on span "Copy to new job" at bounding box center [710, 23] width 57 height 10
select select "pcap"
select select "no_change"
select select "collection"
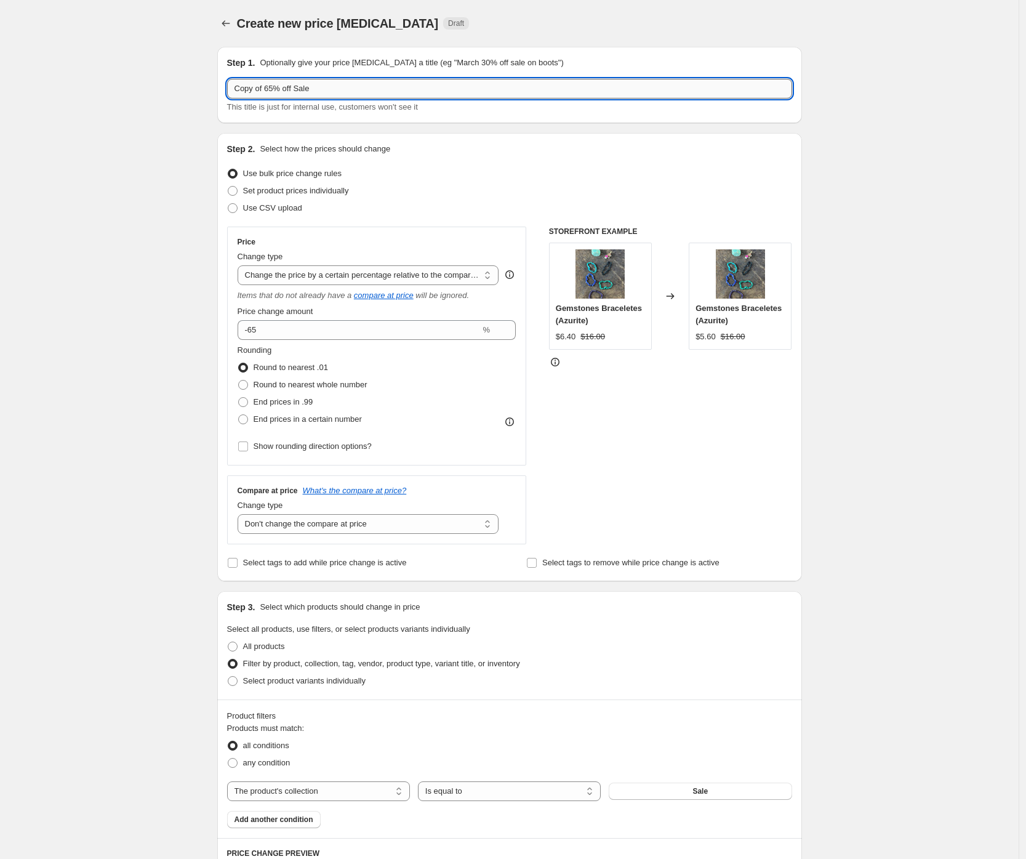
click at [301, 90] on input "Copy of 65% off Sale" at bounding box center [509, 89] width 565 height 20
type input "50% off Sale"
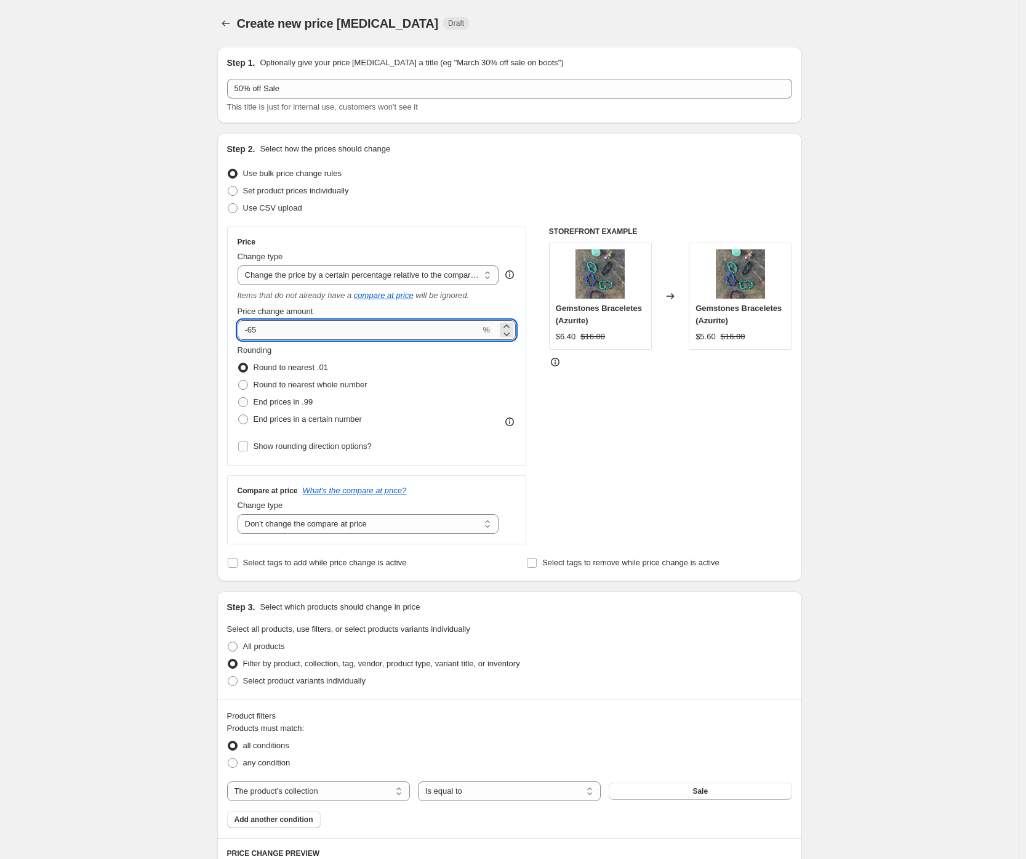
drag, startPoint x: 252, startPoint y: 335, endPoint x: 281, endPoint y: 334, distance: 29.0
click at [281, 334] on input "-65" at bounding box center [359, 330] width 243 height 20
type input "-50"
click at [154, 417] on div "Create new price [MEDICAL_DATA]. This page is ready Create new price [MEDICAL_D…" at bounding box center [509, 692] width 1019 height 1385
click at [169, 472] on div "Create new price [MEDICAL_DATA]. This page is ready Create new price [MEDICAL_D…" at bounding box center [509, 692] width 1019 height 1385
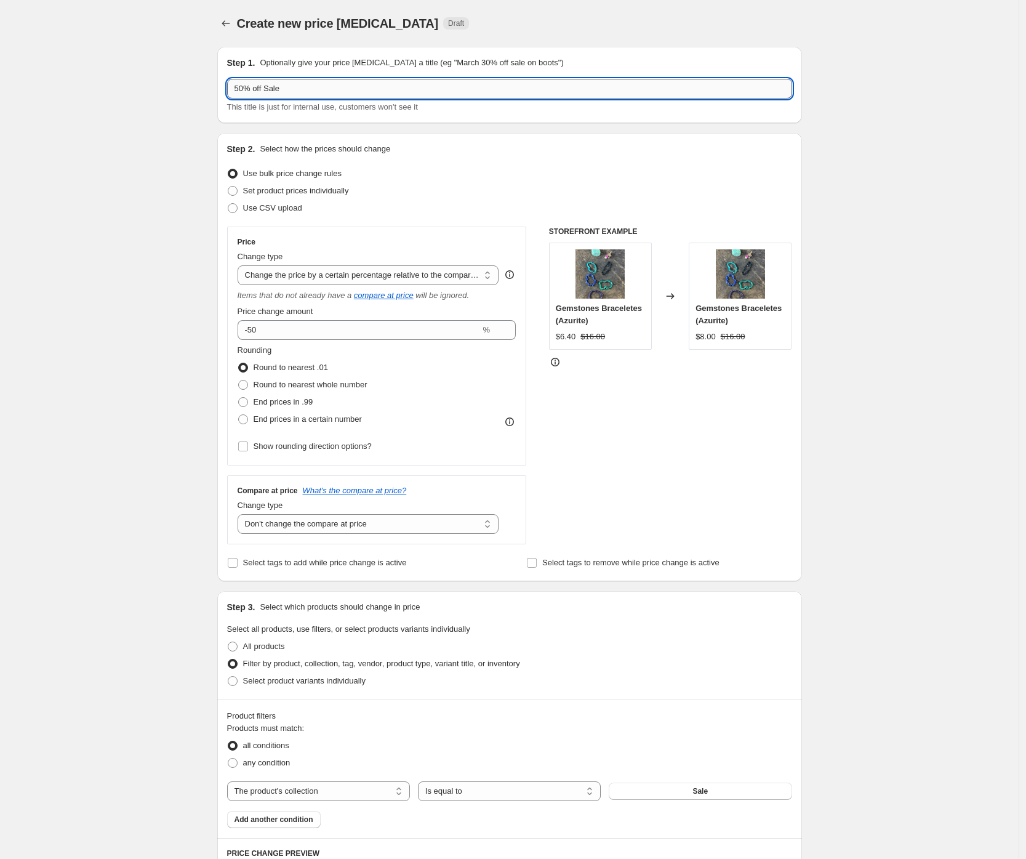
click at [277, 90] on input "50% off Sale" at bounding box center [509, 89] width 565 height 20
click at [114, 282] on div "Create new price [MEDICAL_DATA]. This page is ready Create new price [MEDICAL_D…" at bounding box center [509, 692] width 1019 height 1385
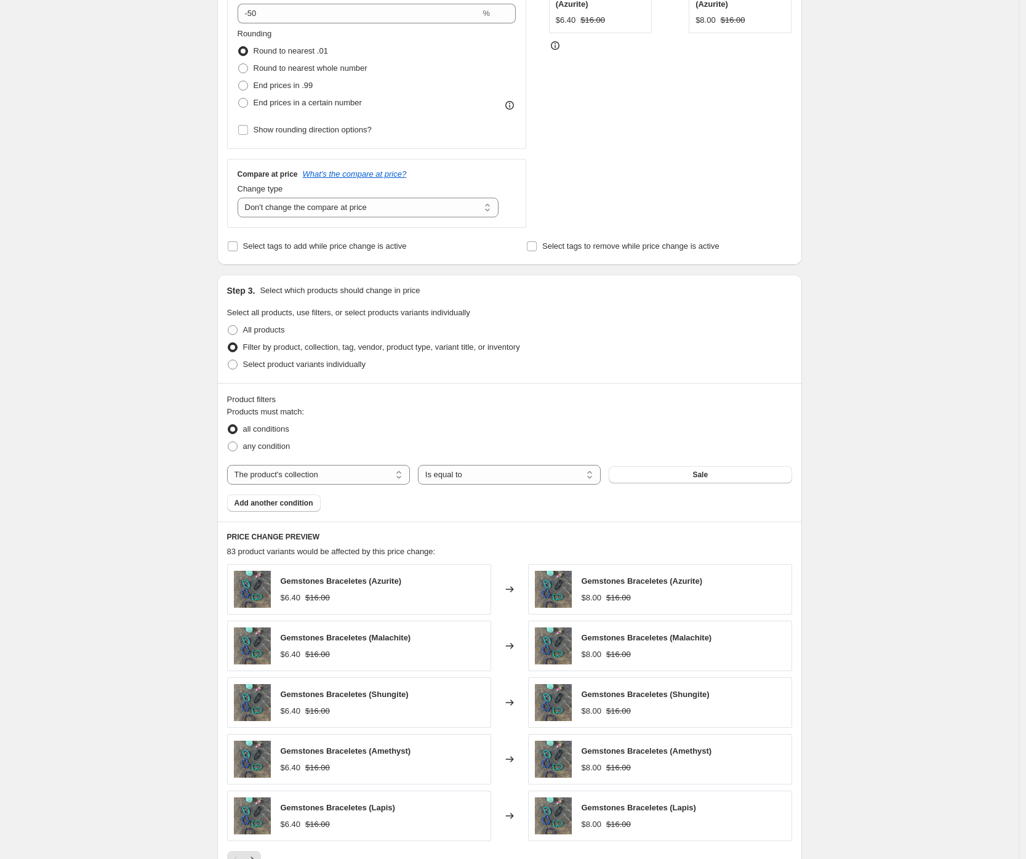
scroll to position [526, 0]
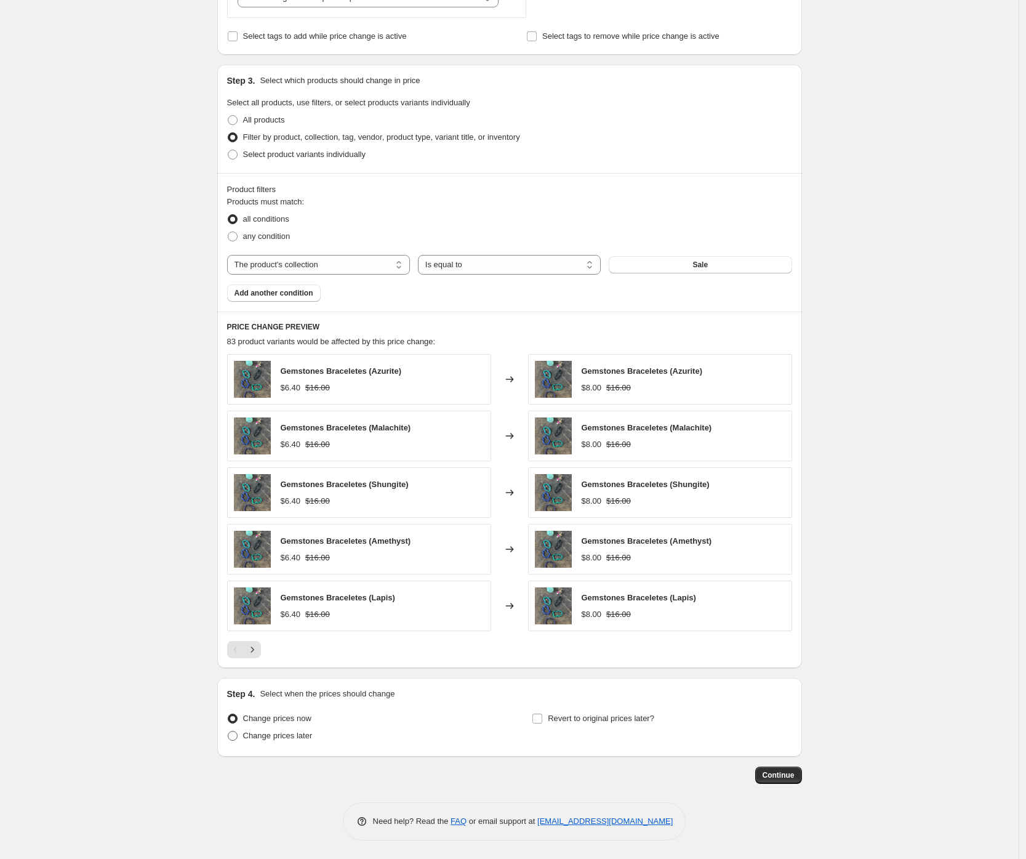
click at [286, 739] on span "Change prices later" at bounding box center [278, 735] width 70 height 9
click at [228, 731] on input "Change prices later" at bounding box center [228, 731] width 1 height 1
radio input "true"
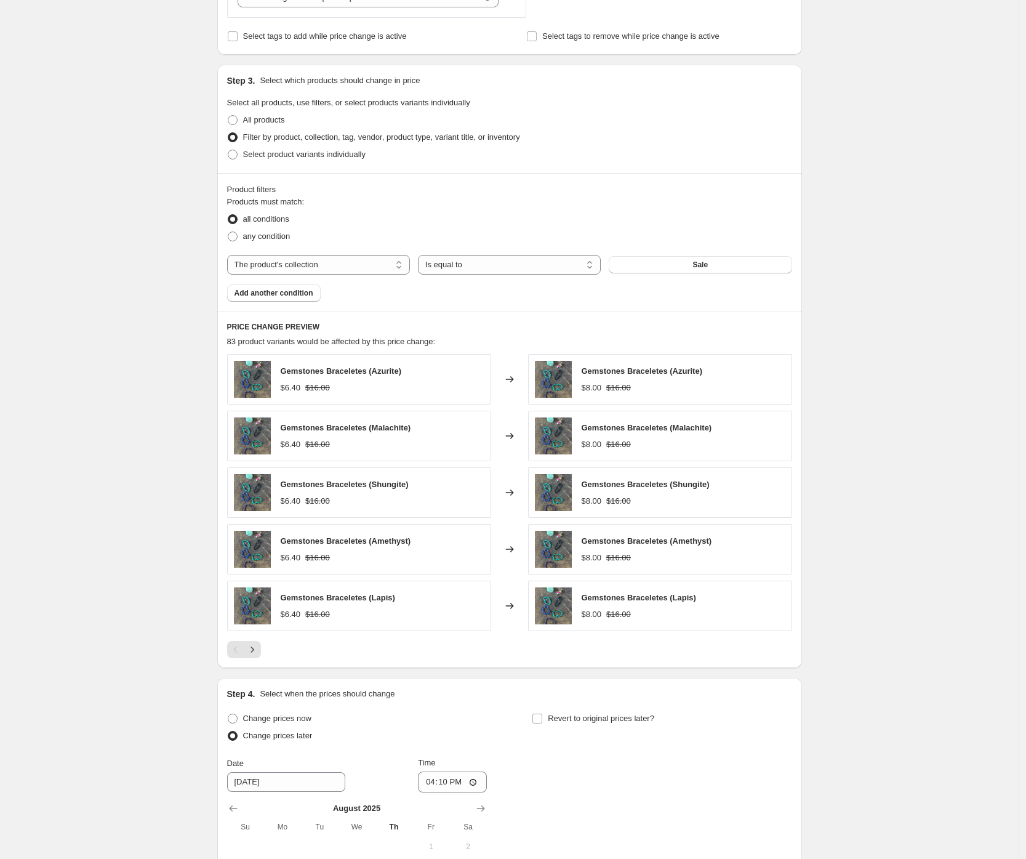
scroll to position [718, 0]
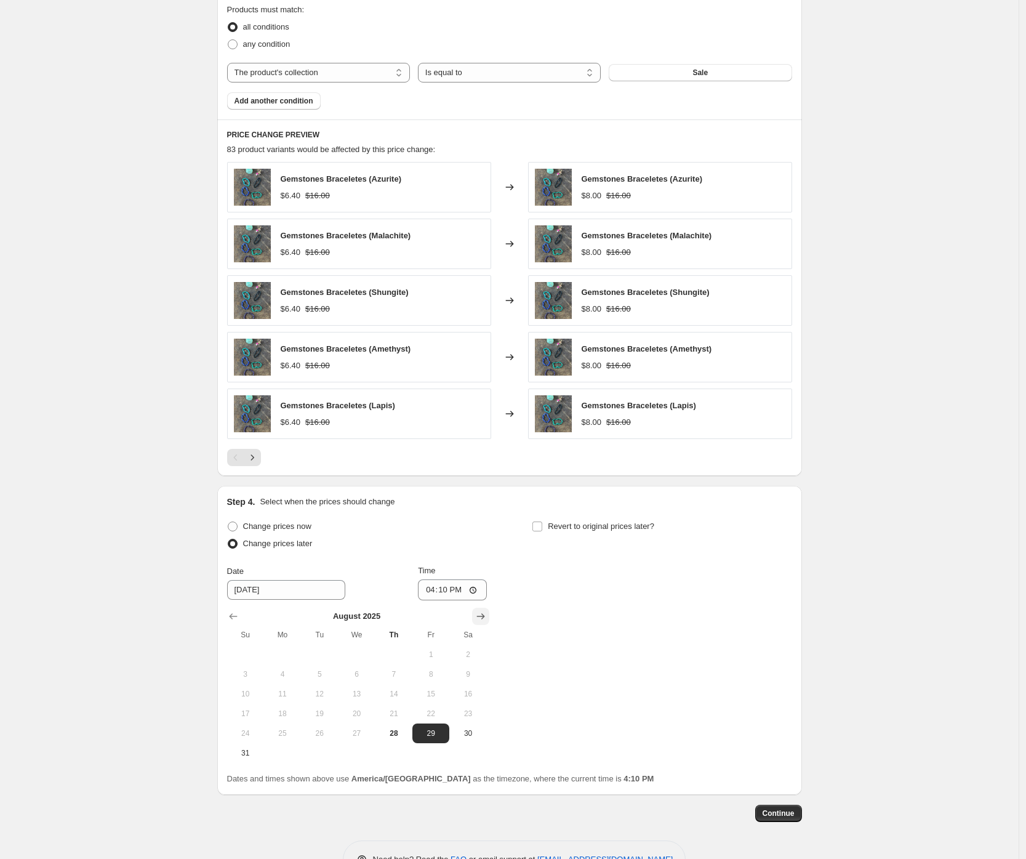
click at [484, 615] on icon "Show next month, September 2025" at bounding box center [481, 616] width 12 height 12
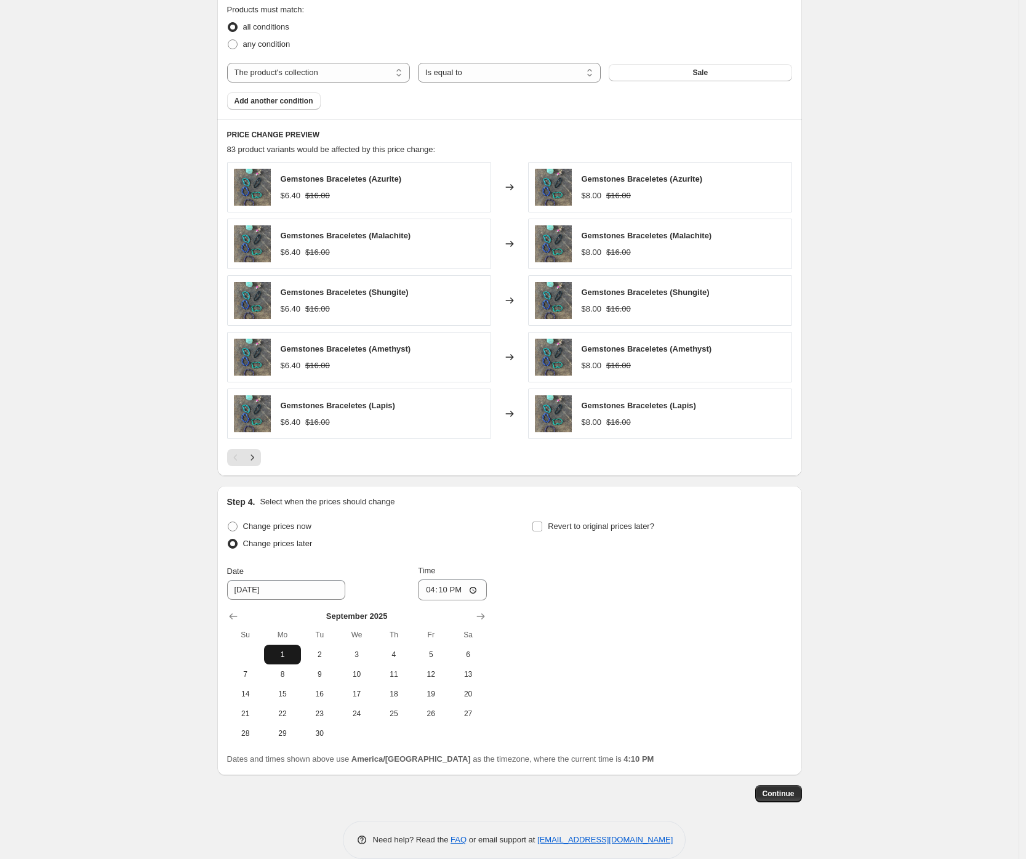
click at [279, 651] on span "1" at bounding box center [282, 654] width 27 height 10
type input "[DATE]"
drag, startPoint x: 424, startPoint y: 588, endPoint x: 430, endPoint y: 590, distance: 6.3
click at [424, 588] on input "16:10" at bounding box center [452, 589] width 69 height 21
type input "23:59"
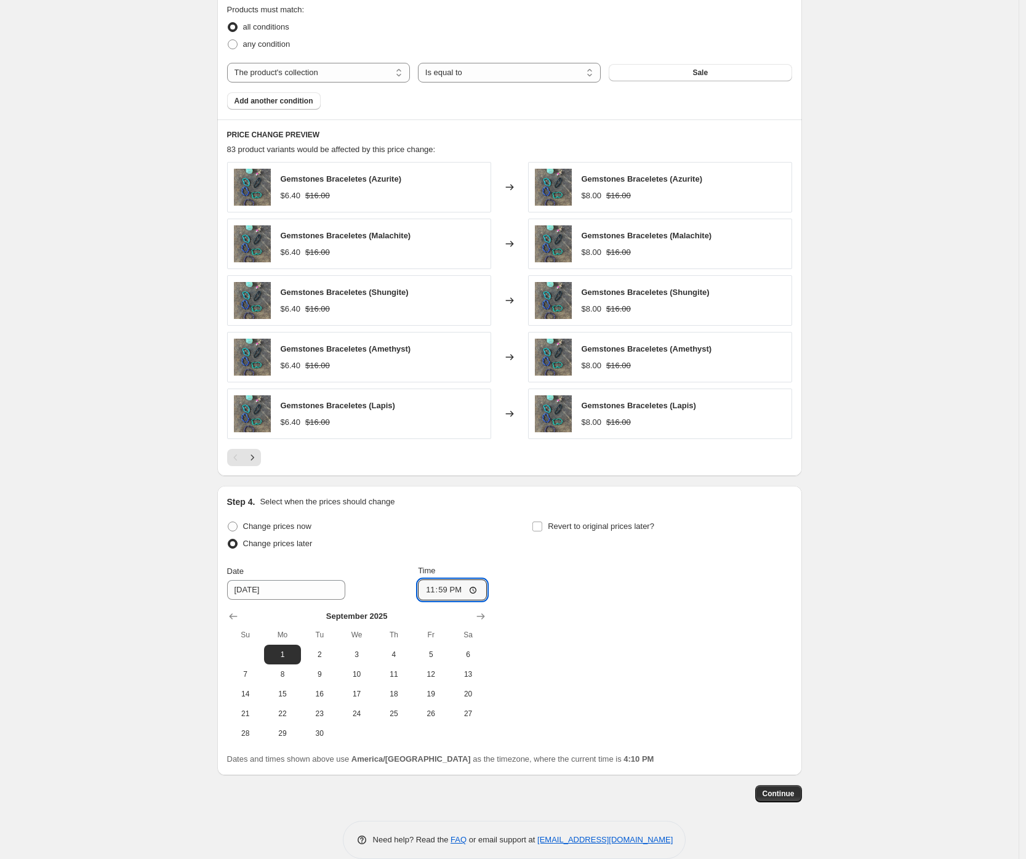
click at [197, 606] on div "Create new price [MEDICAL_DATA]. This page is ready Create new price [MEDICAL_D…" at bounding box center [509, 79] width 1019 height 1595
click at [774, 788] on span "Continue" at bounding box center [779, 793] width 32 height 10
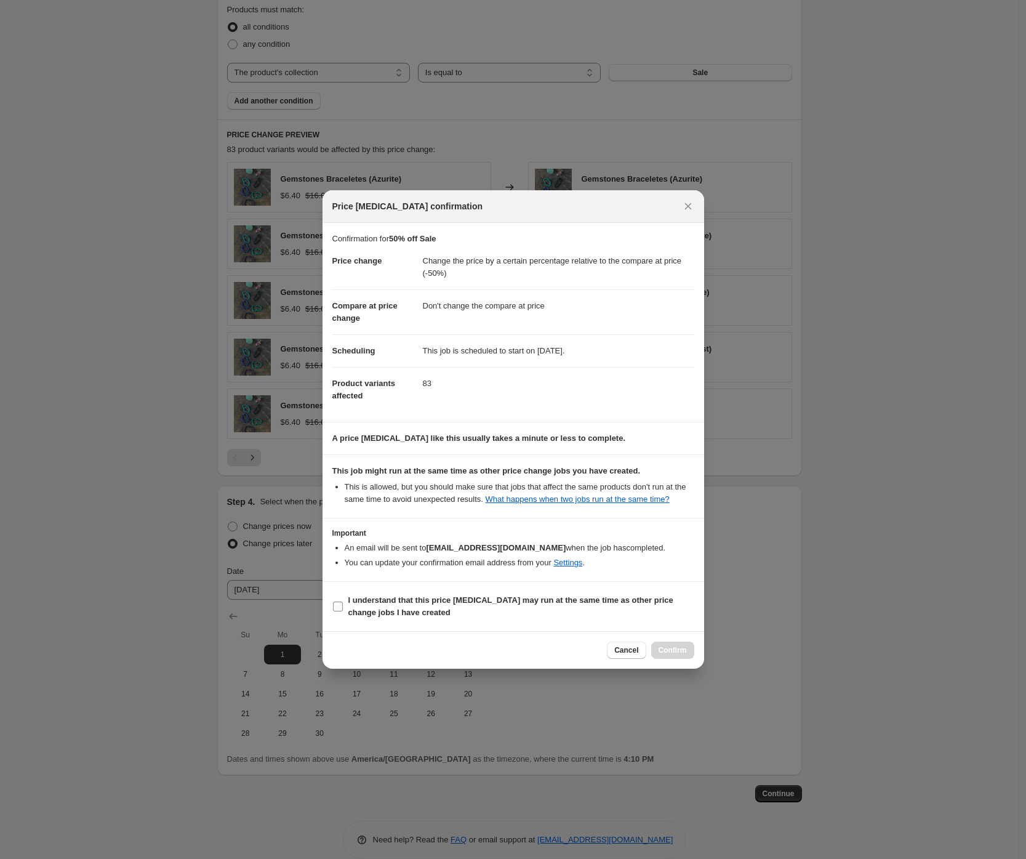
click at [447, 603] on b "I understand that this price [MEDICAL_DATA] may run at the same time as other p…" at bounding box center [510, 606] width 325 height 22
click at [343, 603] on input "I understand that this price [MEDICAL_DATA] may run at the same time as other p…" at bounding box center [338, 606] width 10 height 10
checkbox input "true"
click at [685, 655] on span "Confirm" at bounding box center [673, 650] width 28 height 10
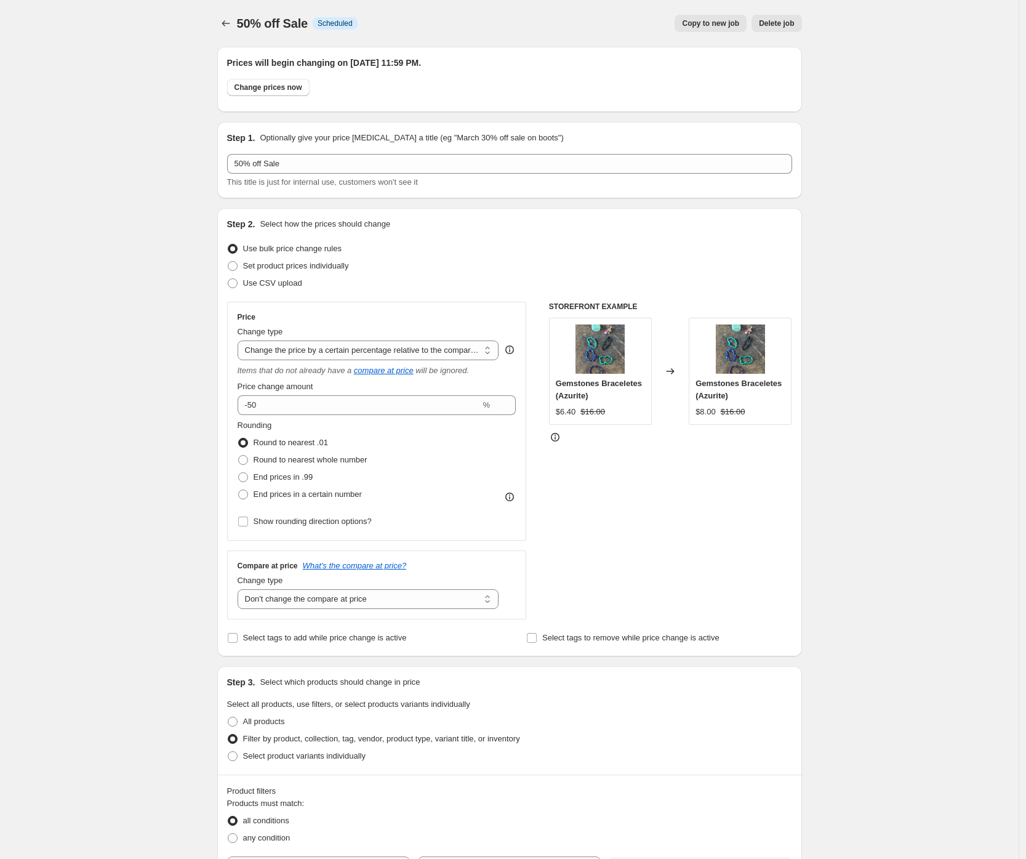
click at [167, 214] on div "50% off Sale. This page is ready 50% off Sale Info Scheduled Copy to new job De…" at bounding box center [509, 835] width 1019 height 1670
click at [166, 214] on div "50% off Sale. This page is ready 50% off Sale Info Scheduled Copy to new job De…" at bounding box center [509, 835] width 1019 height 1670
click at [158, 348] on div "50% off Sale. This page is ready 50% off Sale Info Scheduled Copy to new job De…" at bounding box center [509, 835] width 1019 height 1670
click at [231, 20] on icon "Price change jobs" at bounding box center [226, 23] width 12 height 12
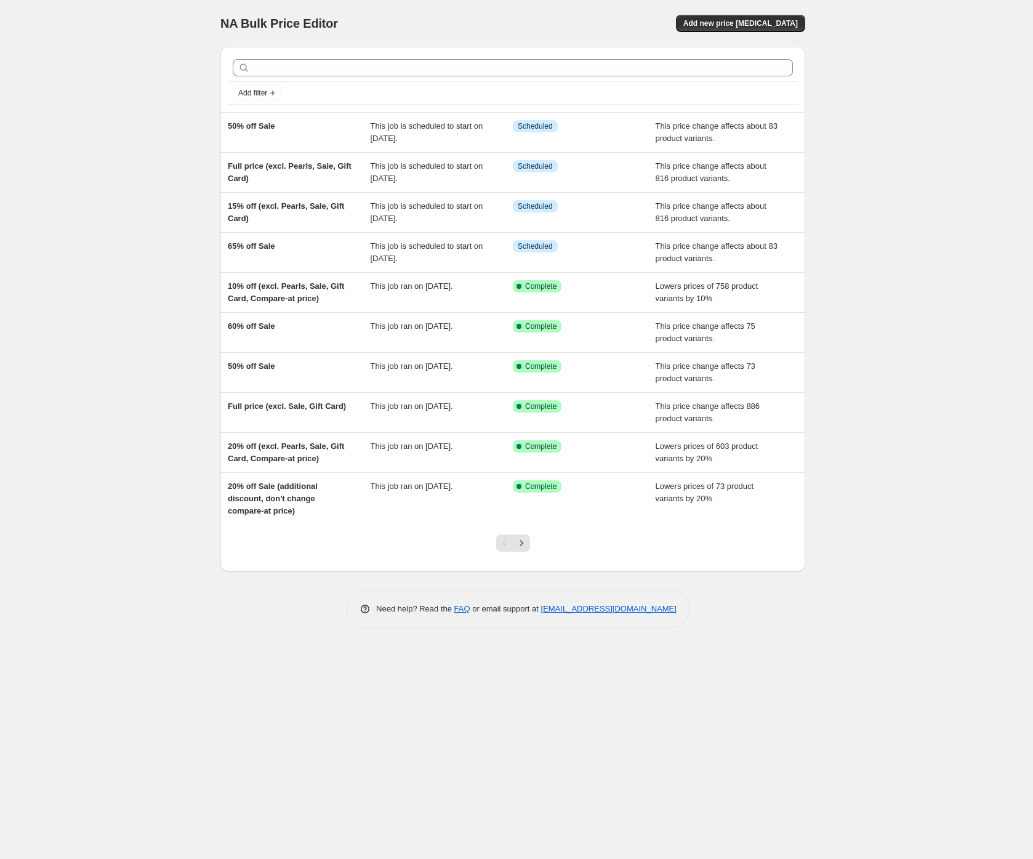
click at [126, 77] on div "NA Bulk Price Editor. This page is ready NA Bulk Price Editor Add new price [ME…" at bounding box center [512, 429] width 1025 height 859
click at [104, 108] on div "NA Bulk Price Editor. This page is ready NA Bulk Price Editor Add new price [ME…" at bounding box center [512, 429] width 1025 height 859
click at [126, 148] on div "NA Bulk Price Editor. This page is ready NA Bulk Price Editor Add new price [ME…" at bounding box center [512, 429] width 1025 height 859
click at [38, 209] on div "NA Bulk Price Editor. This page is ready NA Bulk Price Editor Add new price [ME…" at bounding box center [512, 429] width 1025 height 859
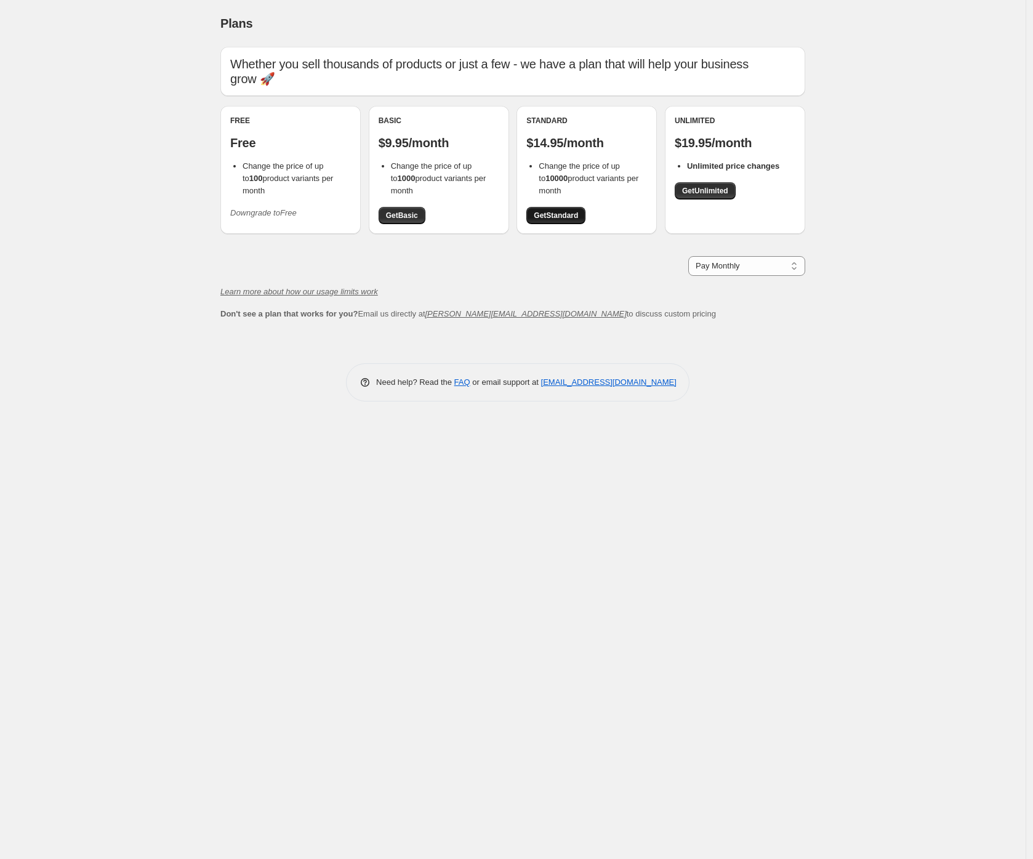
click at [577, 210] on span "Get Standard" at bounding box center [556, 215] width 44 height 10
